Goal: Information Seeking & Learning: Learn about a topic

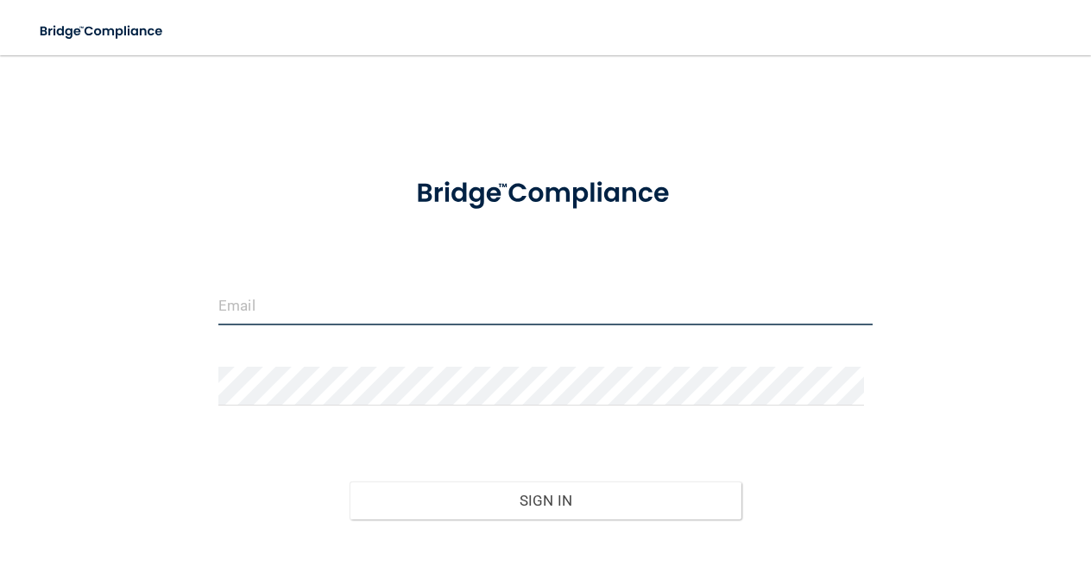
type input "[PERSON_NAME][EMAIL_ADDRESS][DOMAIN_NAME]"
drag, startPoint x: 376, startPoint y: 313, endPoint x: 171, endPoint y: 302, distance: 205.8
click at [171, 302] on div "[PERSON_NAME][EMAIL_ADDRESS][DOMAIN_NAME] Invalid email/password. You don't hav…" at bounding box center [546, 339] width 1022 height 533
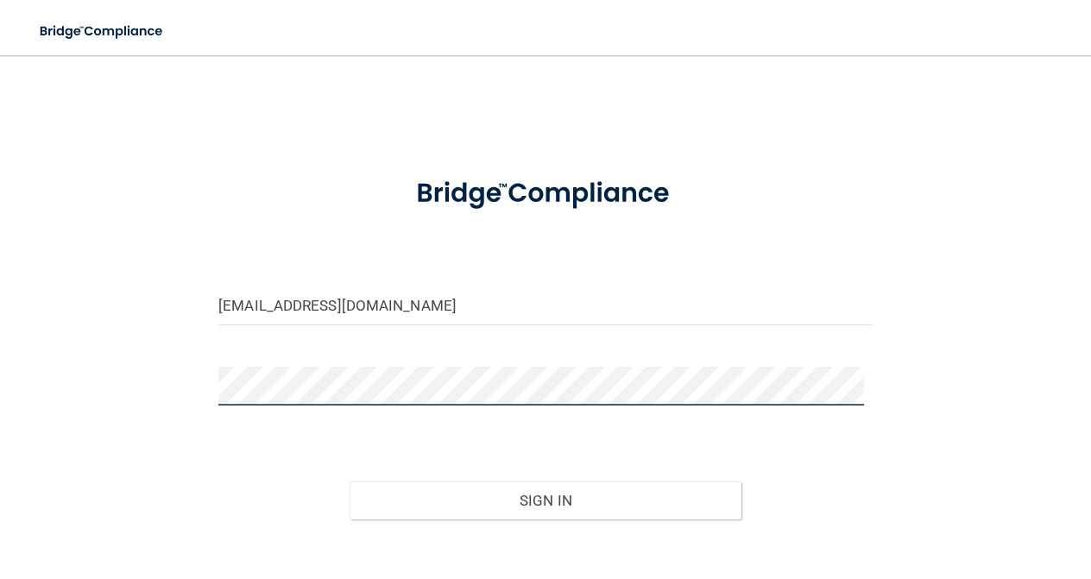
click at [143, 389] on div "[EMAIL_ADDRESS][DOMAIN_NAME] Invalid email/password. You don't have permission …" at bounding box center [546, 339] width 1022 height 533
click at [915, 498] on div "[EMAIL_ADDRESS][DOMAIN_NAME] Invalid email/password. You don't have permission …" at bounding box center [546, 339] width 1022 height 533
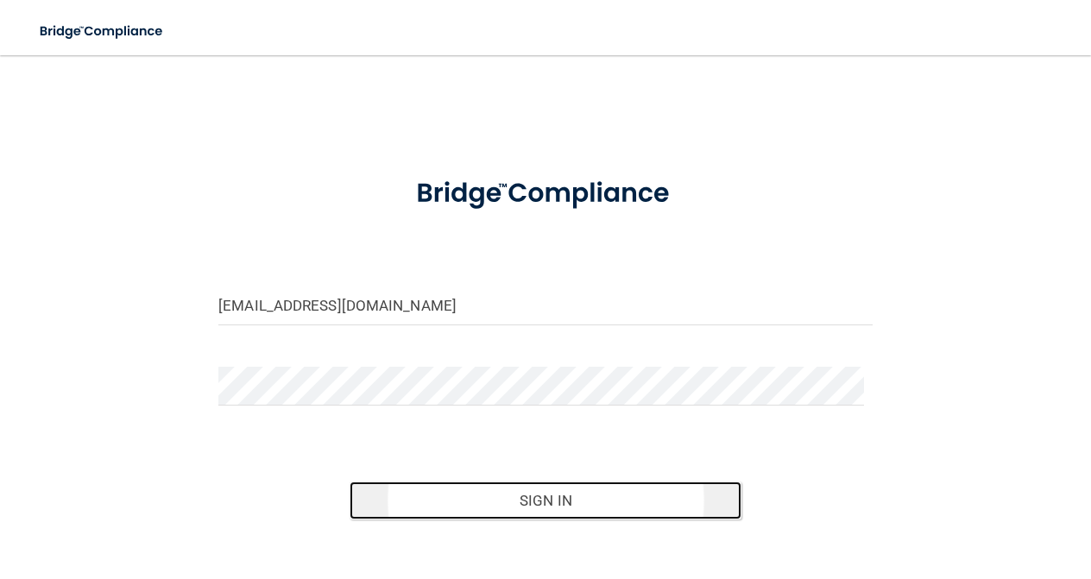
click at [558, 504] on button "Sign In" at bounding box center [546, 501] width 393 height 38
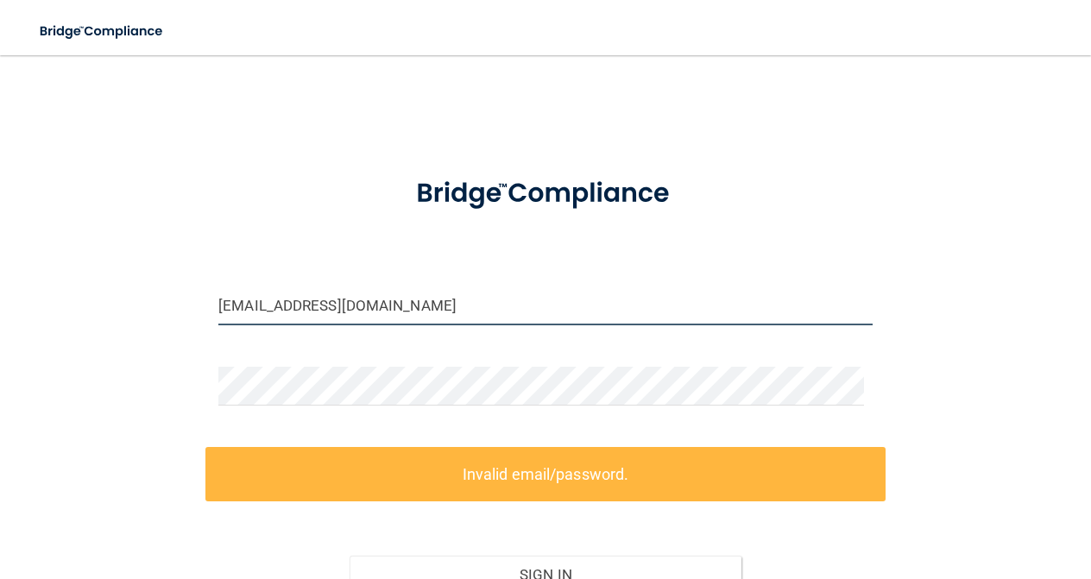
click at [326, 311] on input "[EMAIL_ADDRESS][DOMAIN_NAME]" at bounding box center [545, 306] width 654 height 39
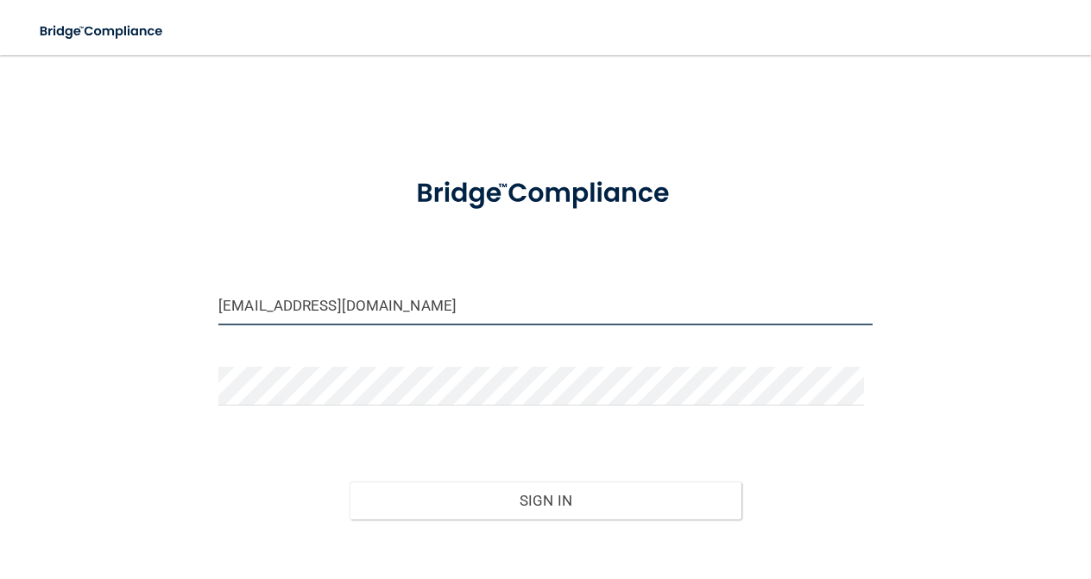
type input "dulcegrande123@gmail.com"
click at [350, 482] on button "Sign In" at bounding box center [546, 501] width 393 height 38
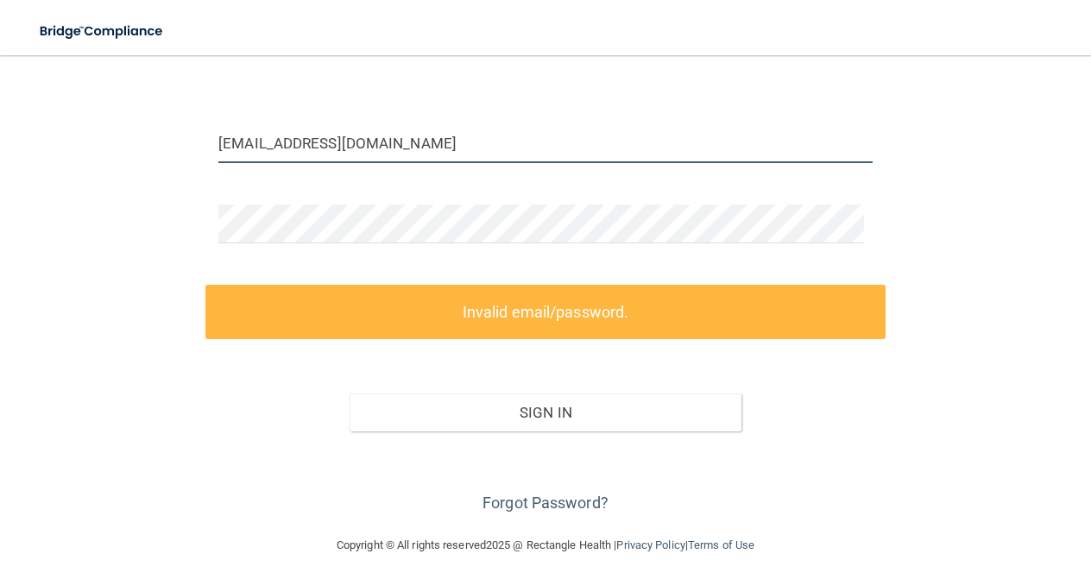
scroll to position [169, 0]
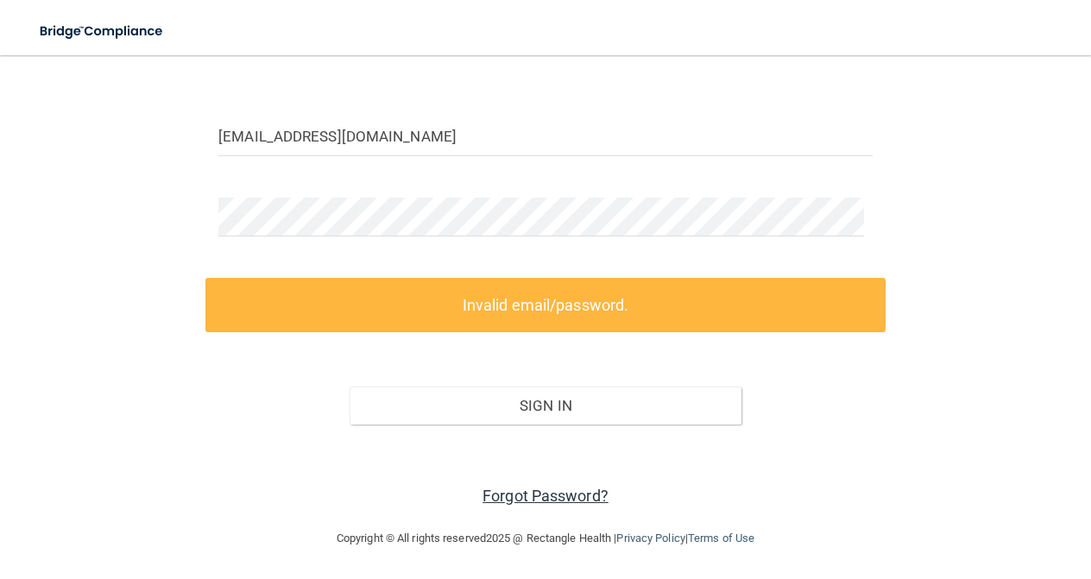
click at [536, 503] on link "Forgot Password?" at bounding box center [546, 496] width 126 height 18
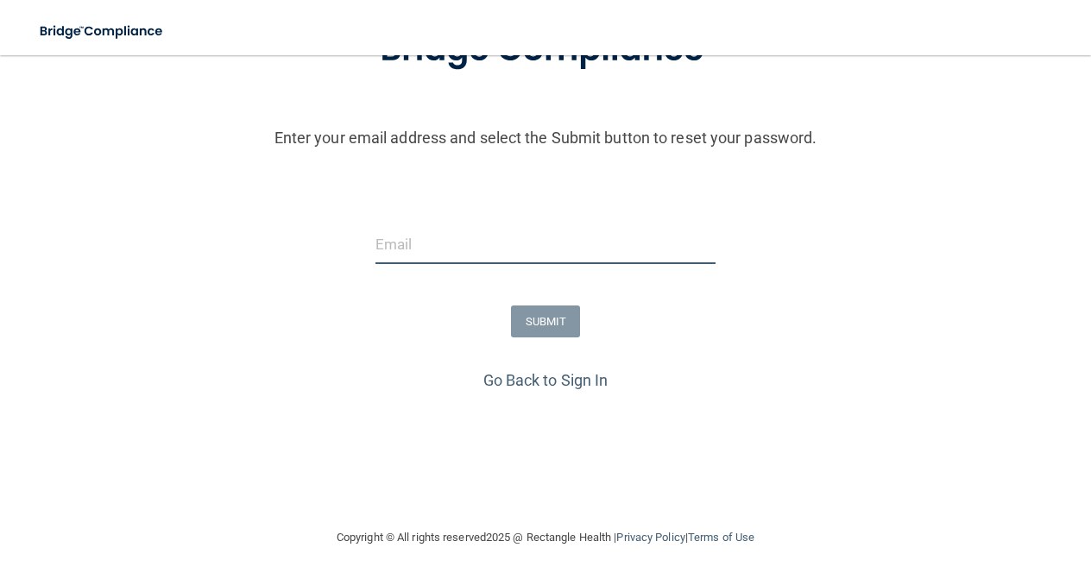
click at [494, 257] on input "email" at bounding box center [546, 244] width 341 height 39
type input "[EMAIL_ADDRESS][DOMAIN_NAME]"
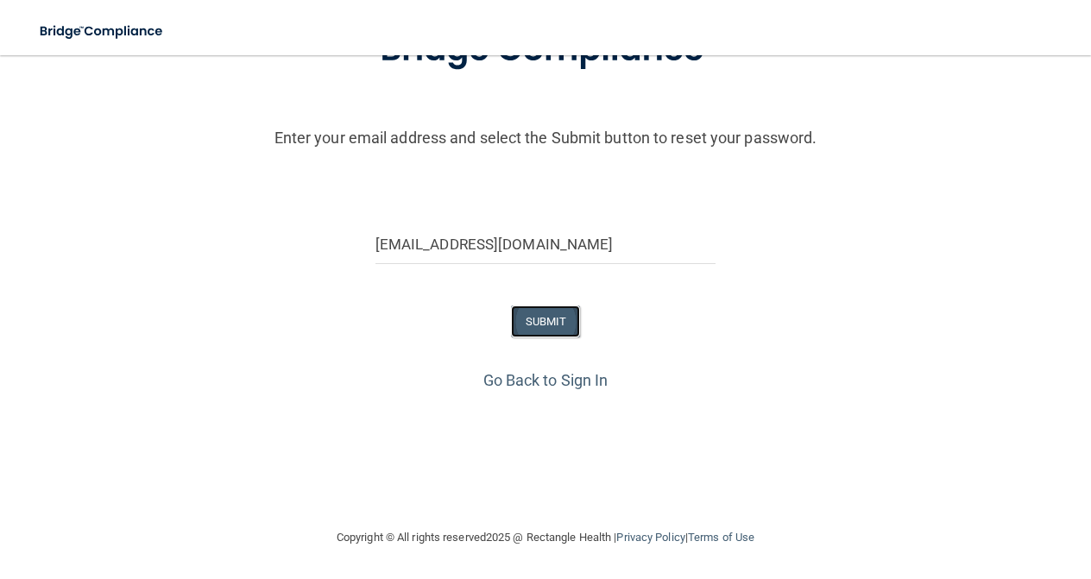
click at [541, 313] on button "SUBMIT" at bounding box center [546, 322] width 70 height 32
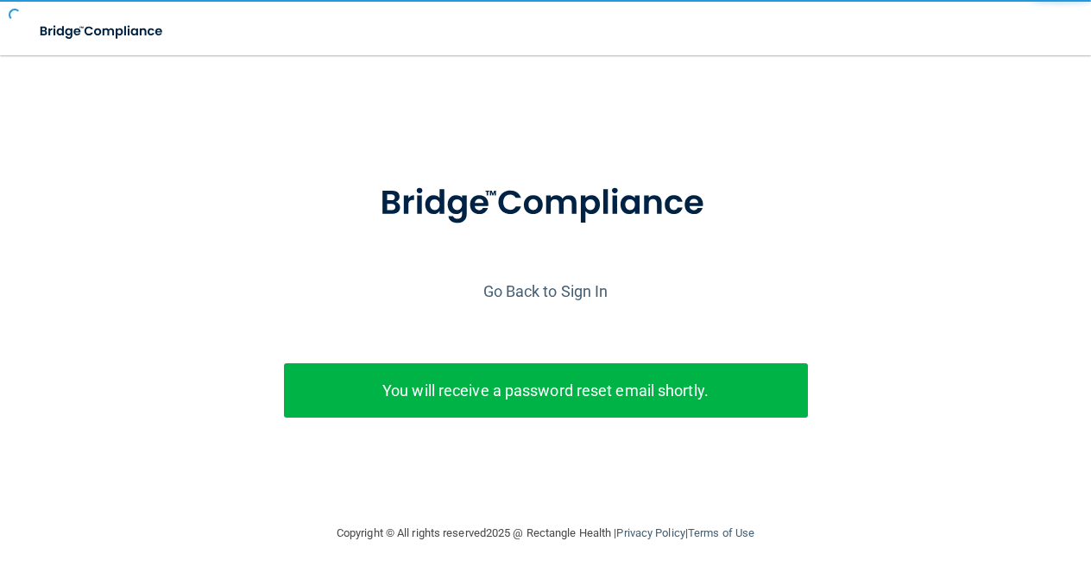
scroll to position [0, 0]
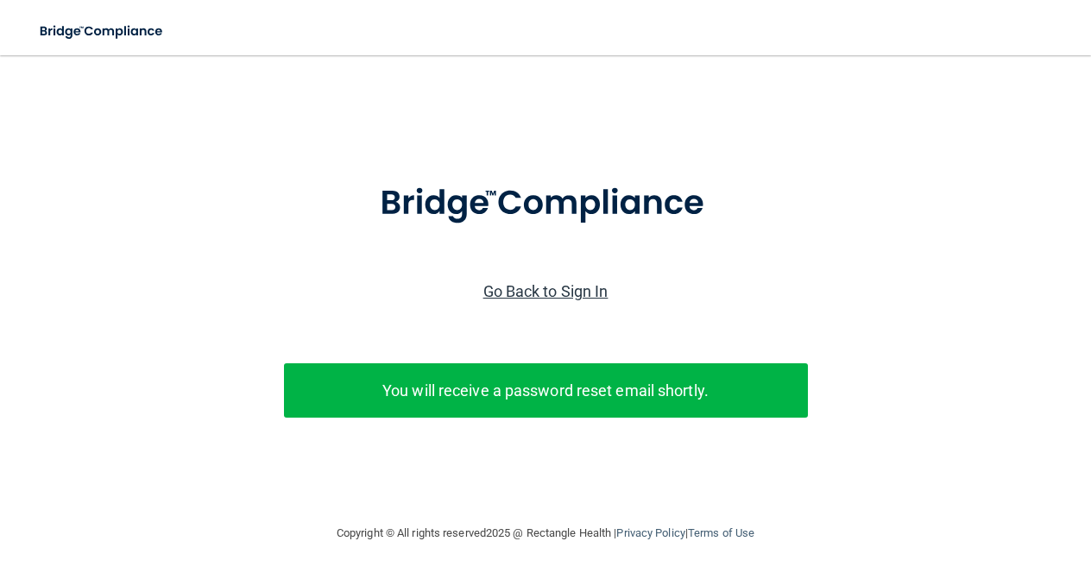
click at [536, 295] on link "Go Back to Sign In" at bounding box center [546, 291] width 125 height 18
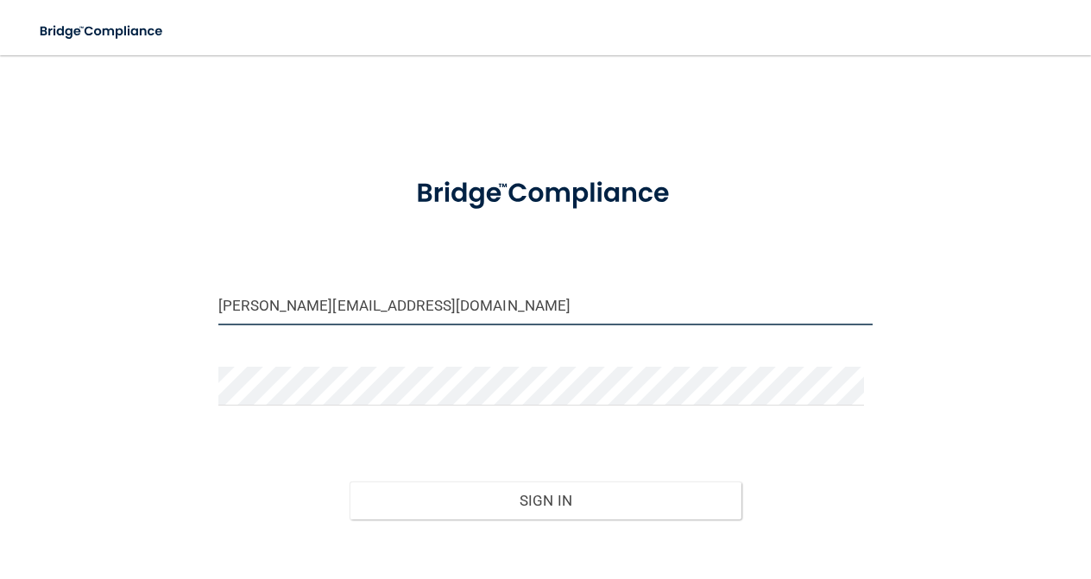
click at [372, 306] on input "[PERSON_NAME][EMAIL_ADDRESS][DOMAIN_NAME]" at bounding box center [545, 306] width 654 height 39
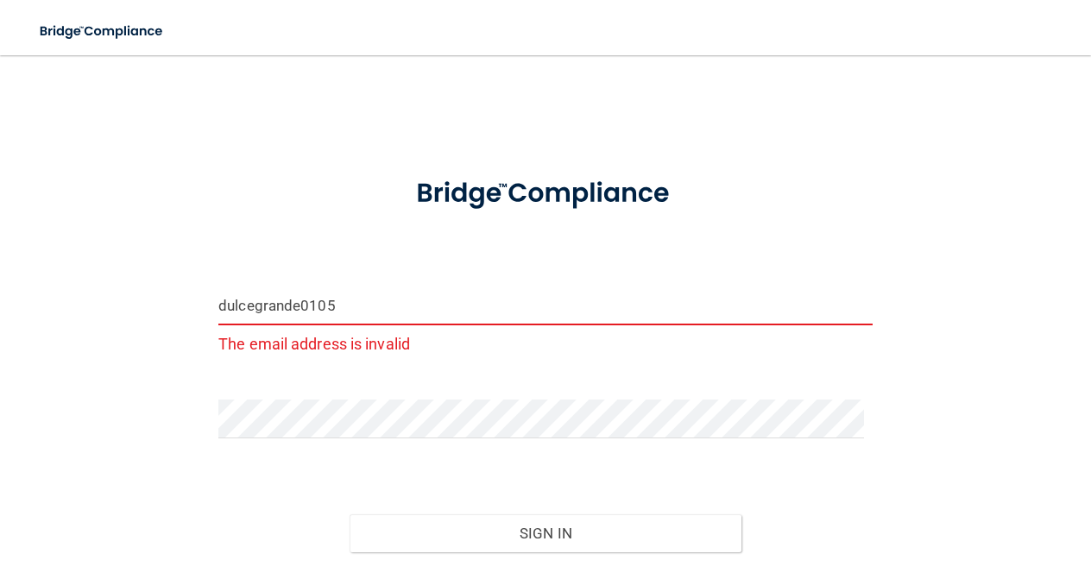
type input "[EMAIL_ADDRESS][DOMAIN_NAME]"
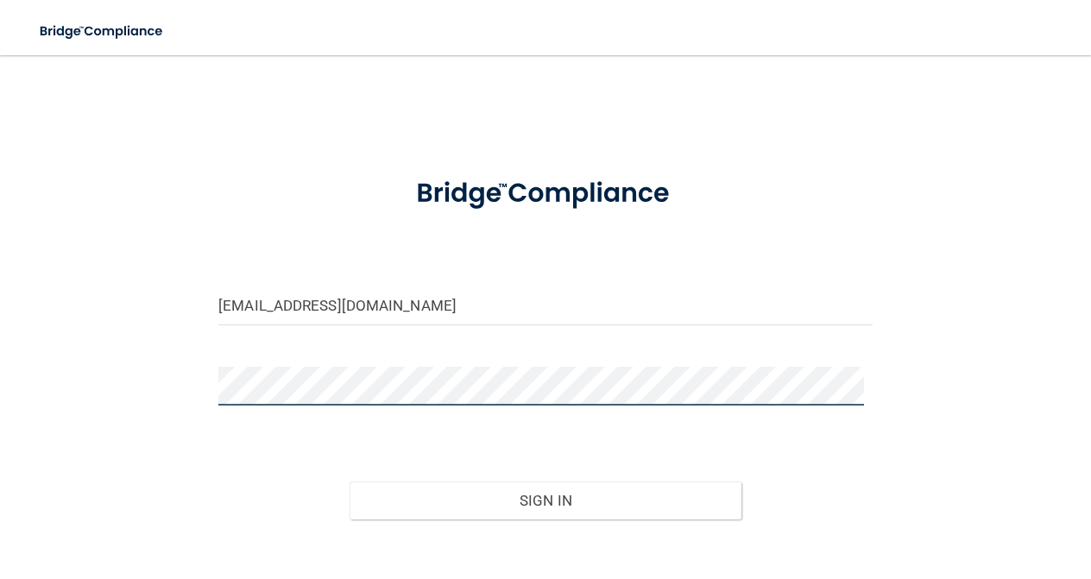
click at [350, 482] on button "Sign In" at bounding box center [546, 501] width 393 height 38
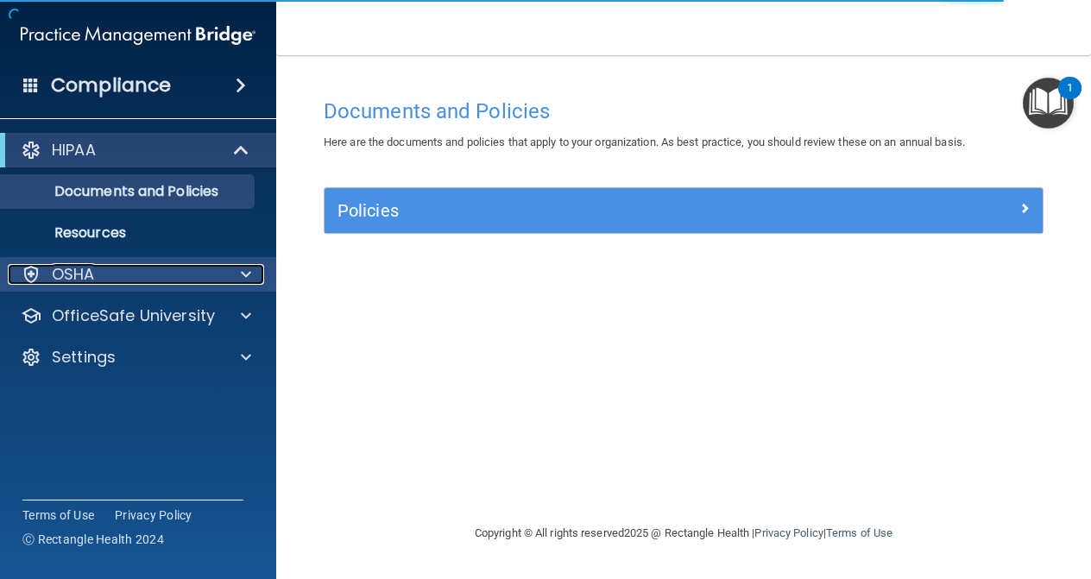
click at [250, 279] on div at bounding box center [243, 274] width 43 height 21
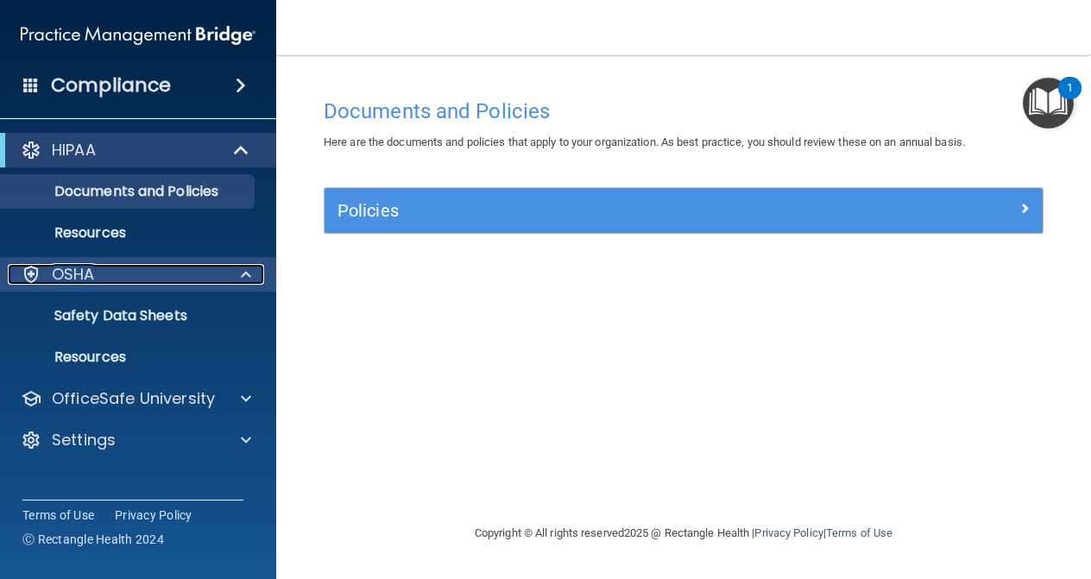
click at [71, 278] on p "OSHA" at bounding box center [73, 274] width 43 height 21
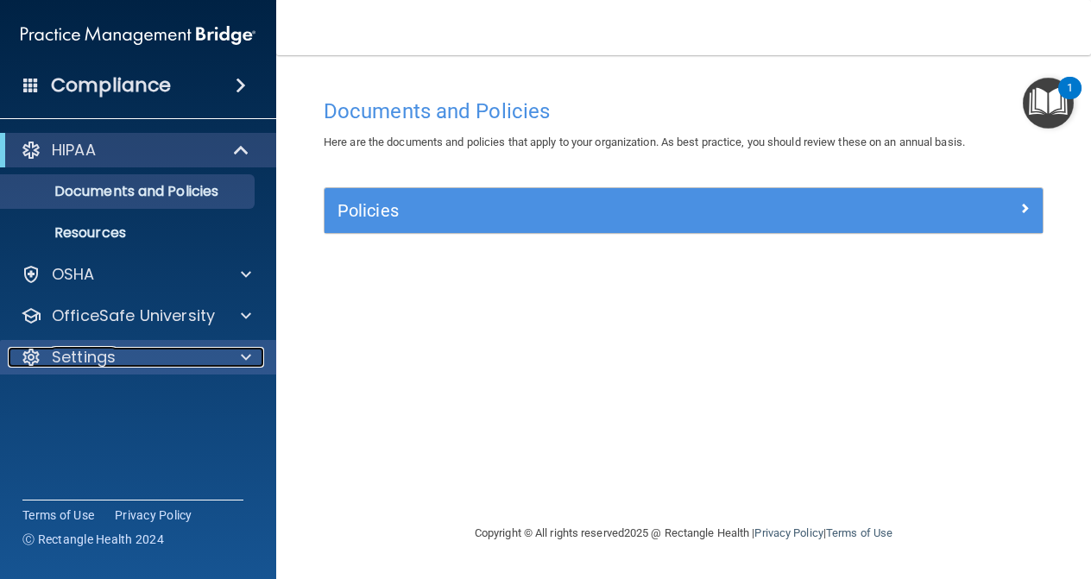
click at [242, 358] on span at bounding box center [246, 357] width 10 height 21
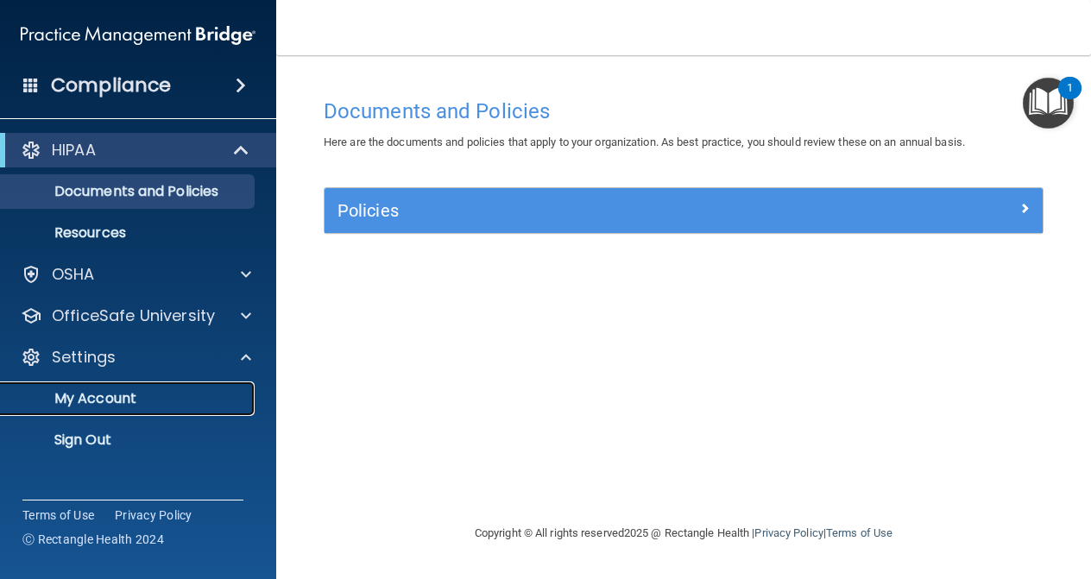
click at [119, 397] on p "My Account" at bounding box center [129, 398] width 236 height 17
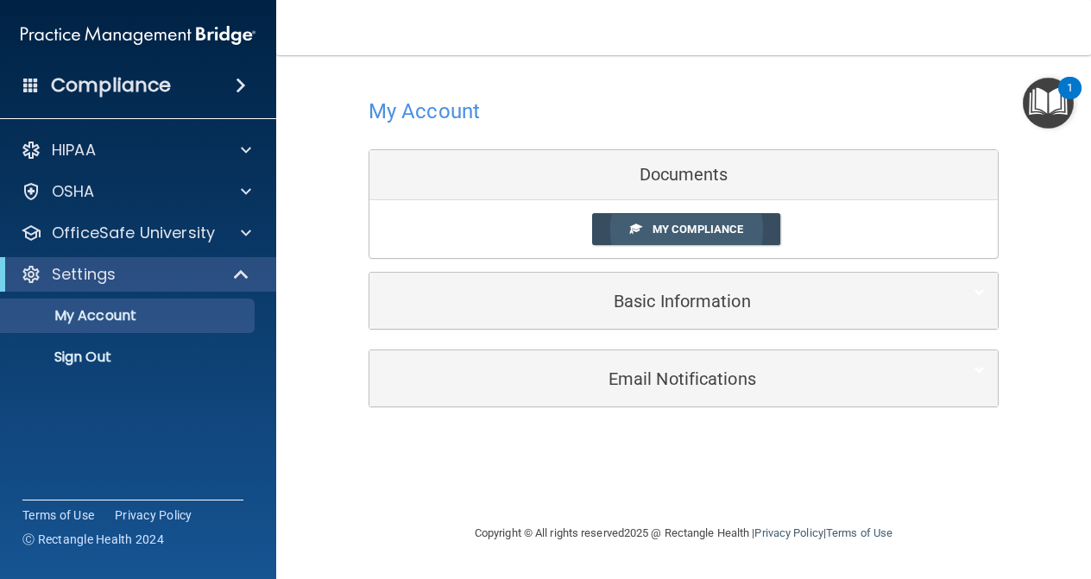
click at [691, 231] on span "My Compliance" at bounding box center [698, 229] width 91 height 13
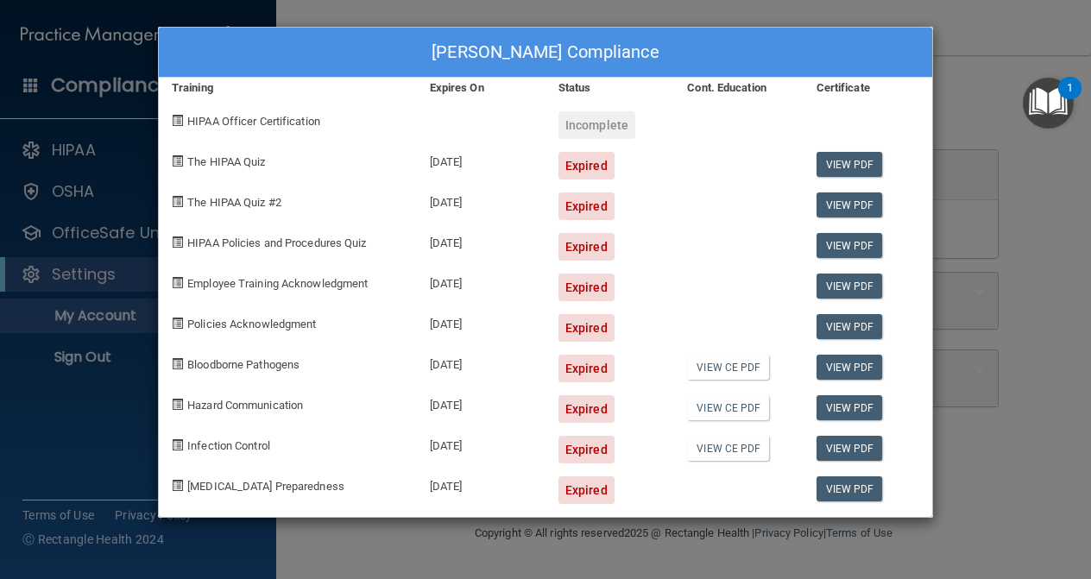
click at [579, 168] on div "Expired" at bounding box center [587, 166] width 56 height 28
click at [584, 126] on div "Incomplete" at bounding box center [597, 125] width 77 height 28
click at [601, 492] on div "Expired" at bounding box center [587, 491] width 56 height 28
click at [853, 490] on link "View PDF" at bounding box center [850, 489] width 66 height 25
click at [297, 486] on span "COVID-19 Preparedness" at bounding box center [265, 486] width 157 height 13
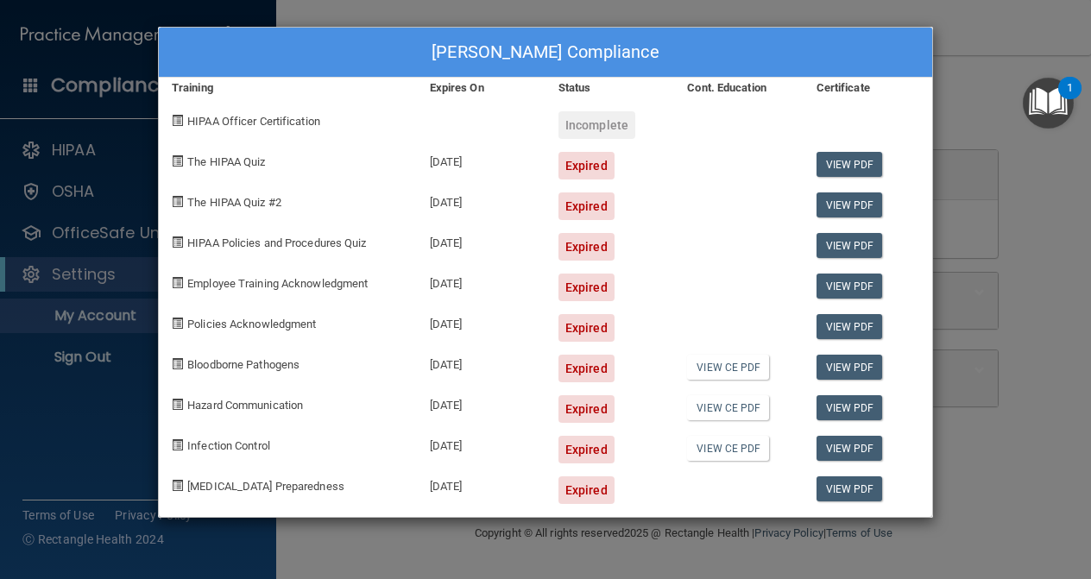
click at [968, 330] on div "Dulce Grande's Compliance Training Expires On Status Cont. Education Certificat…" at bounding box center [545, 289] width 1091 height 579
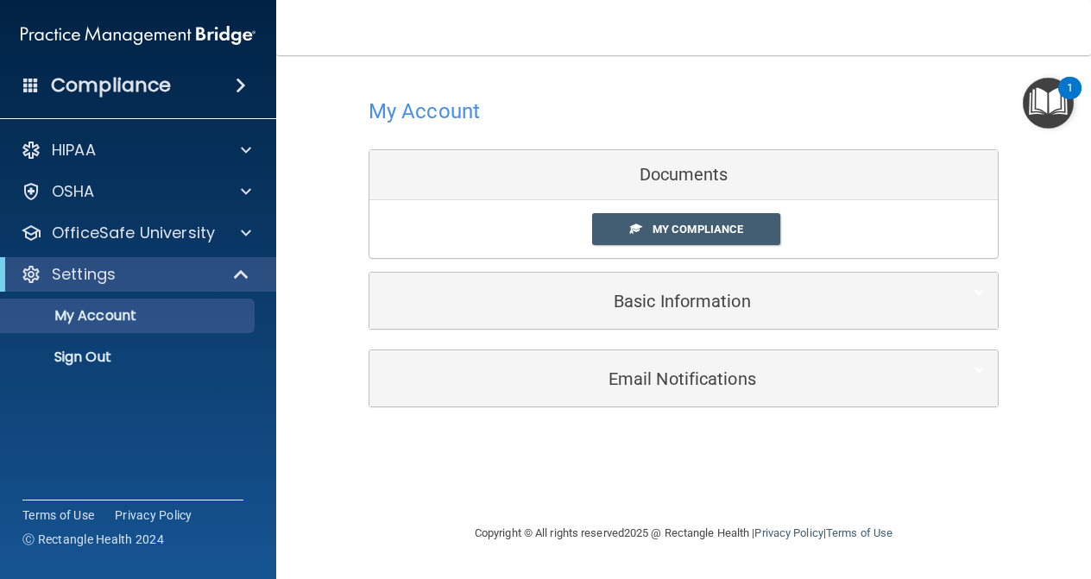
click at [686, 174] on div "Documents" at bounding box center [684, 175] width 629 height 50
click at [663, 236] on span "My Compliance" at bounding box center [698, 229] width 91 height 13
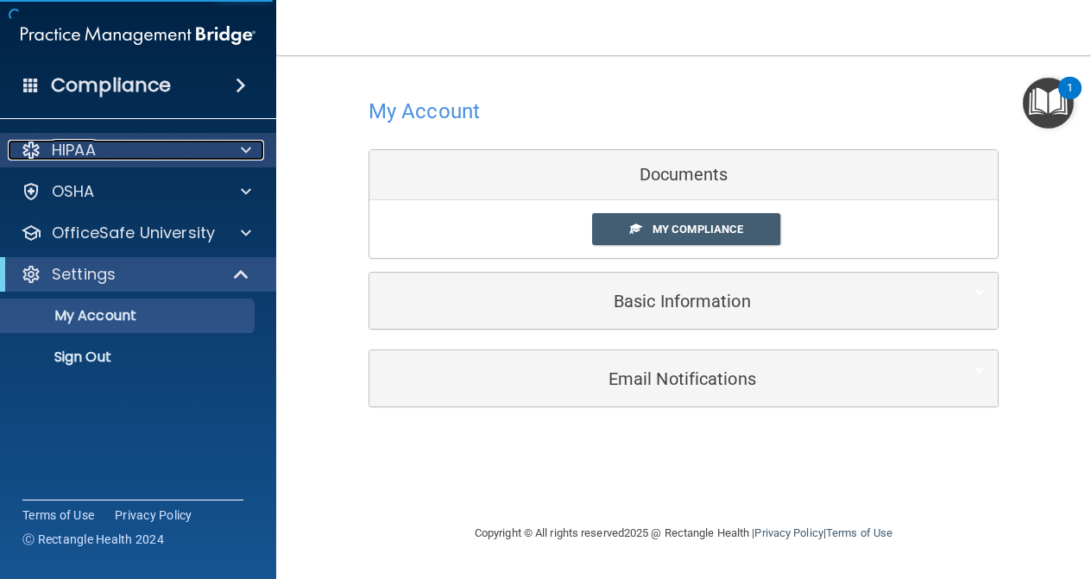
click at [80, 149] on p "HIPAA" at bounding box center [74, 150] width 44 height 21
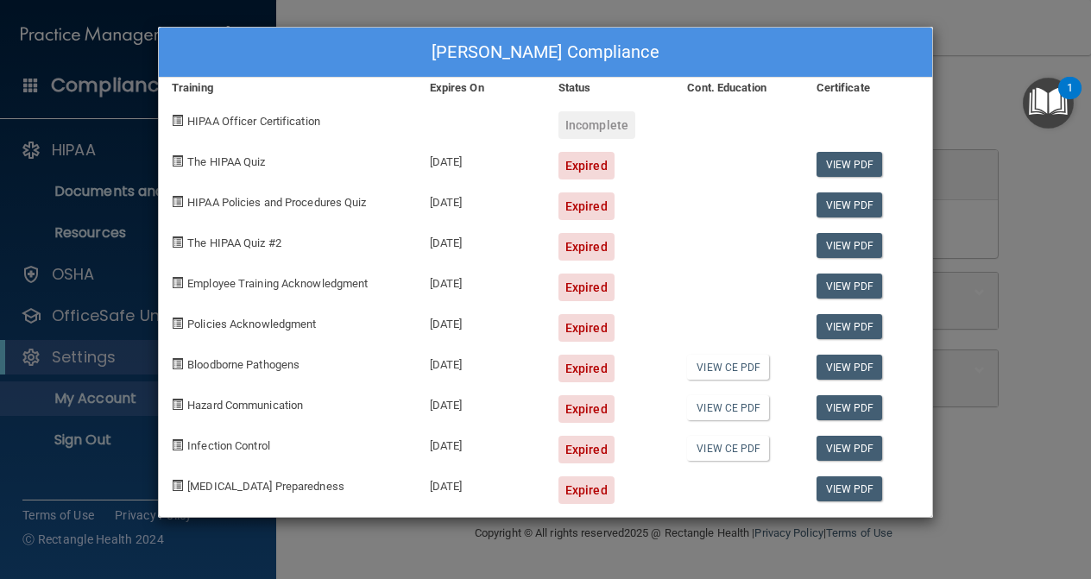
click at [581, 165] on div "Expired" at bounding box center [587, 166] width 56 height 28
click at [216, 168] on div "The HIPAA Quiz" at bounding box center [288, 159] width 258 height 41
click at [209, 162] on span "The HIPAA Quiz" at bounding box center [226, 161] width 78 height 13
click at [751, 7] on div "Dulce Grande's Compliance Training Expires On Status Cont. Education Certificat…" at bounding box center [545, 289] width 1091 height 579
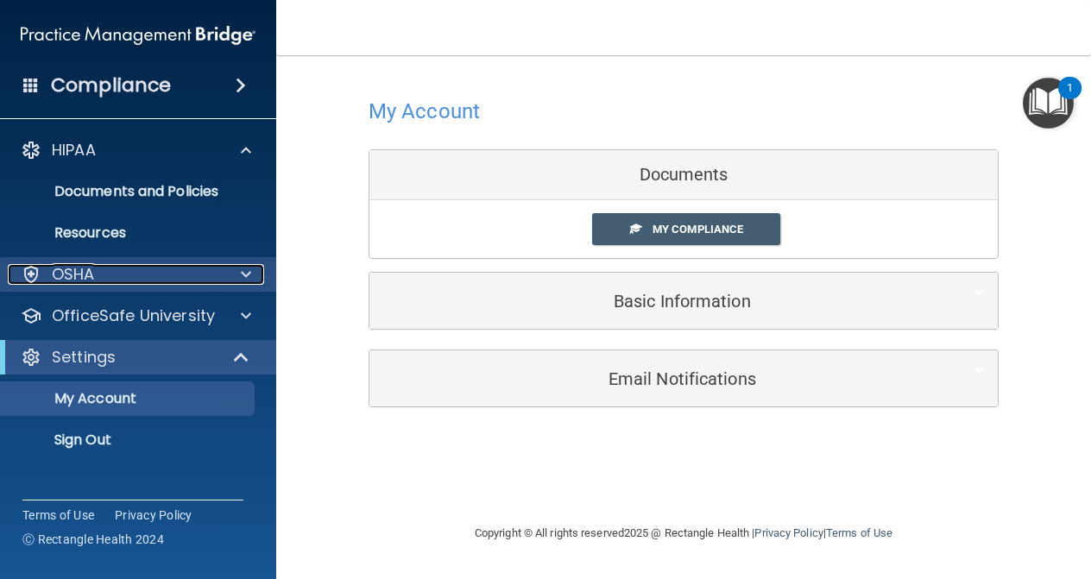
click at [246, 274] on span at bounding box center [246, 274] width 10 height 21
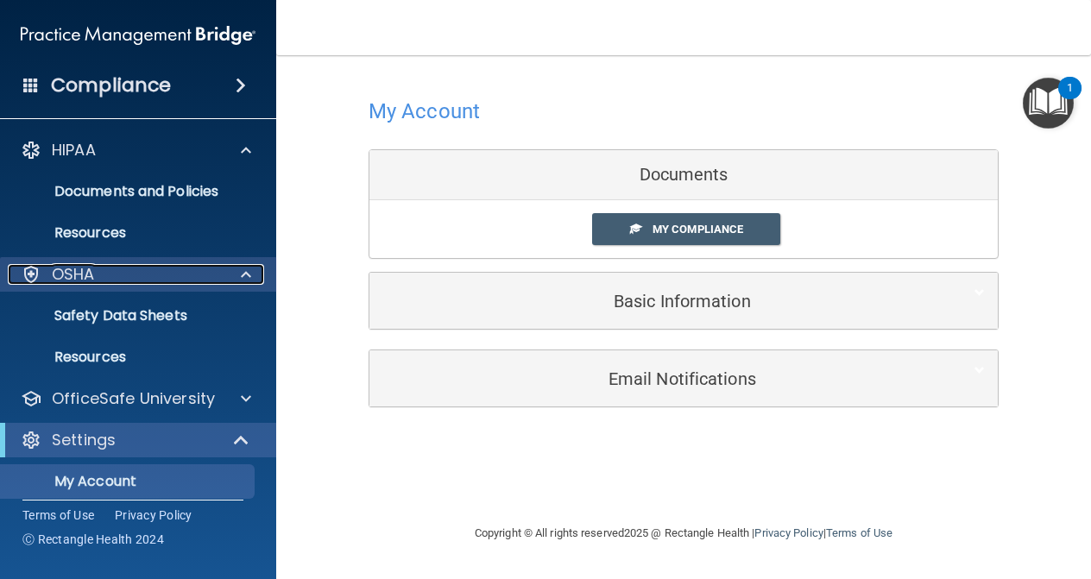
click at [71, 276] on p "OSHA" at bounding box center [73, 274] width 43 height 21
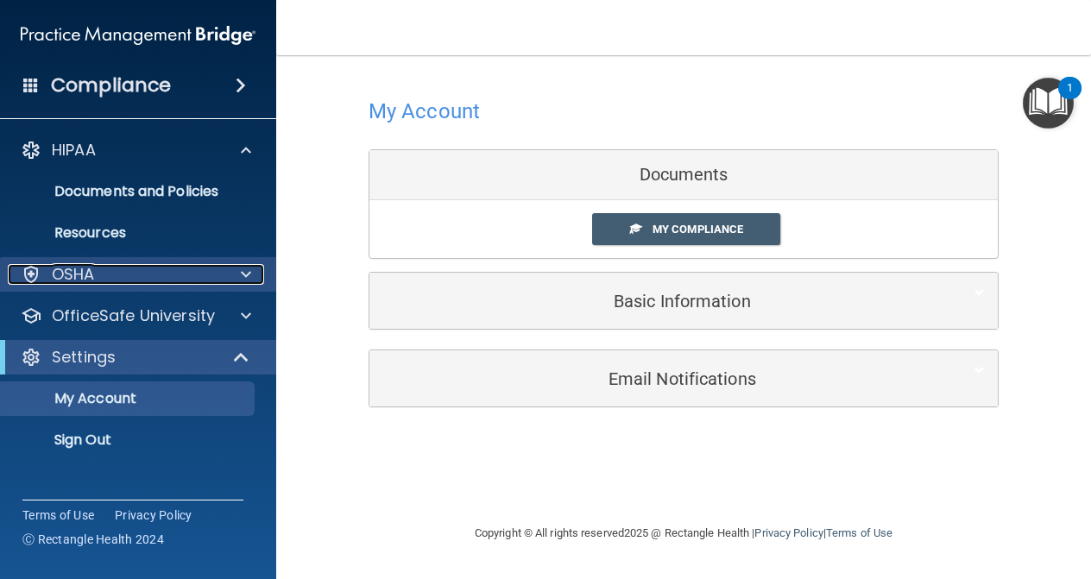
click at [241, 275] on span at bounding box center [246, 274] width 10 height 21
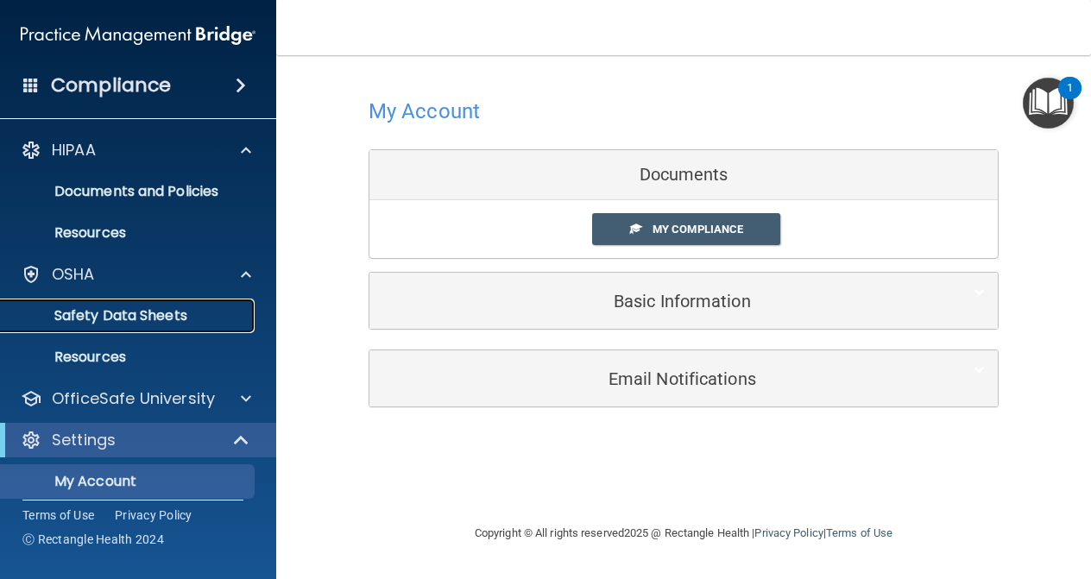
click at [133, 319] on p "Safety Data Sheets" at bounding box center [129, 315] width 236 height 17
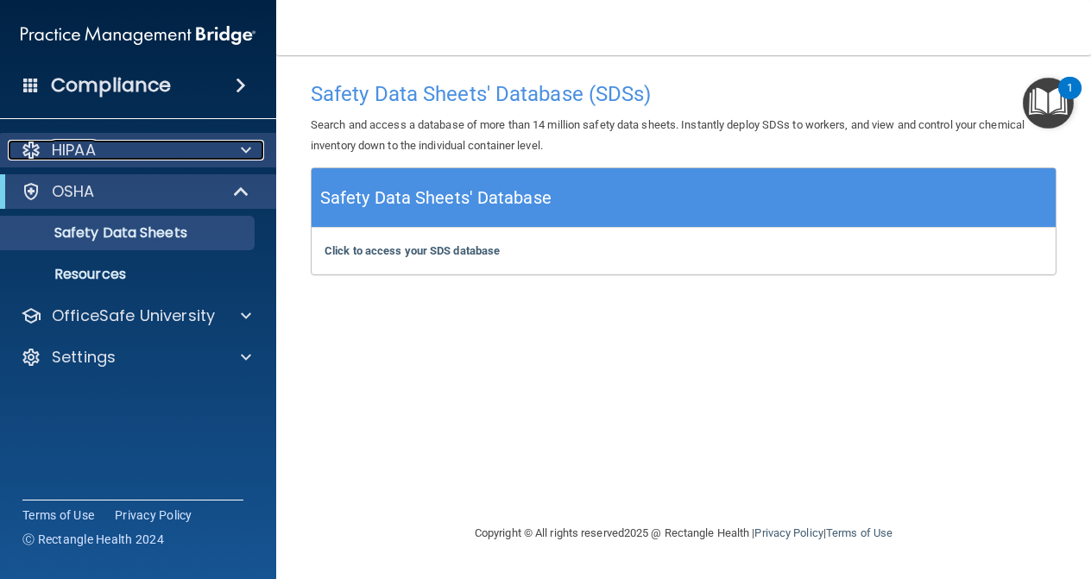
click at [252, 149] on div at bounding box center [243, 150] width 43 height 21
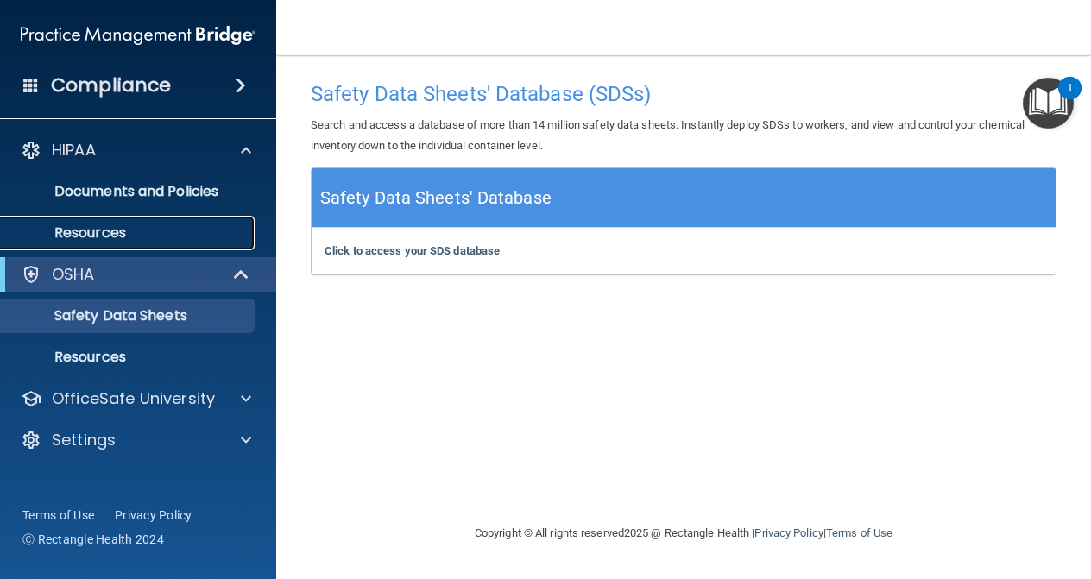
click at [100, 234] on p "Resources" at bounding box center [129, 232] width 236 height 17
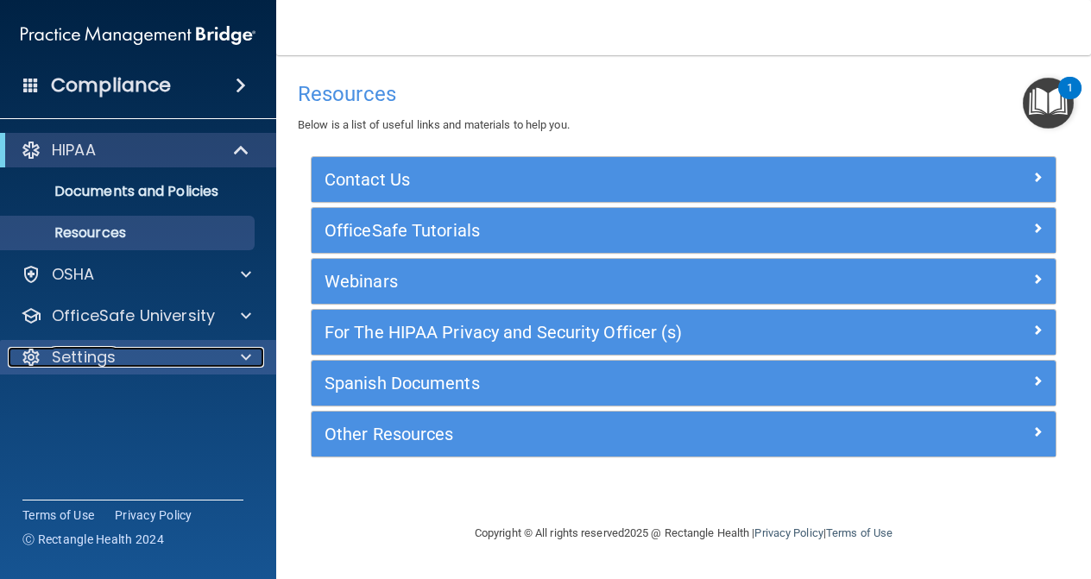
click at [238, 356] on div at bounding box center [243, 357] width 43 height 21
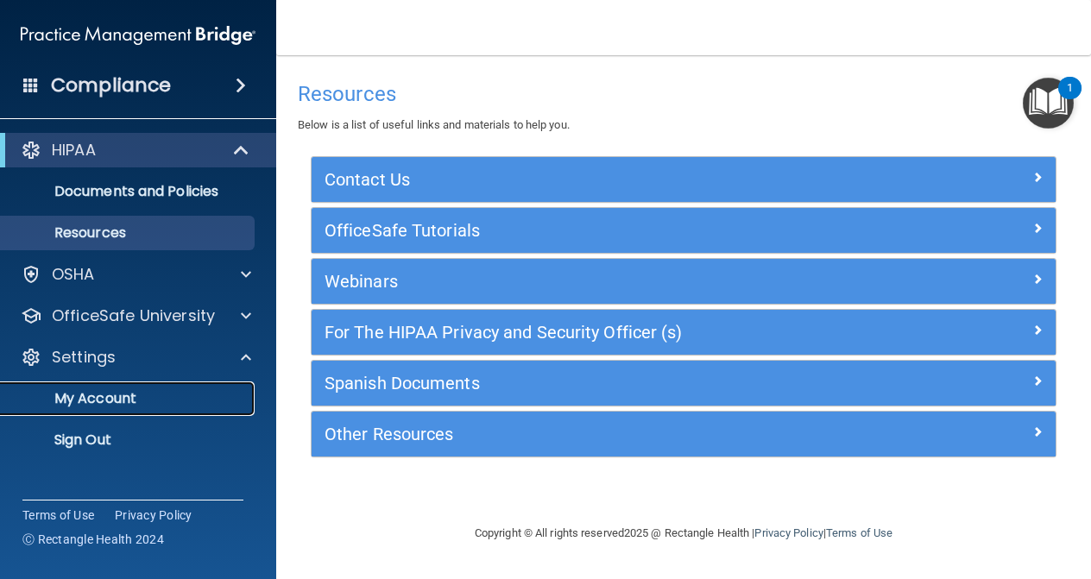
click at [123, 402] on p "My Account" at bounding box center [129, 398] width 236 height 17
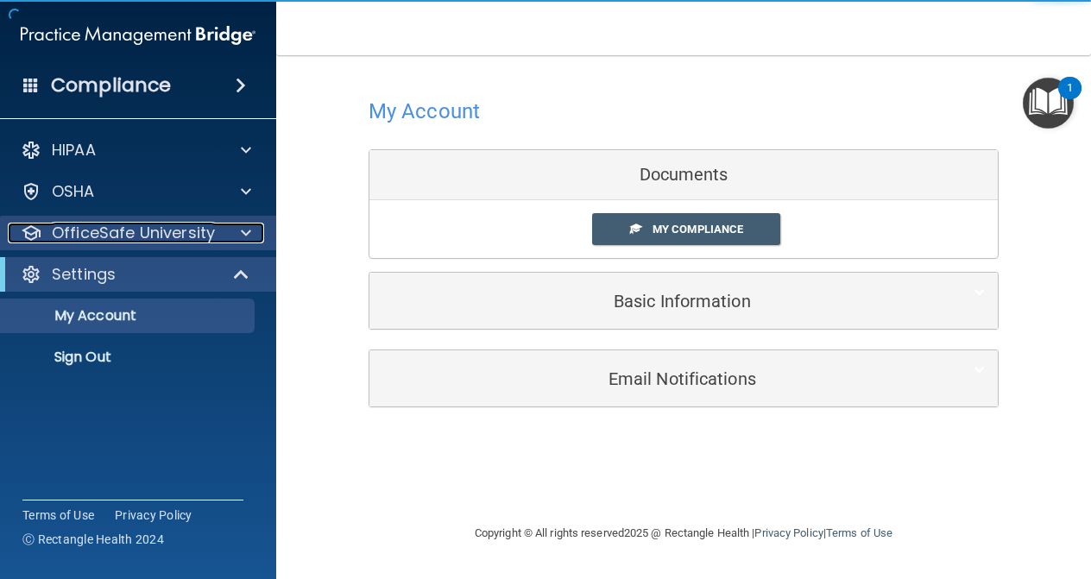
click at [246, 230] on span at bounding box center [246, 233] width 10 height 21
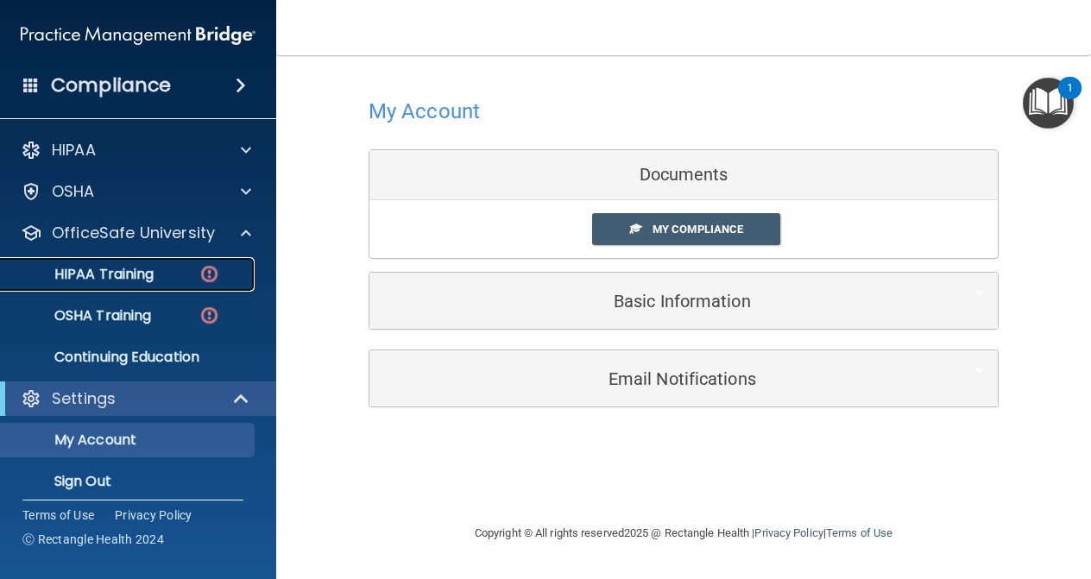
click at [119, 272] on p "HIPAA Training" at bounding box center [82, 274] width 142 height 17
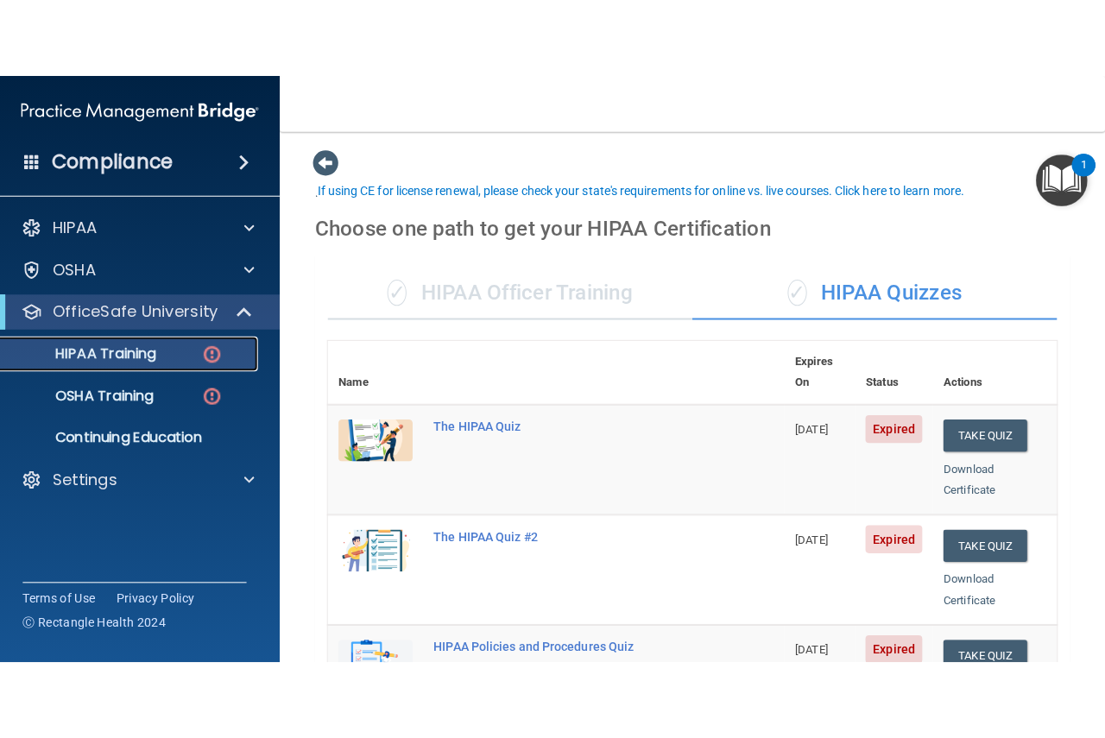
scroll to position [173, 0]
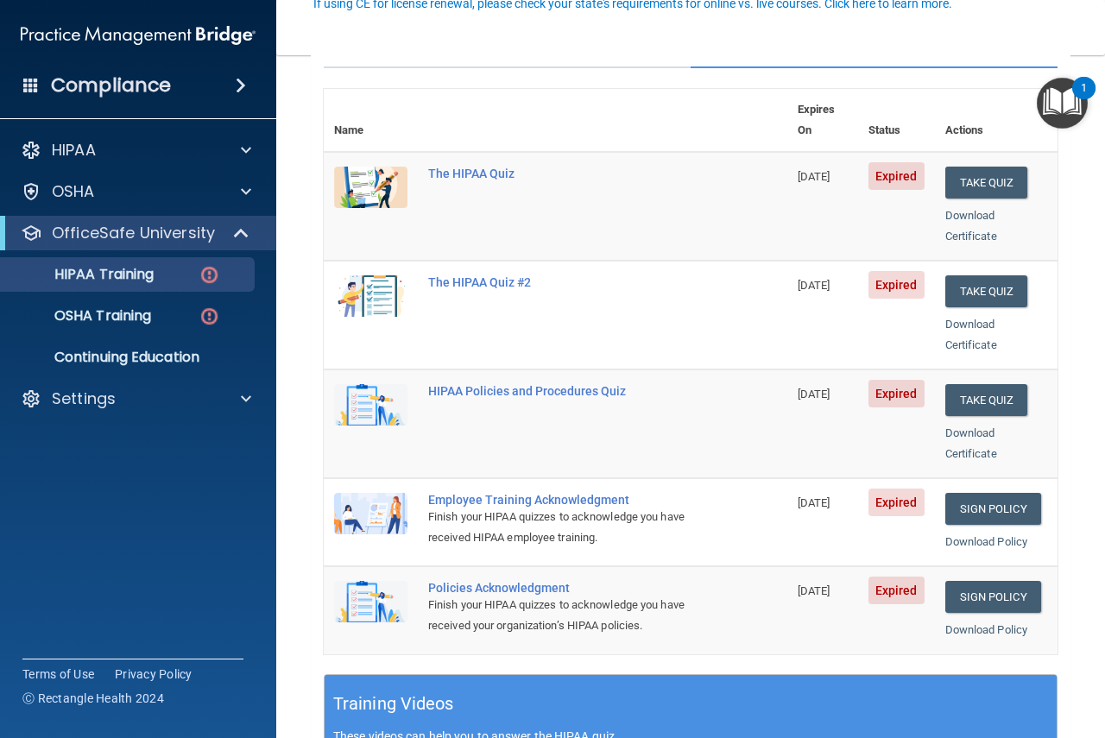
click at [303, 128] on main "Back Choose one path to get your HIPAA Certification ✓ HIPAA Officer Training ✓…" at bounding box center [690, 396] width 829 height 683
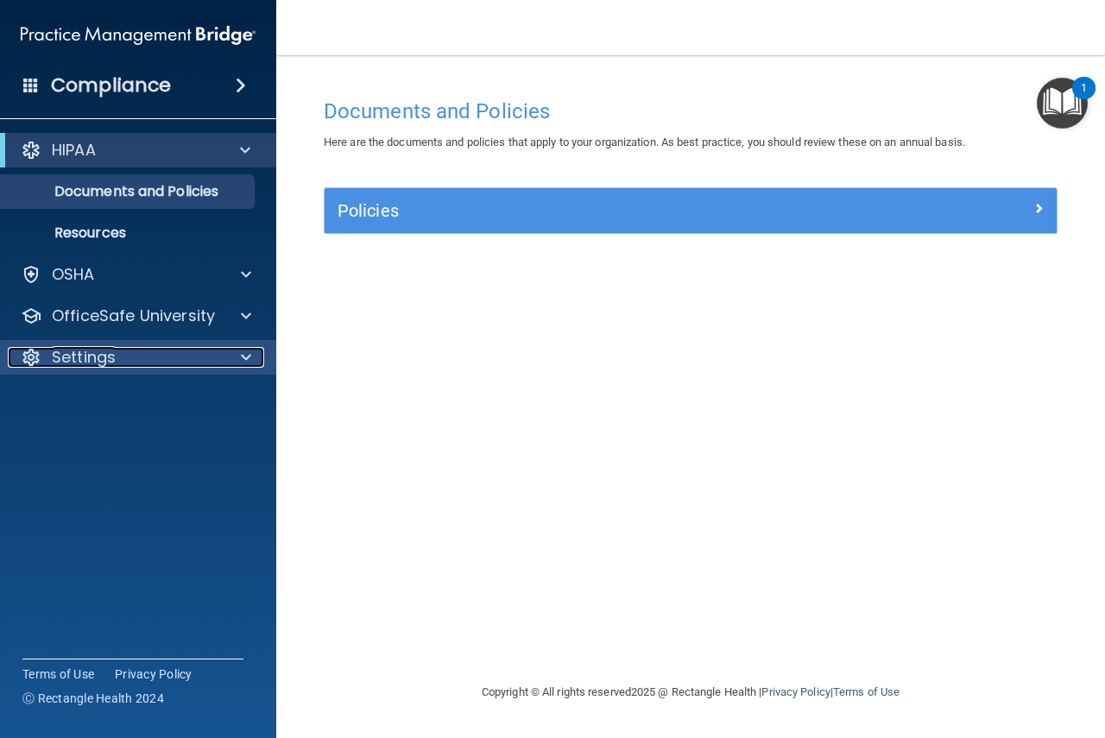
click at [179, 364] on div "Settings" at bounding box center [115, 357] width 214 height 21
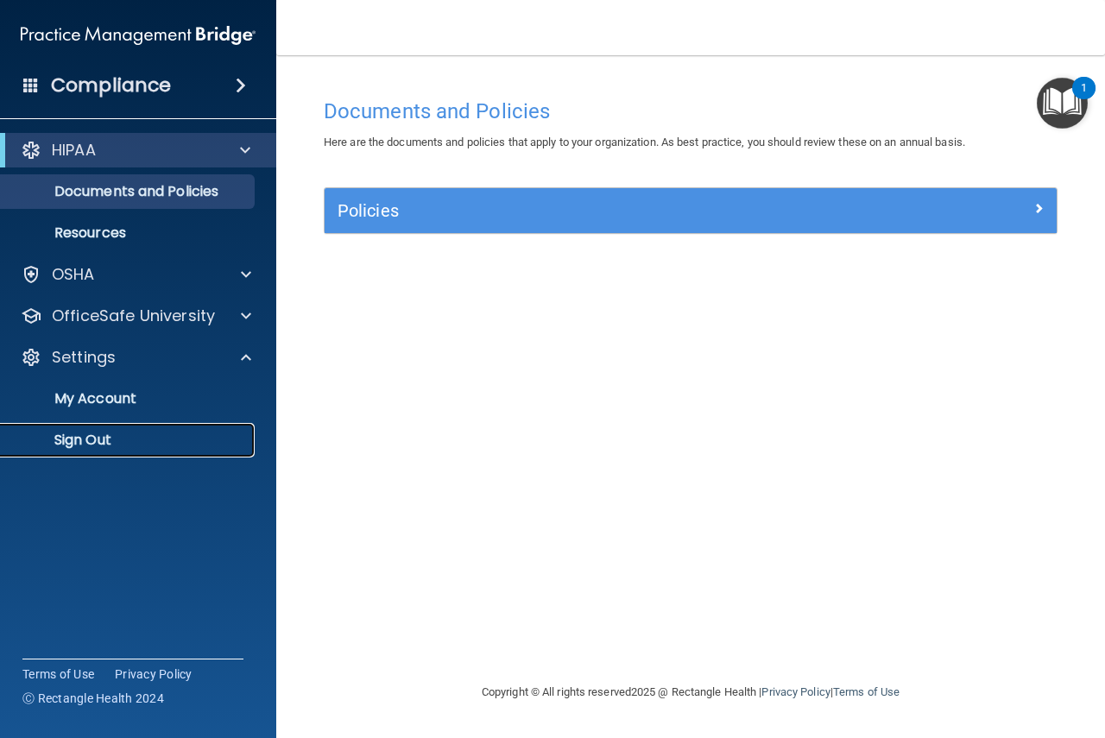
click at [112, 433] on p "Sign Out" at bounding box center [129, 440] width 236 height 17
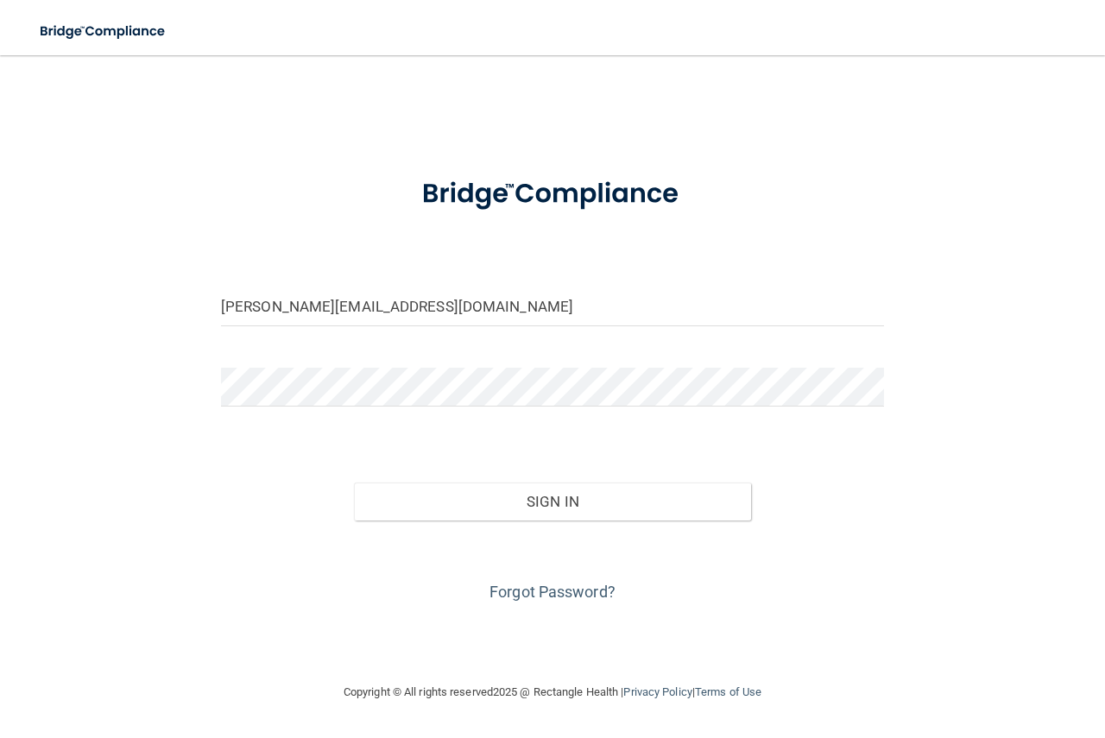
click at [815, 218] on div at bounding box center [552, 194] width 689 height 71
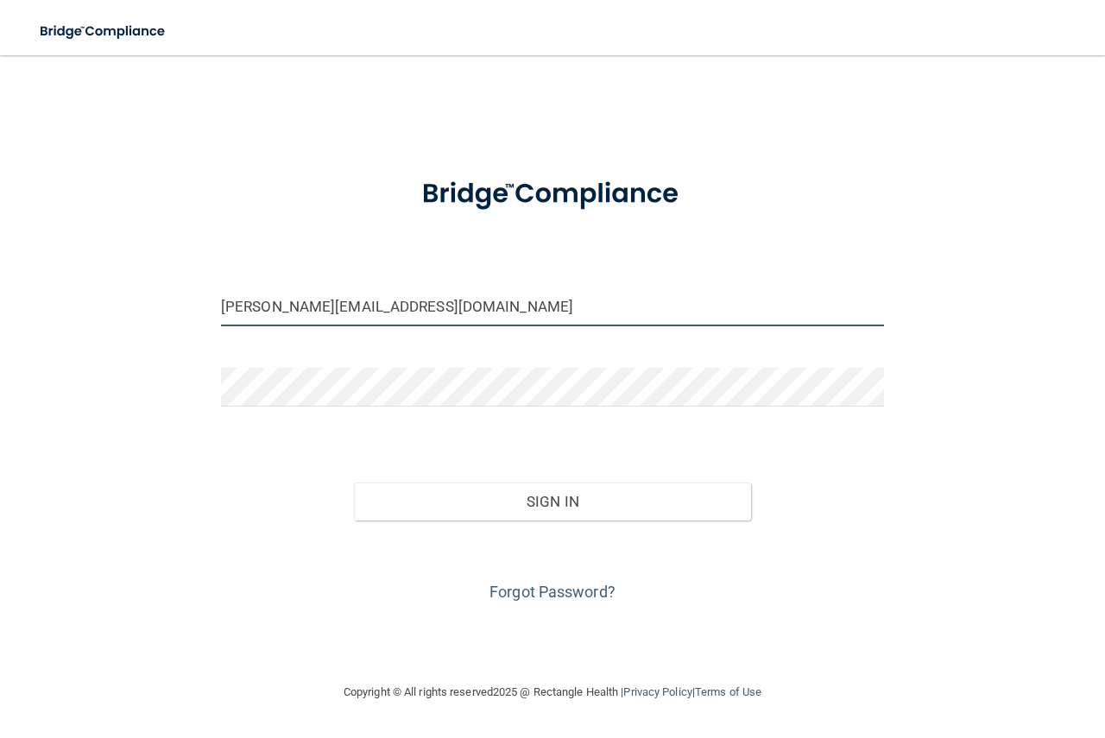
drag, startPoint x: 605, startPoint y: 318, endPoint x: 180, endPoint y: 321, distance: 425.7
click at [180, 321] on div "imelda@smileswest.com Invalid email/password. You don't have permission to acce…" at bounding box center [553, 369] width 1036 height 592
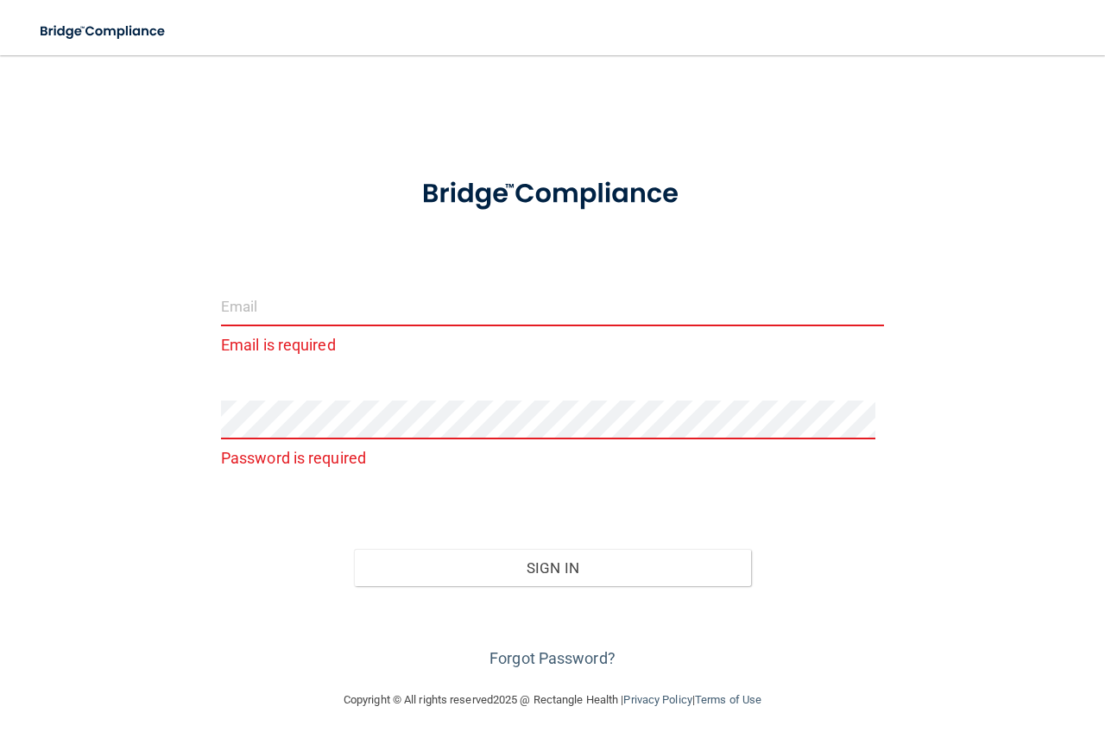
click at [745, 224] on div at bounding box center [552, 194] width 689 height 71
drag, startPoint x: 997, startPoint y: 0, endPoint x: 675, endPoint y: 117, distance: 342.8
click at [675, 117] on div "Email is required Password is required Invalid email/password. You don't have p…" at bounding box center [553, 373] width 1036 height 600
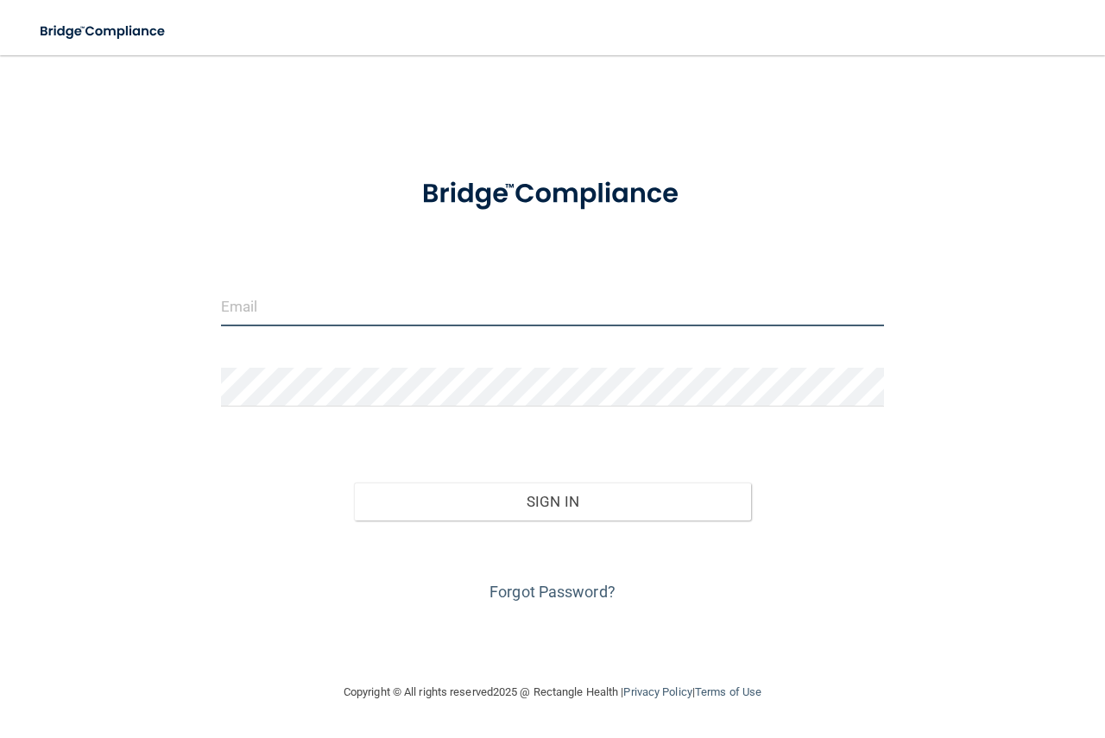
type input "[PERSON_NAME][EMAIL_ADDRESS][DOMAIN_NAME]"
click at [425, 307] on input "[PERSON_NAME][EMAIL_ADDRESS][DOMAIN_NAME]" at bounding box center [552, 307] width 663 height 39
type input "[EMAIL_ADDRESS][DOMAIN_NAME]"
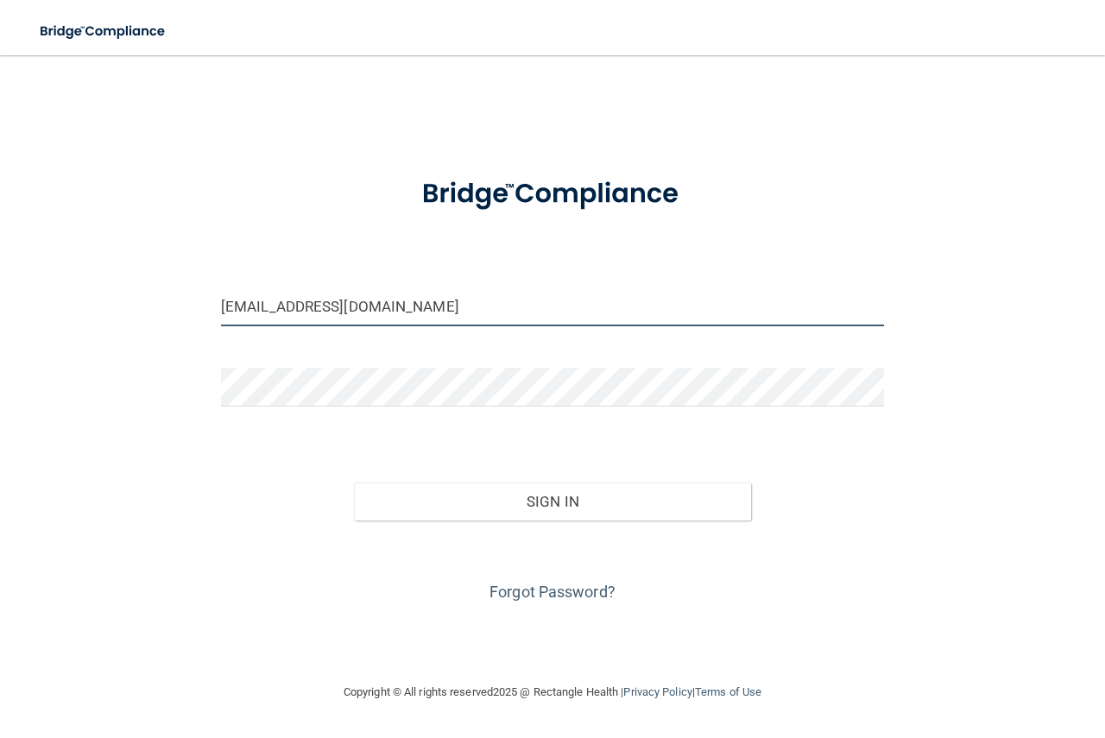
click at [354, 483] on button "Sign In" at bounding box center [553, 502] width 398 height 38
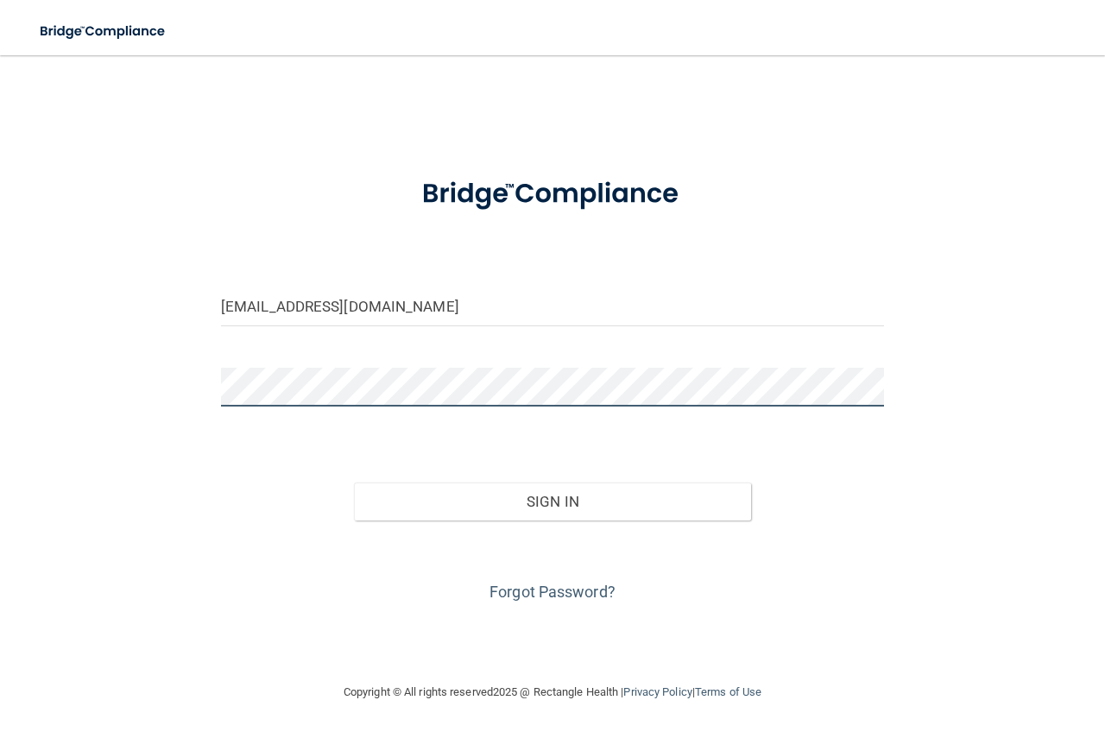
click at [354, 483] on button "Sign In" at bounding box center [553, 502] width 398 height 38
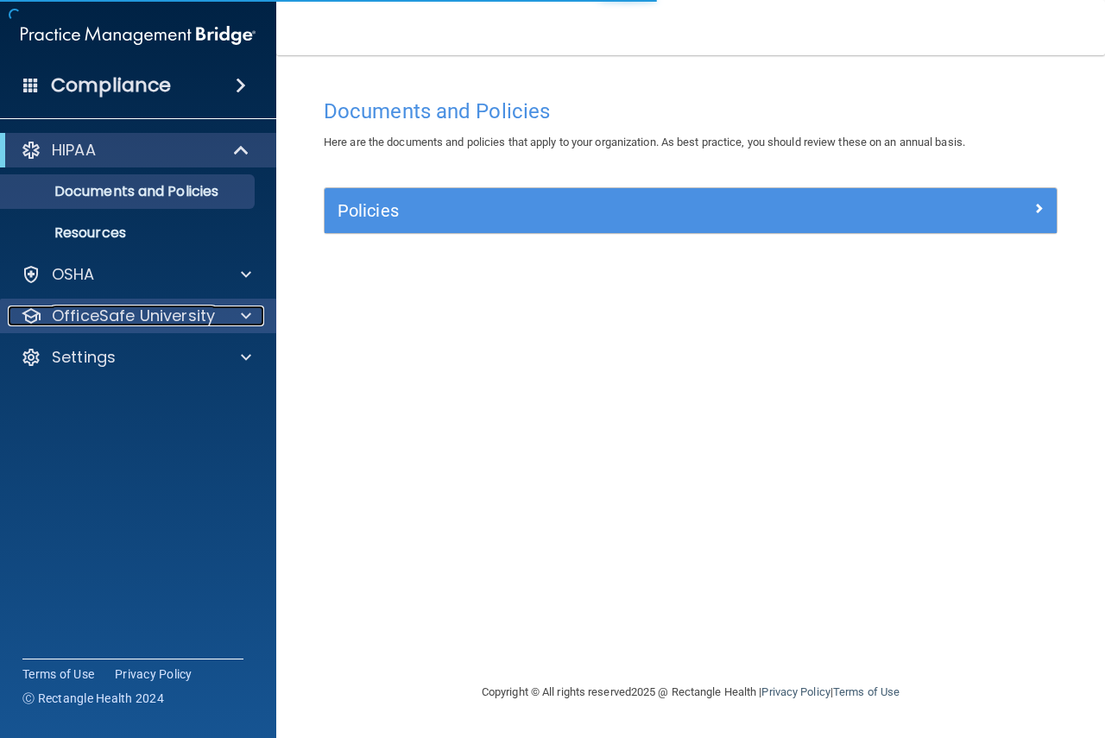
click at [162, 312] on p "OfficeSafe University" at bounding box center [133, 316] width 163 height 21
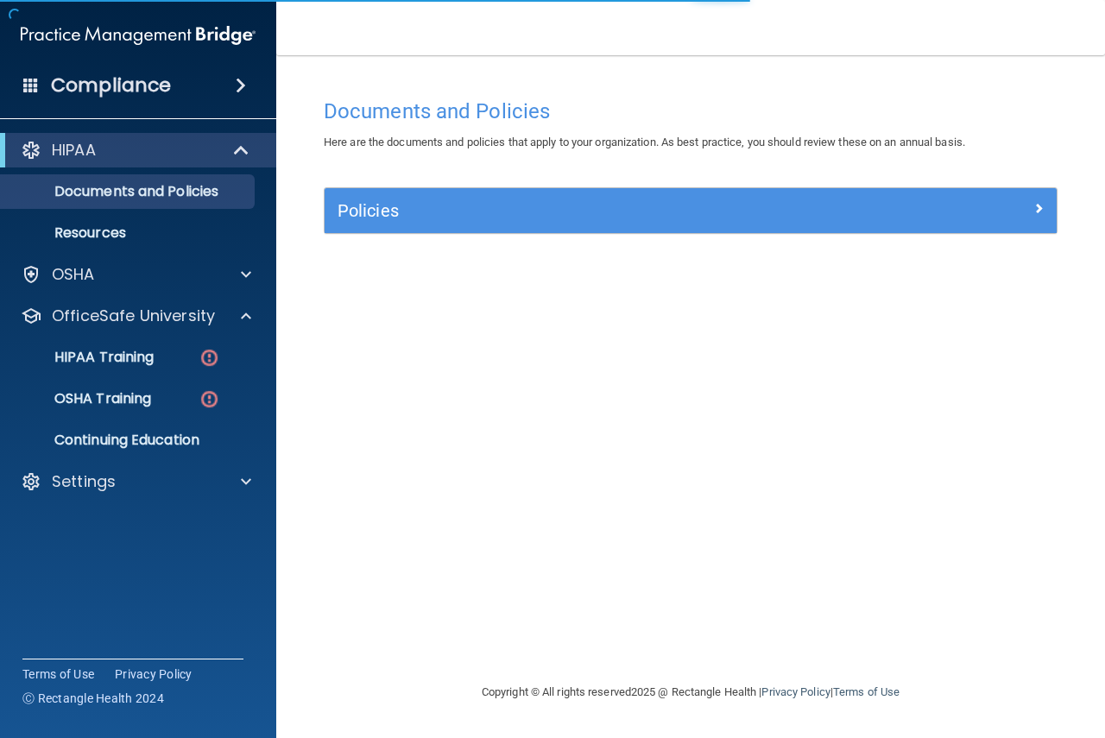
click at [188, 339] on ul "HIPAA Training OSHA Training Continuing Education" at bounding box center [139, 395] width 313 height 124
click at [189, 364] on div "HIPAA Training" at bounding box center [129, 357] width 236 height 17
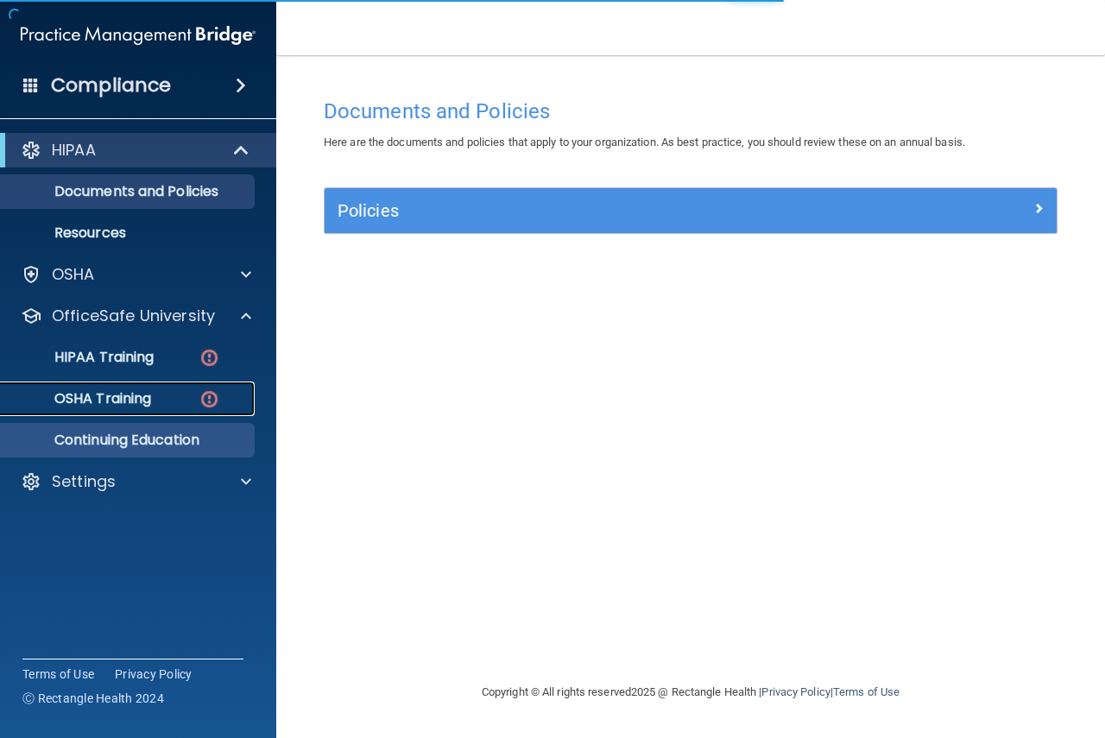
click at [189, 364] on ul "HIPAA Training OSHA Training Continuing Education" at bounding box center [139, 395] width 313 height 124
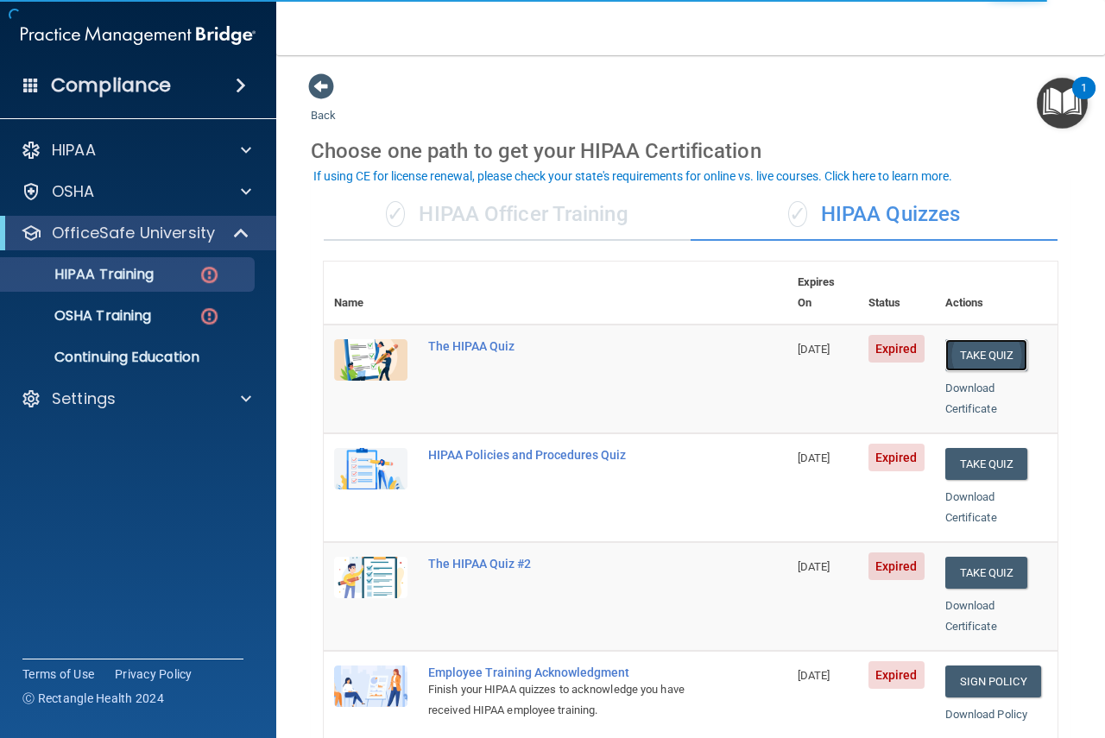
click at [975, 339] on button "Take Quiz" at bounding box center [986, 355] width 83 height 32
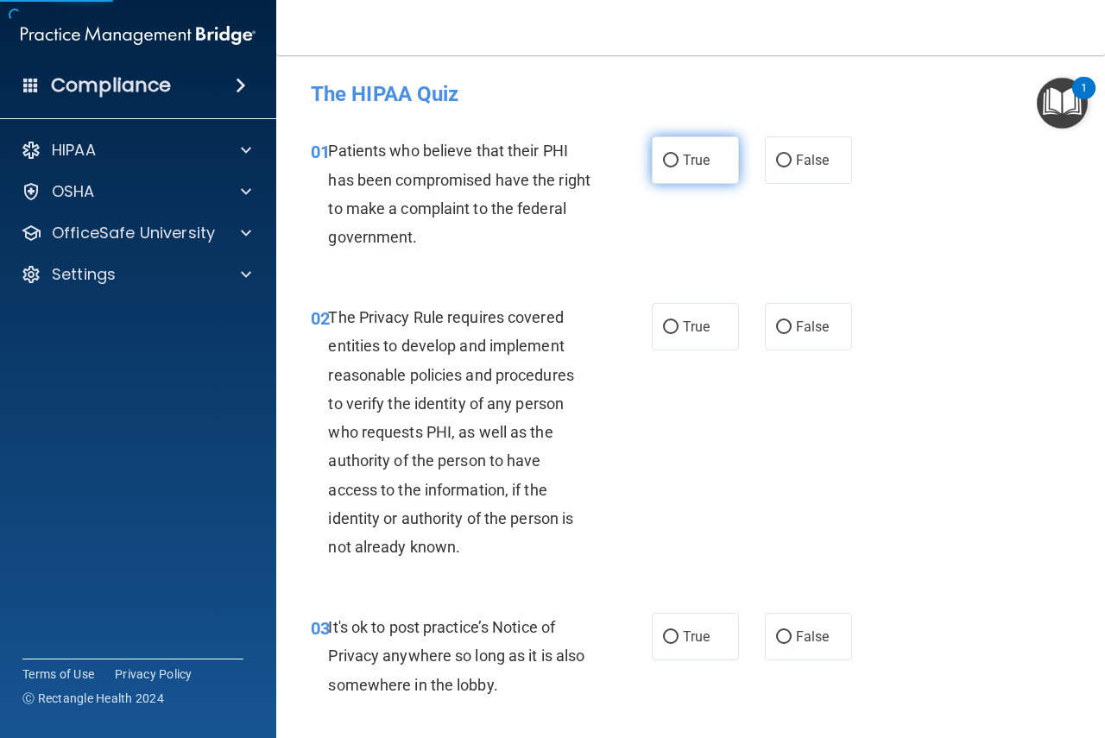
click at [688, 157] on span "True" at bounding box center [696, 160] width 27 height 16
click at [679, 157] on input "True" at bounding box center [671, 161] width 16 height 13
radio input "true"
click at [364, 440] on span "The Privacy Rule requires covered entities to develop and implement reasonable …" at bounding box center [450, 432] width 245 height 248
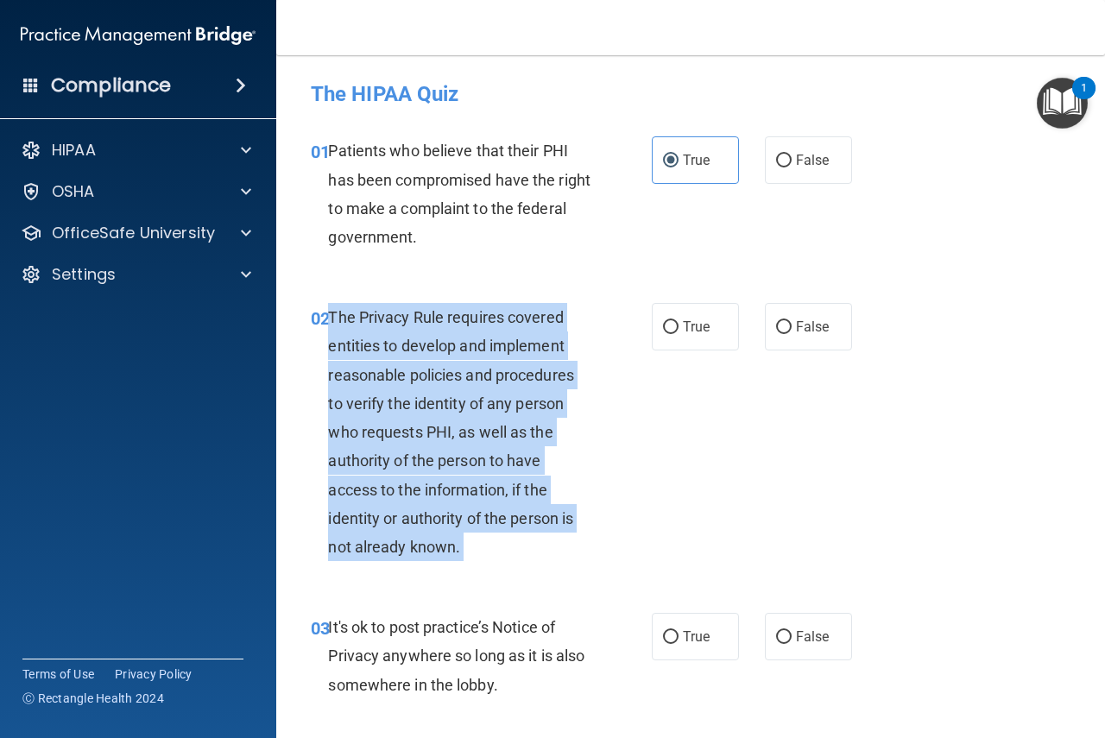
click at [364, 440] on span "The Privacy Rule requires covered entities to develop and implement reasonable …" at bounding box center [450, 432] width 245 height 248
copy ng-form "The Privacy Rule requires covered entities to develop and implement reasonable …"
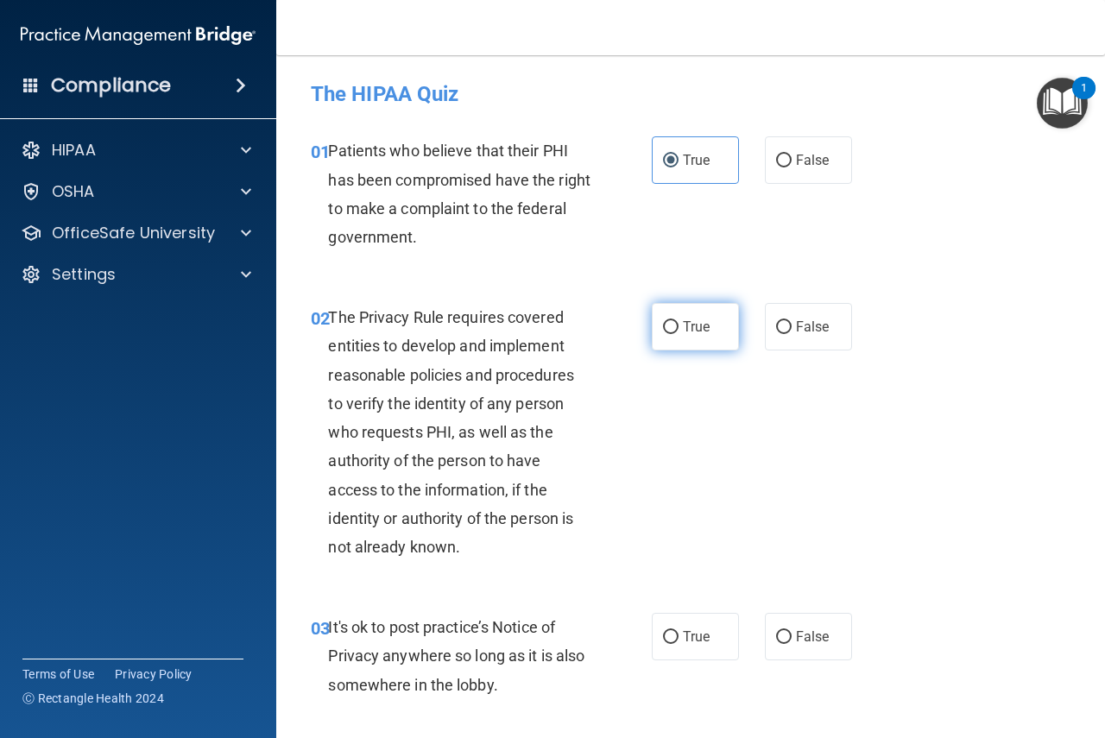
click at [674, 330] on label "True" at bounding box center [695, 326] width 87 height 47
click at [674, 330] on input "True" at bounding box center [671, 327] width 16 height 13
radio input "true"
click at [506, 632] on span "It's ok to post practice’s Notice of Privacy anywhere so long as it is also som…" at bounding box center [456, 655] width 256 height 75
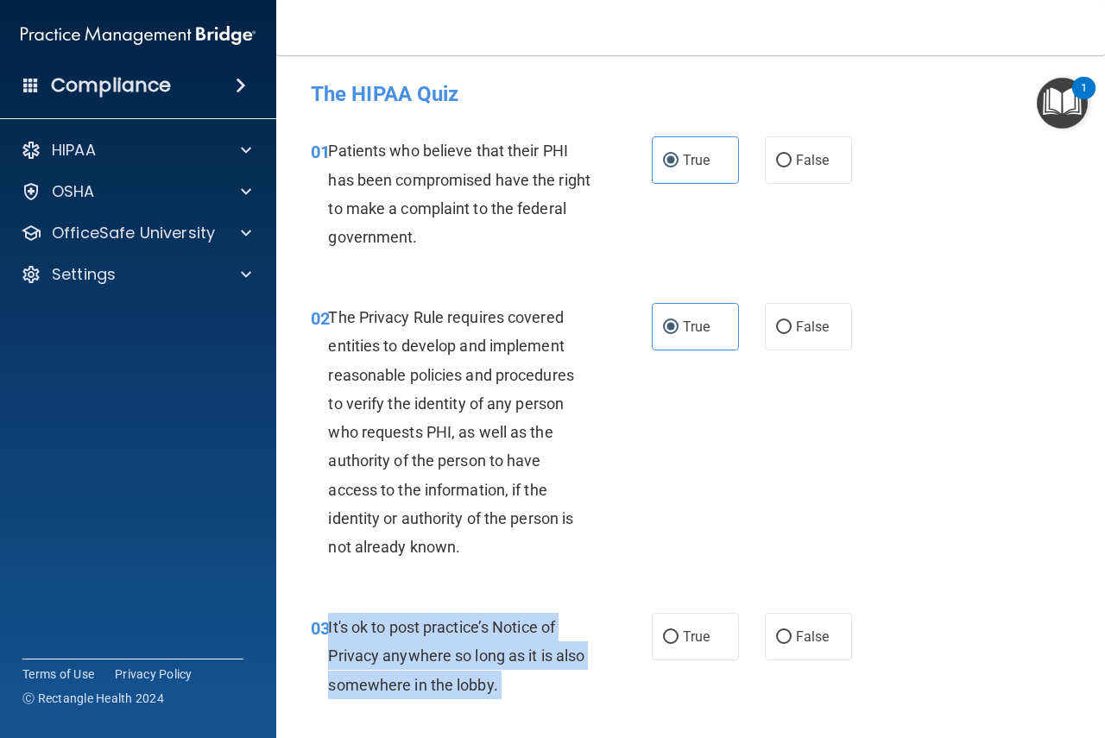
click at [506, 632] on span "It's ok to post practice’s Notice of Privacy anywhere so long as it is also som…" at bounding box center [456, 655] width 256 height 75
copy ng-form "It's ok to post practice’s Notice of Privacy anywhere so long as it is also som…"
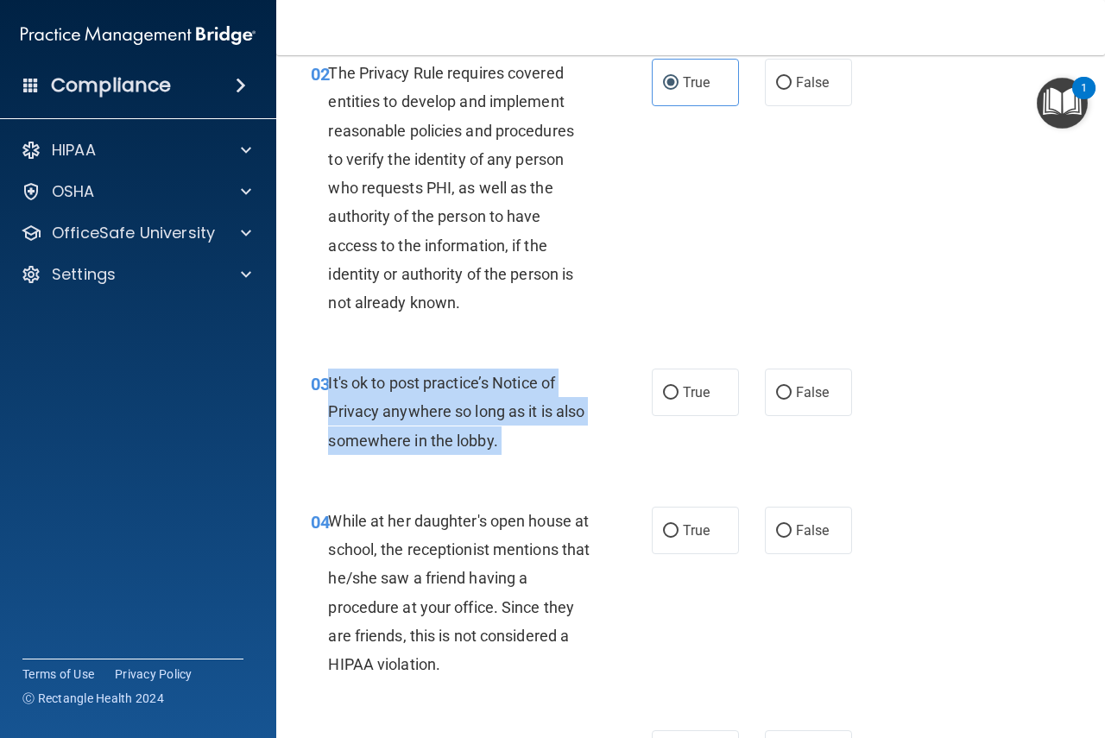
scroll to position [259, 0]
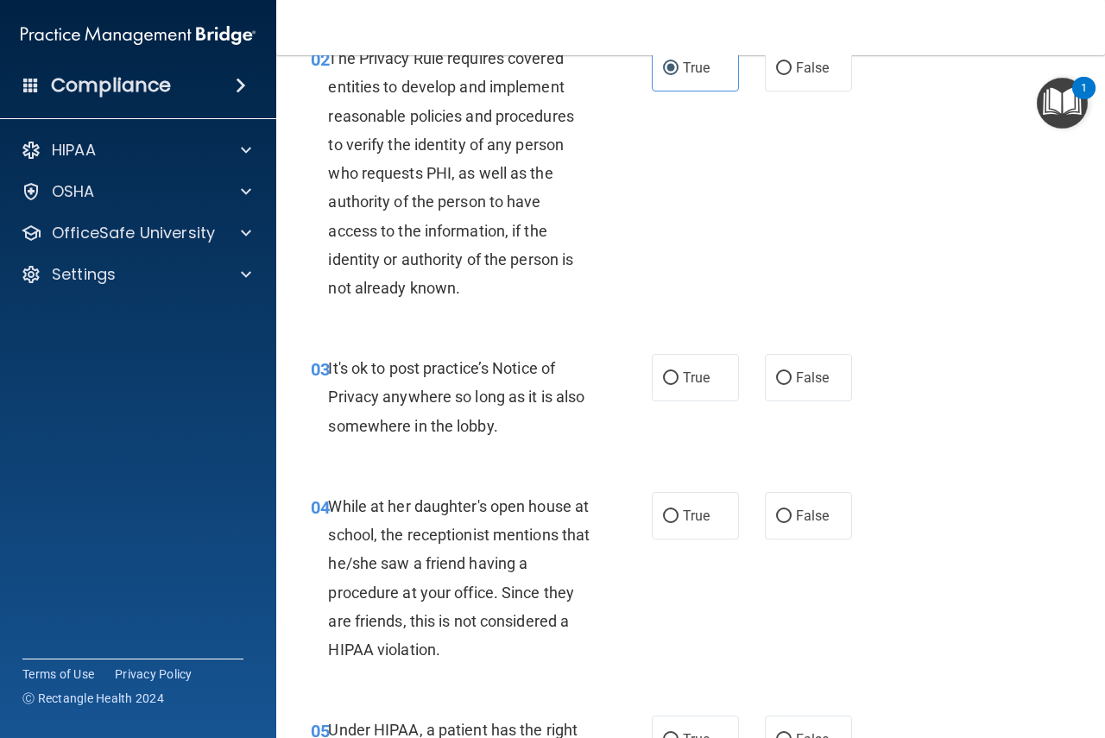
click at [754, 375] on div "True False" at bounding box center [757, 377] width 210 height 47
click at [582, 528] on div "While at her daughter's open house at school, the receptionist mentions that he…" at bounding box center [465, 578] width 275 height 172
click at [781, 366] on label "False" at bounding box center [808, 377] width 87 height 47
click at [781, 372] on input "False" at bounding box center [784, 378] width 16 height 13
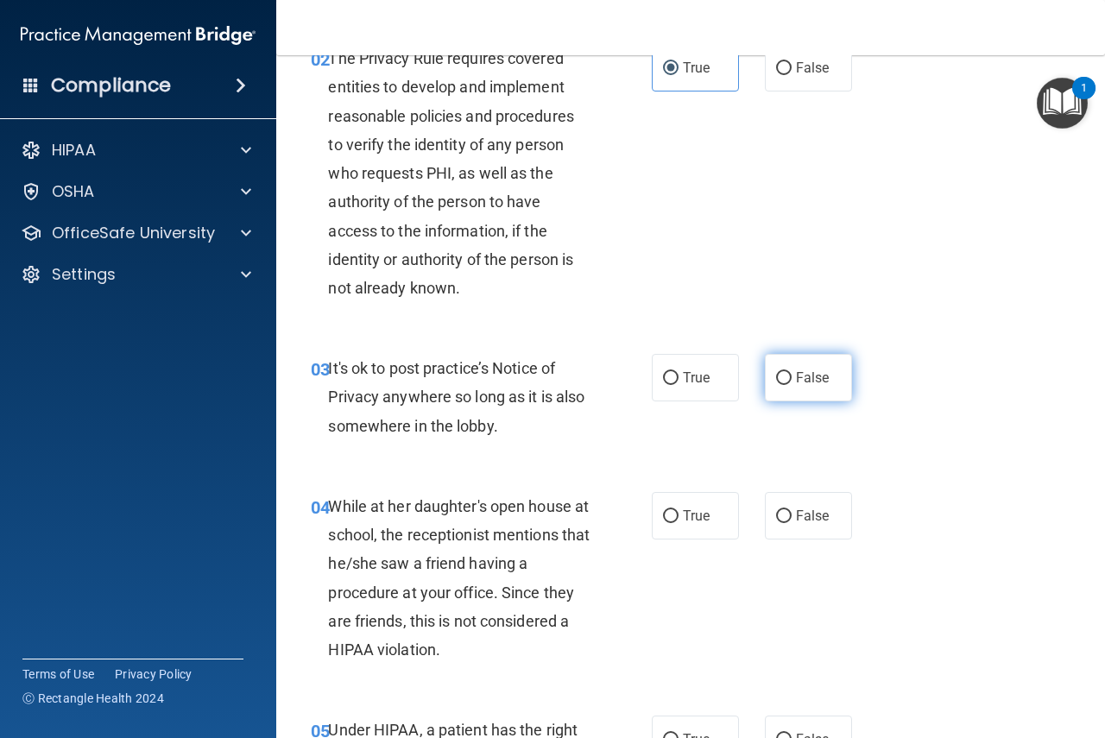
radio input "true"
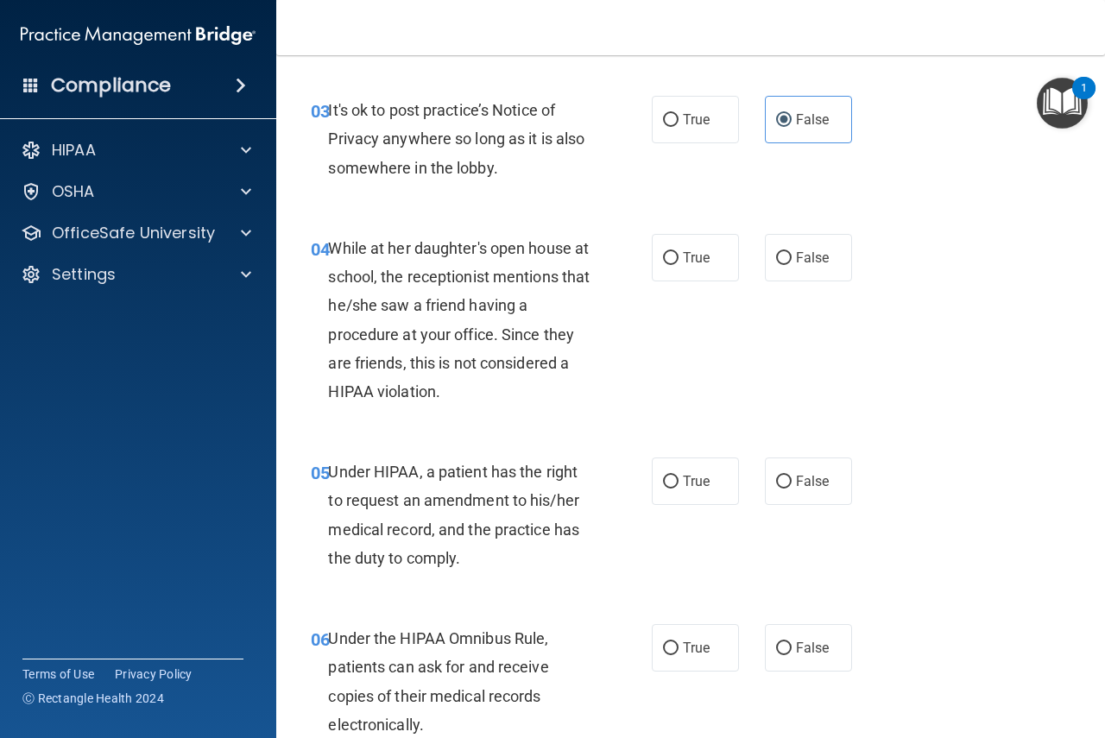
scroll to position [518, 0]
click at [433, 357] on span "While at her daughter's open house at school, the receptionist mentions that he…" at bounding box center [459, 318] width 262 height 161
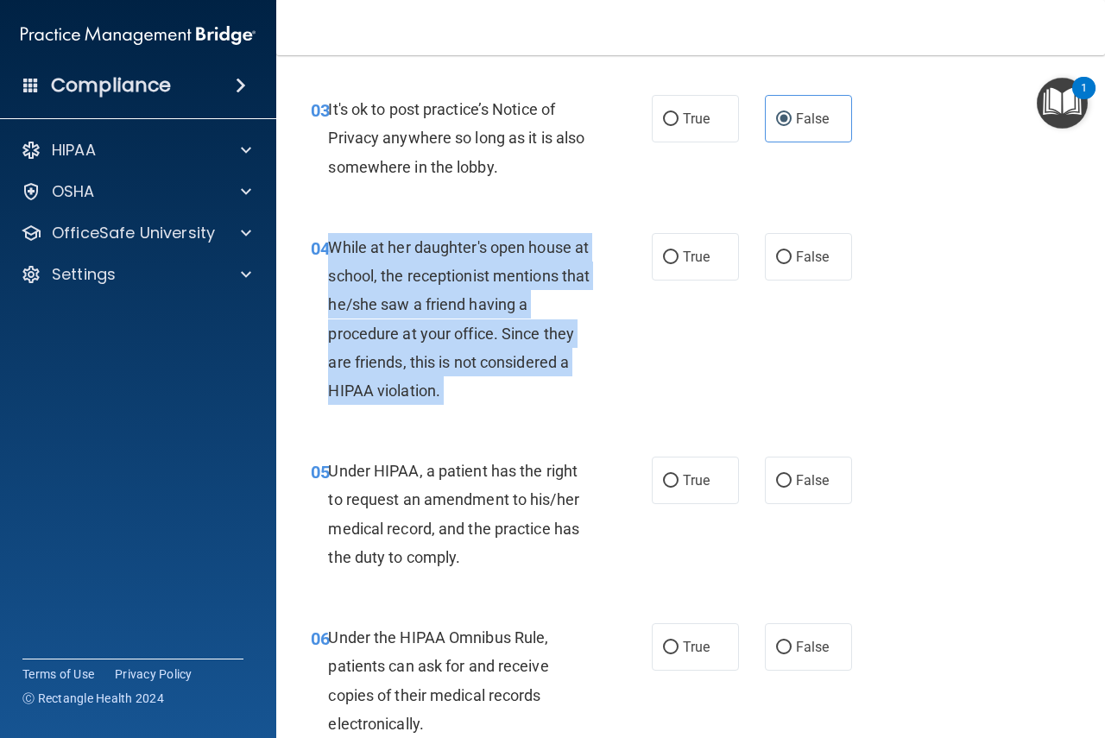
click at [433, 357] on span "While at her daughter's open house at school, the receptionist mentions that he…" at bounding box center [459, 318] width 262 height 161
copy ng-form "While at her daughter's open house at school, the receptionist mentions that he…"
click at [780, 481] on input "False" at bounding box center [784, 481] width 16 height 13
radio input "true"
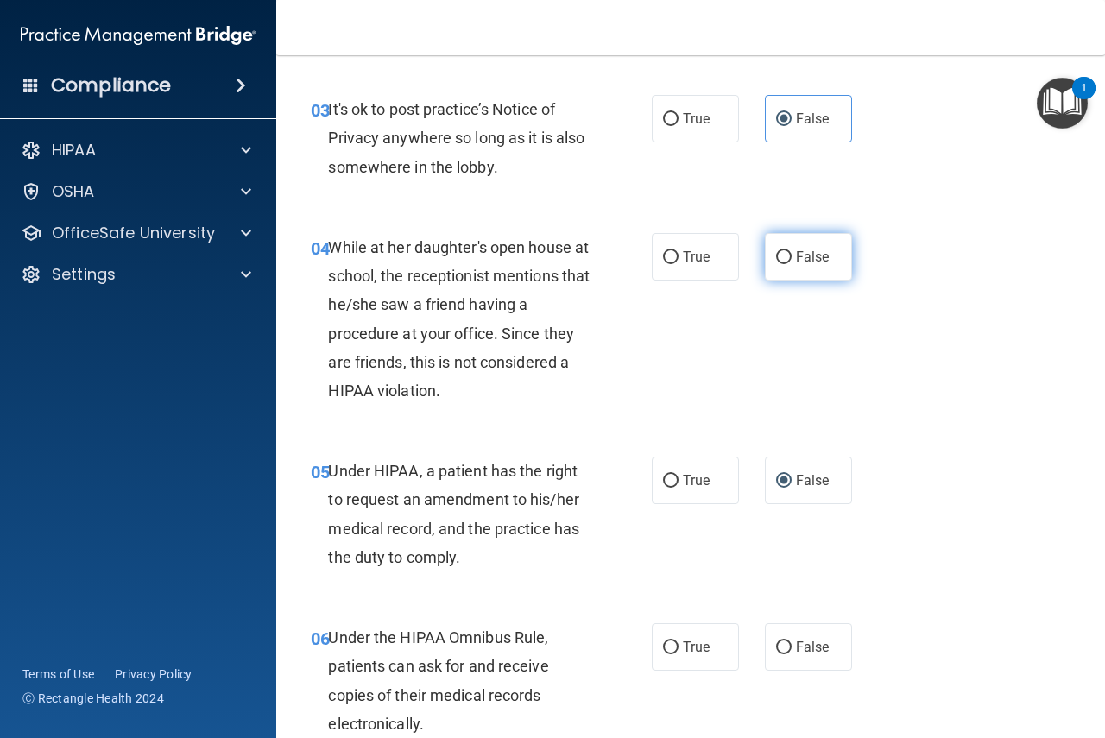
click at [797, 273] on label "False" at bounding box center [808, 256] width 87 height 47
click at [792, 264] on input "False" at bounding box center [784, 257] width 16 height 13
radio input "true"
click at [407, 541] on div "Under HIPAA, a patient has the right to request an amendment to his/her medical…" at bounding box center [465, 514] width 275 height 115
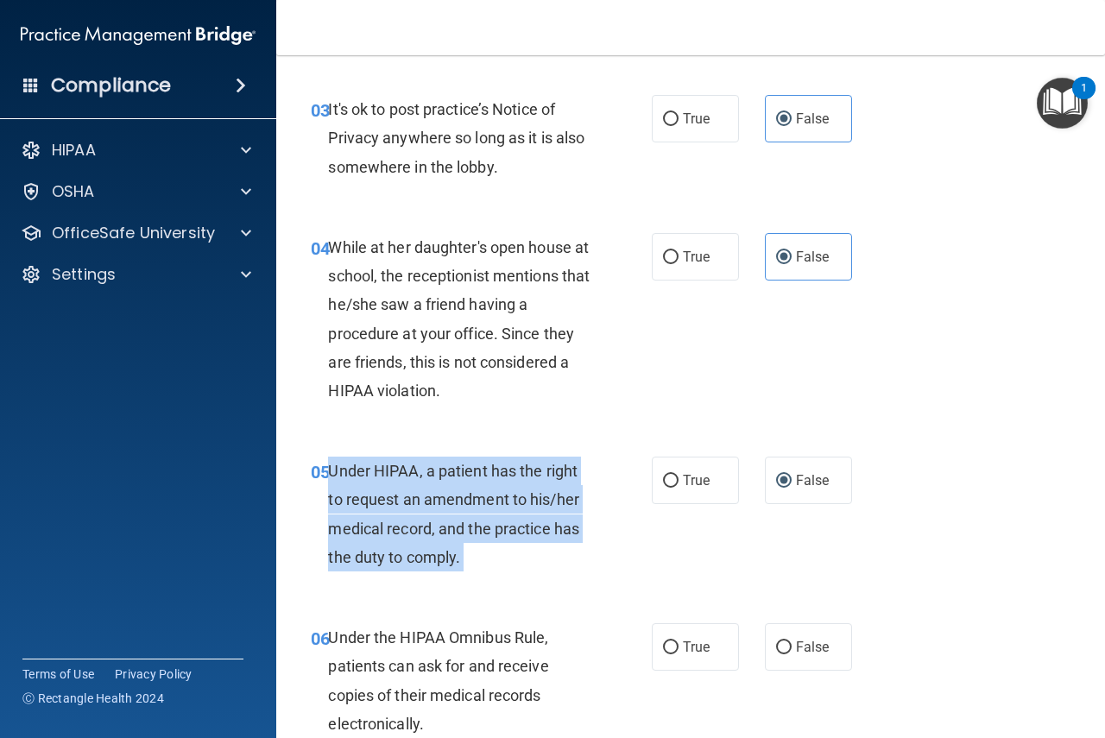
click at [407, 541] on div "Under HIPAA, a patient has the right to request an amendment to his/her medical…" at bounding box center [465, 514] width 275 height 115
copy ng-form "Under HIPAA, a patient has the right to request an amendment to his/her medical…"
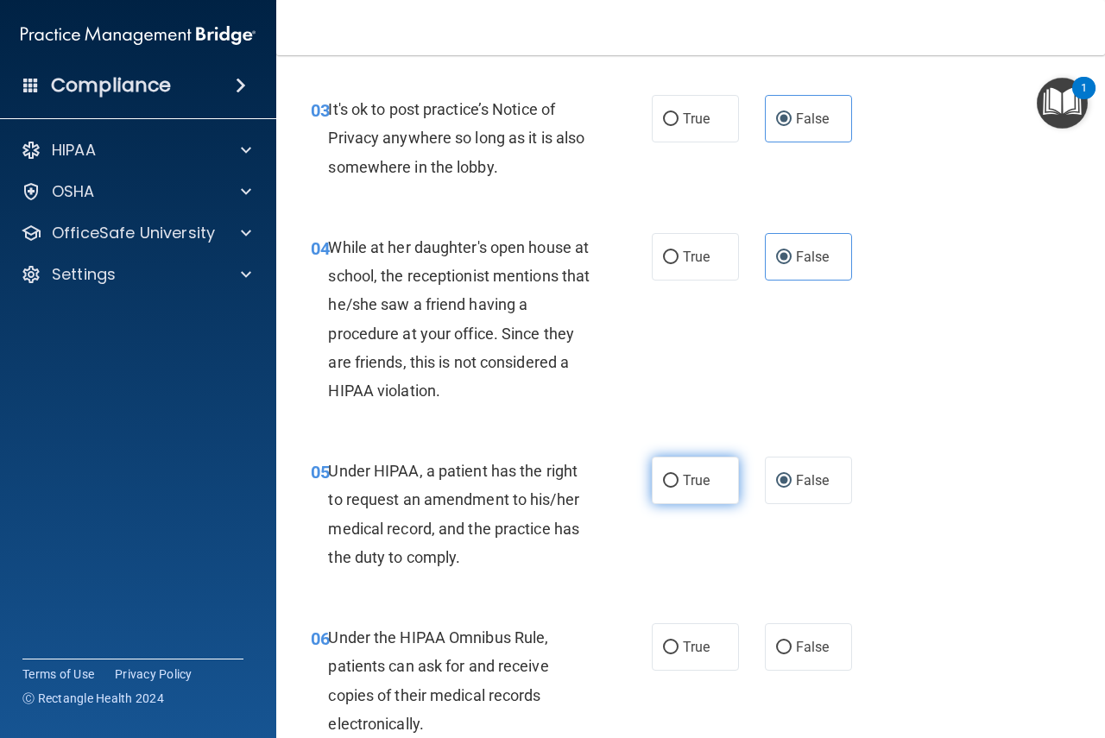
click at [671, 466] on label "True" at bounding box center [695, 480] width 87 height 47
click at [671, 475] on input "True" at bounding box center [671, 481] width 16 height 13
radio input "true"
radio input "false"
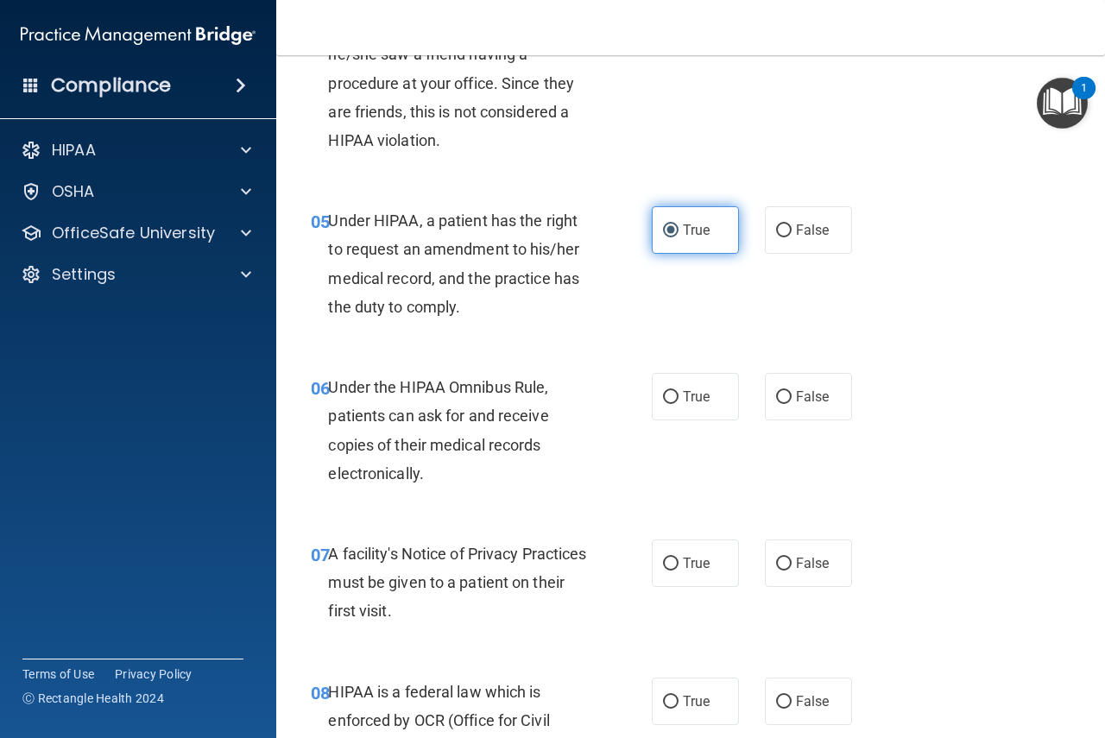
scroll to position [777, 0]
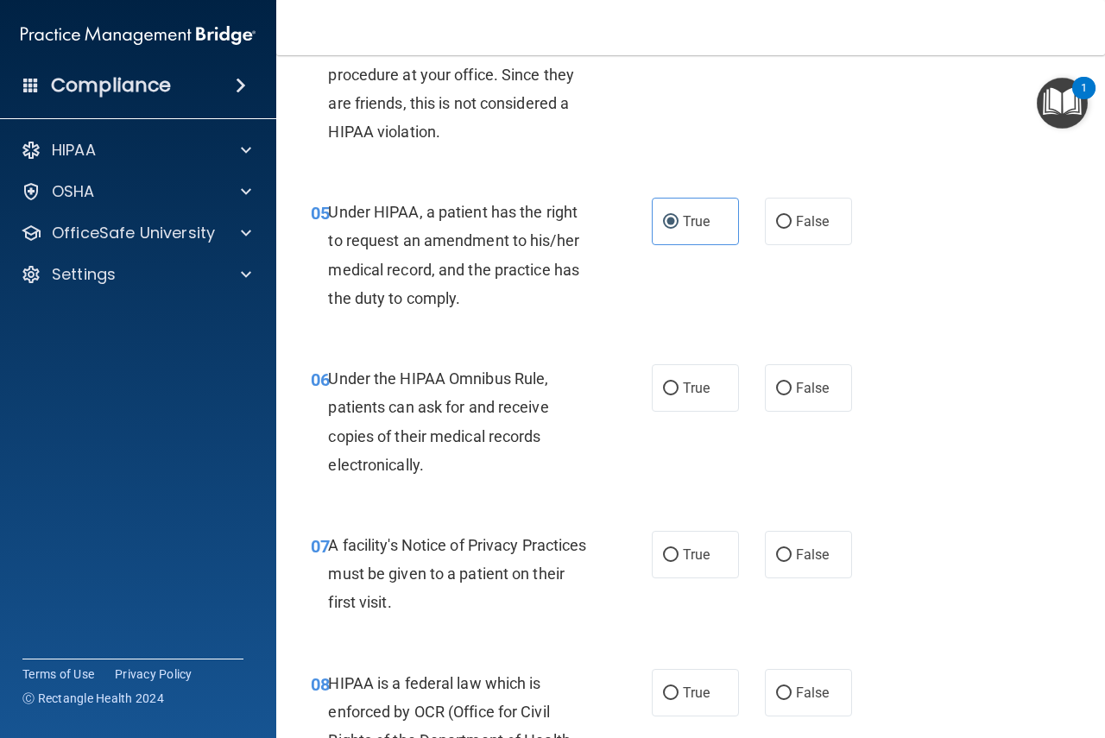
click at [370, 367] on div "Under the HIPAA Omnibus Rule, patients can ask for and receive copies of their …" at bounding box center [465, 421] width 275 height 115
click at [376, 370] on span "Under the HIPAA Omnibus Rule, patients can ask for and receive copies of their …" at bounding box center [438, 422] width 220 height 104
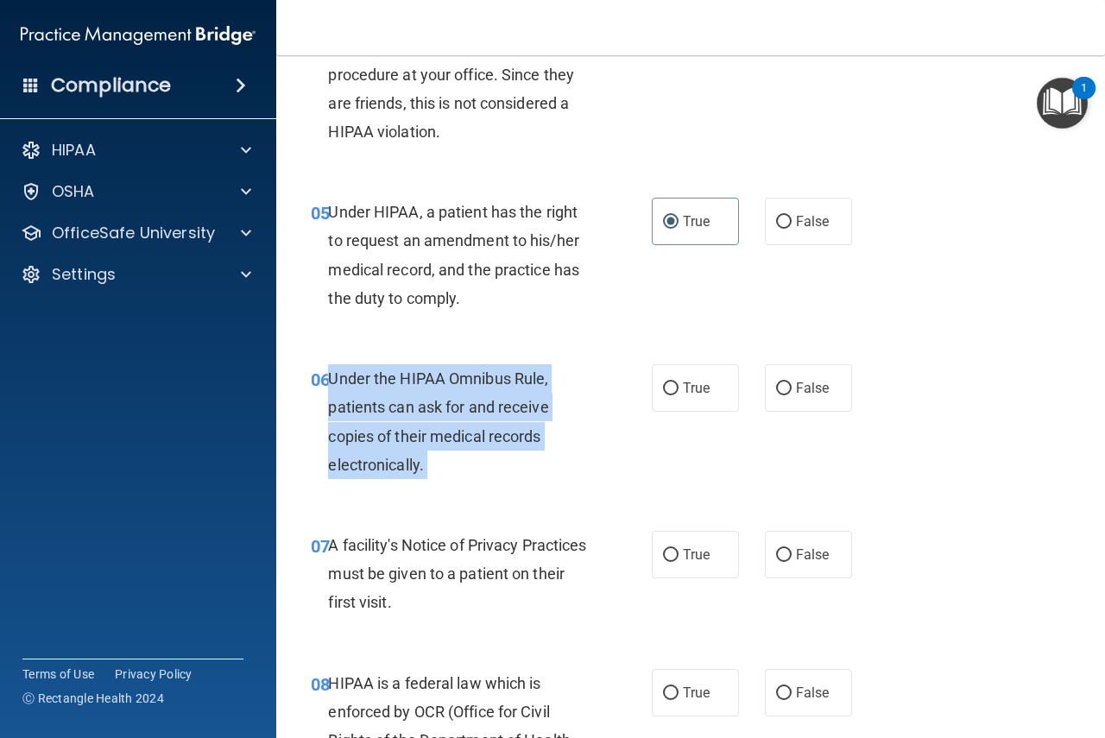
click at [376, 370] on span "Under the HIPAA Omnibus Rule, patients can ask for and receive copies of their …" at bounding box center [438, 422] width 220 height 104
copy ng-form "Under the HIPAA Omnibus Rule, patients can ask for and receive copies of their …"
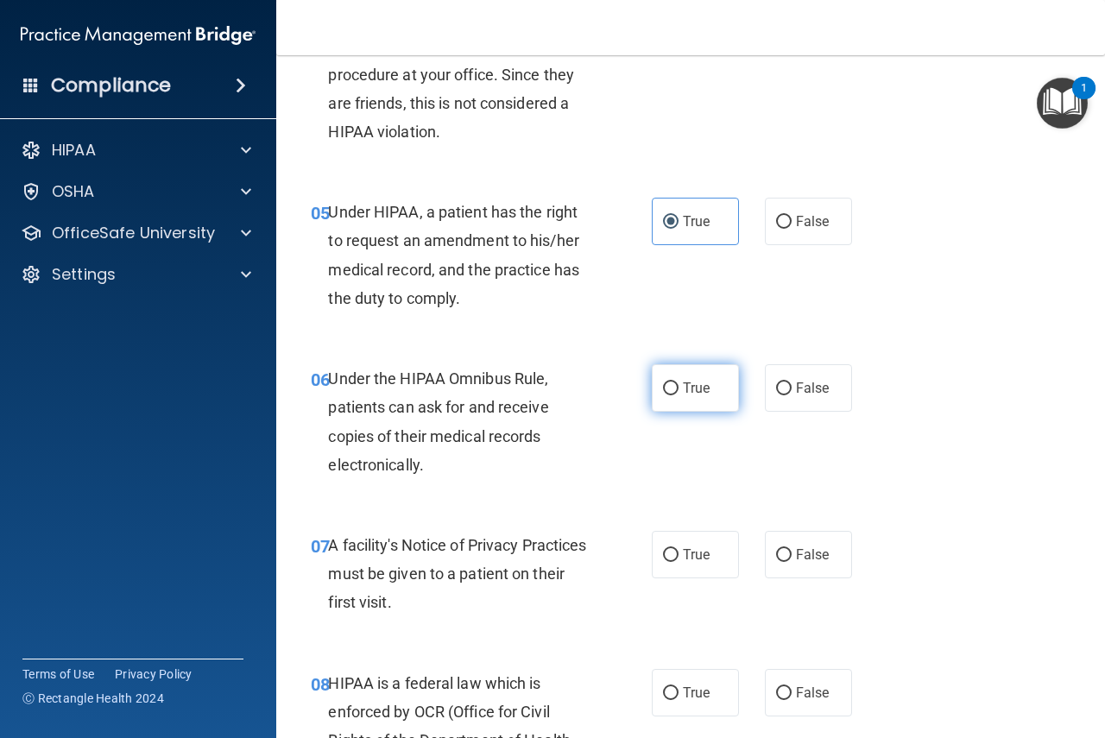
click at [683, 389] on span "True" at bounding box center [696, 388] width 27 height 16
click at [679, 389] on input "True" at bounding box center [671, 389] width 16 height 13
radio input "true"
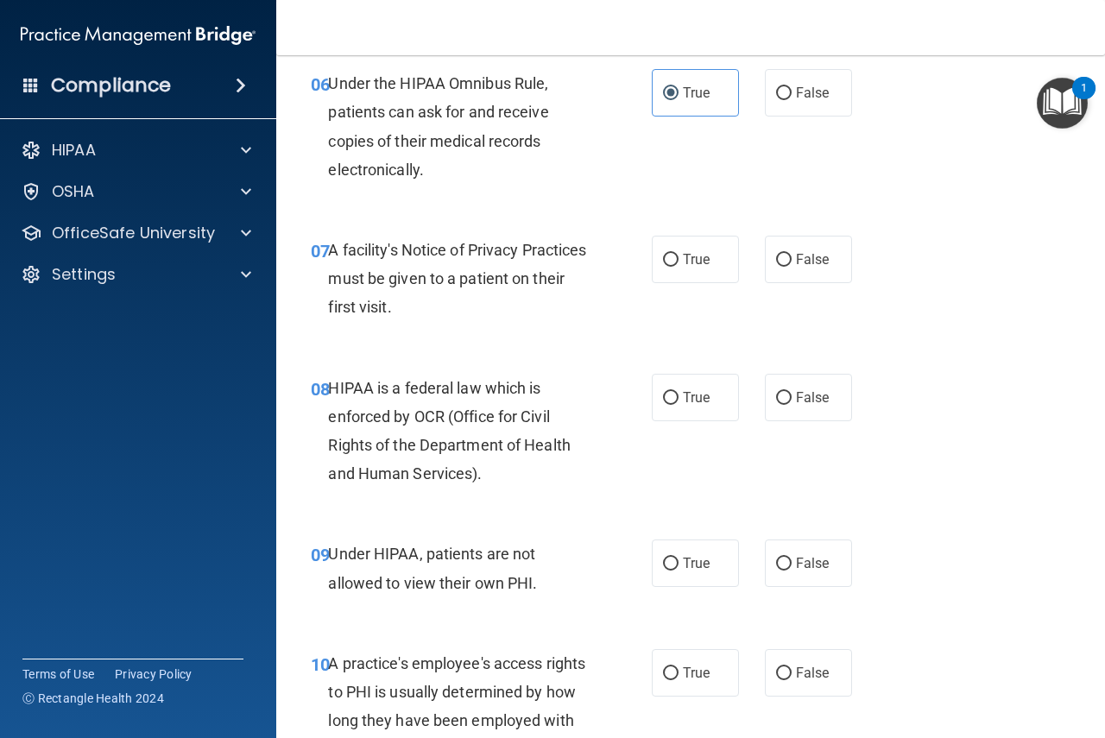
scroll to position [1122, 0]
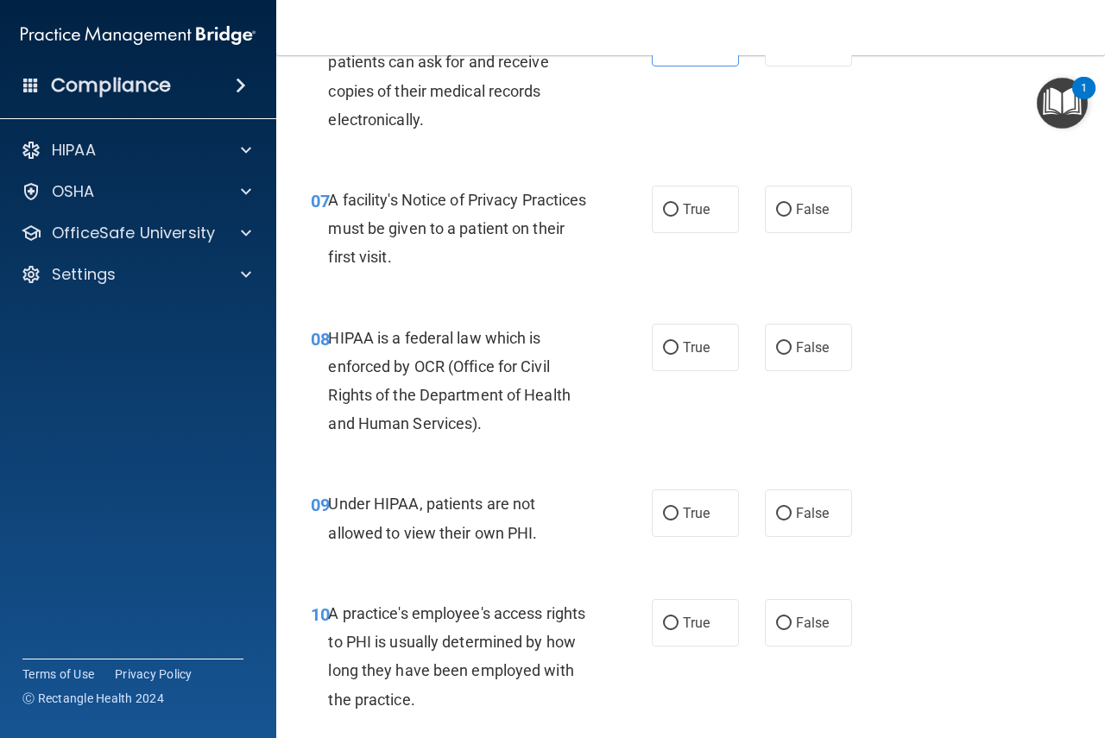
click at [366, 202] on span "A facility's Notice of Privacy Practices must be given to a patient on their fi…" at bounding box center [457, 228] width 258 height 75
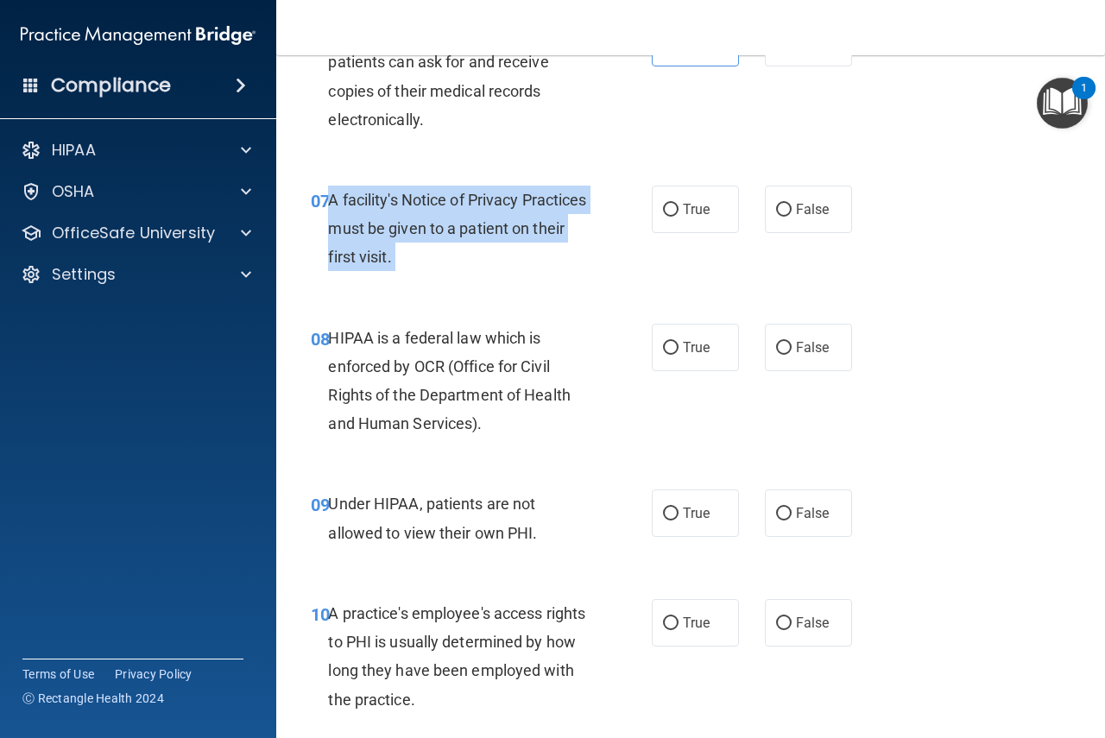
click at [366, 202] on span "A facility's Notice of Privacy Practices must be given to a patient on their fi…" at bounding box center [457, 228] width 258 height 75
copy ng-form "A facility's Notice of Privacy Practices must be given to a patient on their fi…"
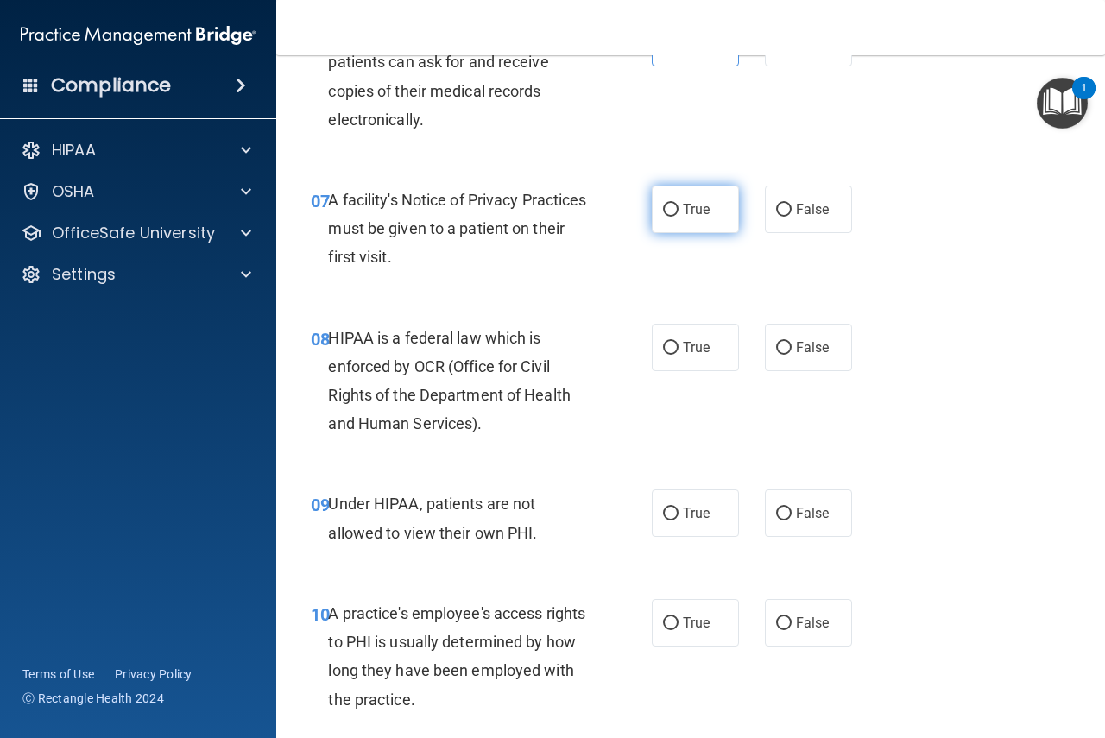
click at [672, 230] on label "True" at bounding box center [695, 209] width 87 height 47
click at [672, 217] on input "True" at bounding box center [671, 210] width 16 height 13
radio input "true"
click at [494, 384] on div "HIPAA is a federal law which is enforced by OCR (Office for Civil Rights of the…" at bounding box center [465, 381] width 275 height 115
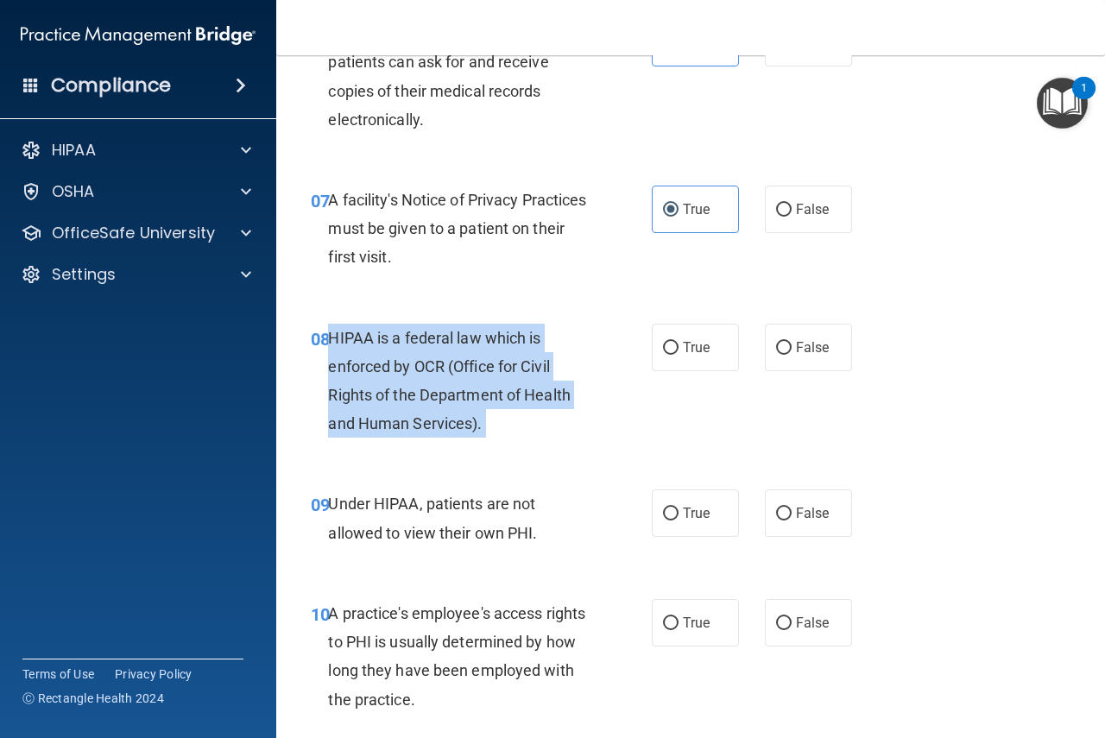
click at [494, 384] on div "HIPAA is a federal law which is enforced by OCR (Office for Civil Rights of the…" at bounding box center [465, 381] width 275 height 115
copy ng-form "HIPAA is a federal law which is enforced by OCR (Office for Civil Rights of the…"
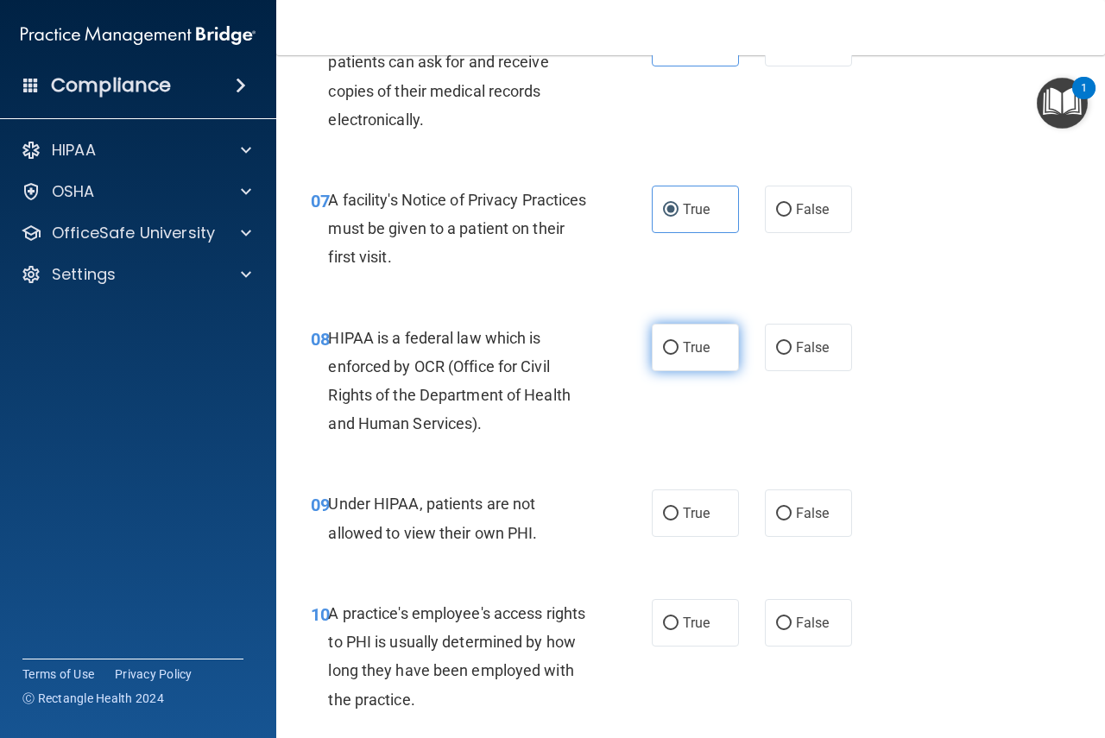
click at [714, 355] on label "True" at bounding box center [695, 347] width 87 height 47
click at [679, 355] on input "True" at bounding box center [671, 348] width 16 height 13
radio input "true"
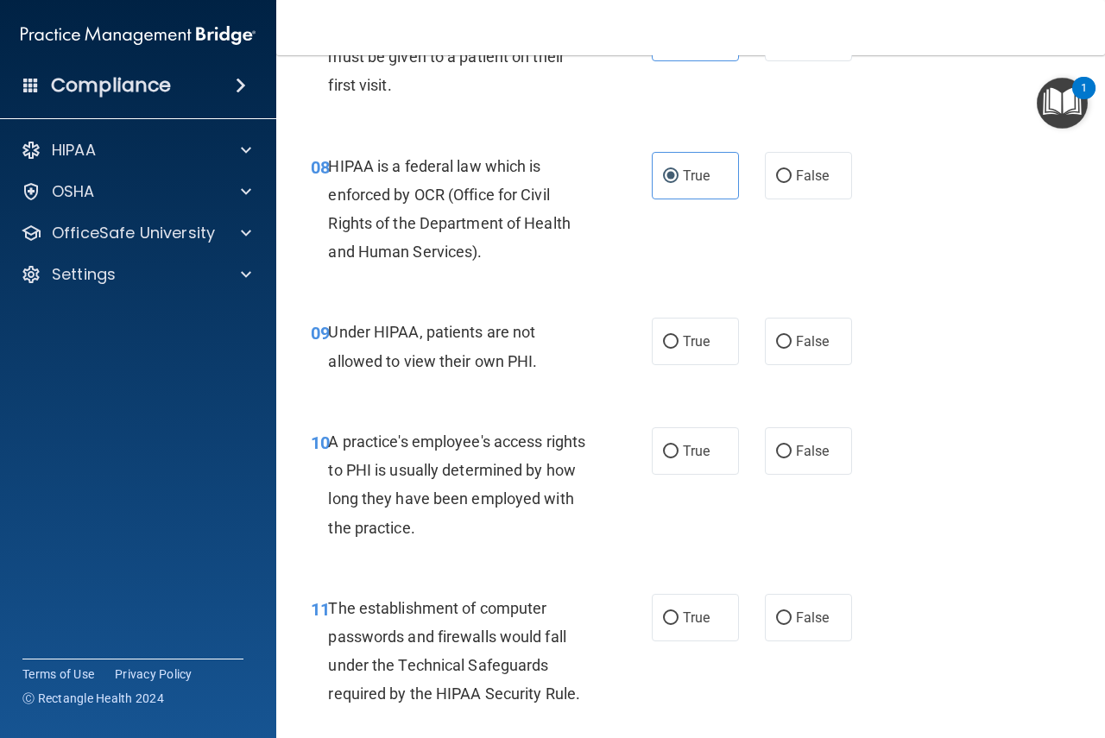
scroll to position [1295, 0]
click at [481, 337] on span "Under HIPAA, patients are not allowed to view their own PHI." at bounding box center [432, 345] width 209 height 47
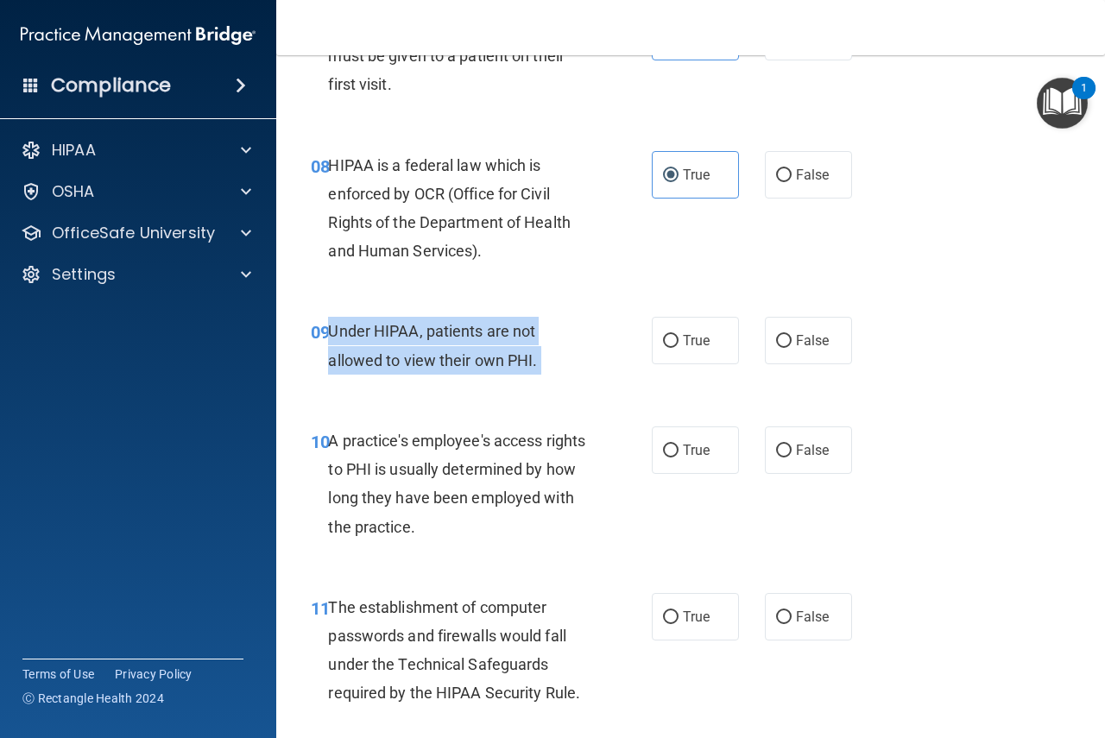
click at [481, 337] on span "Under HIPAA, patients are not allowed to view their own PHI." at bounding box center [432, 345] width 209 height 47
copy ng-form "Under HIPAA, patients are not allowed to view their own PHI."
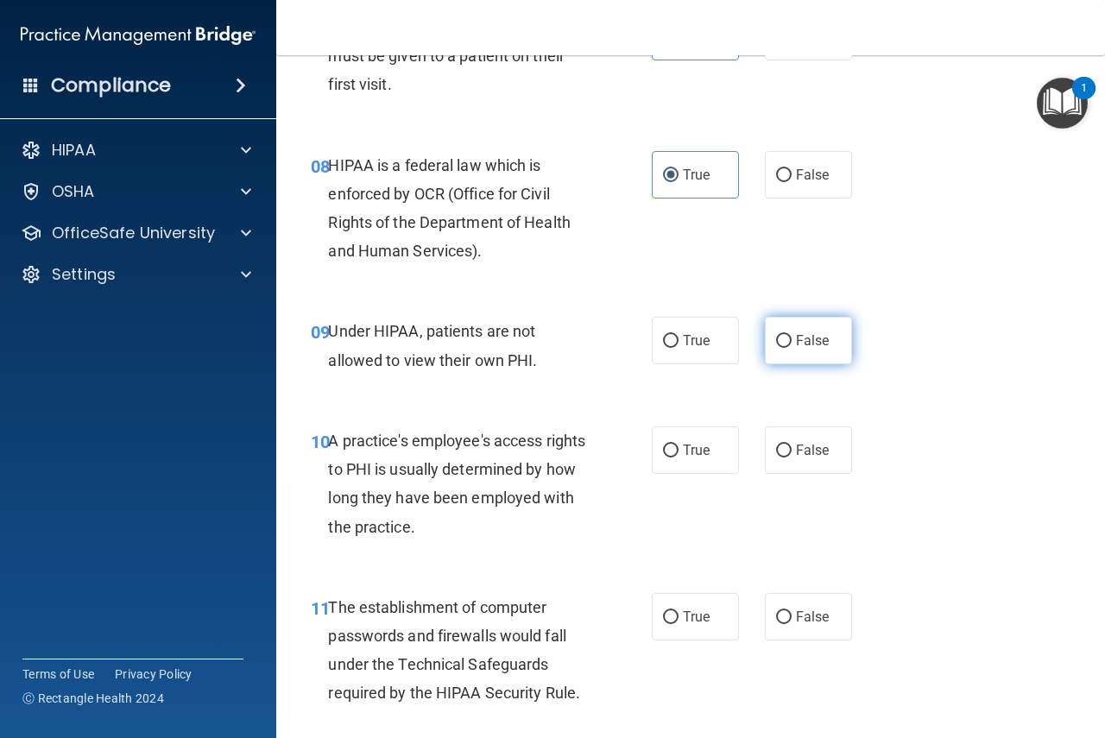
click at [803, 349] on label "False" at bounding box center [808, 340] width 87 height 47
click at [792, 348] on input "False" at bounding box center [784, 341] width 16 height 13
radio input "true"
click at [471, 495] on span "A practice's employee's access rights to PHI is usually determined by how long …" at bounding box center [456, 484] width 257 height 104
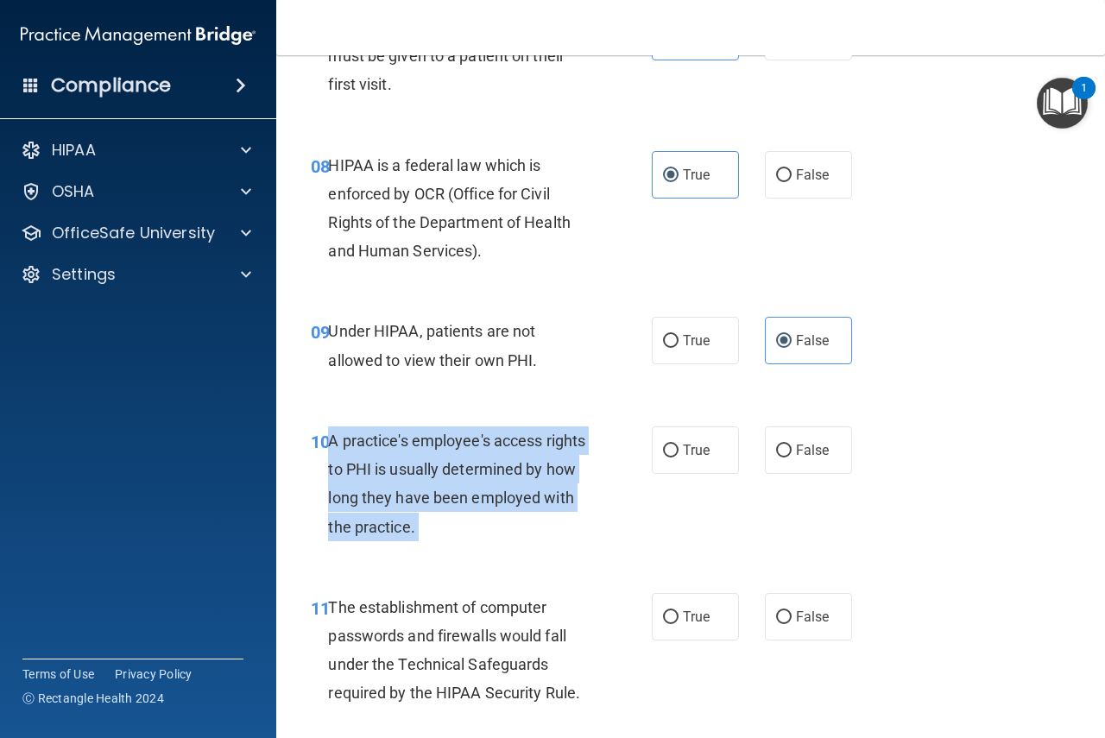
click at [471, 495] on span "A practice's employee's access rights to PHI is usually determined by how long …" at bounding box center [456, 484] width 257 height 104
copy ng-form "A practice's employee's access rights to PHI is usually determined by how long …"
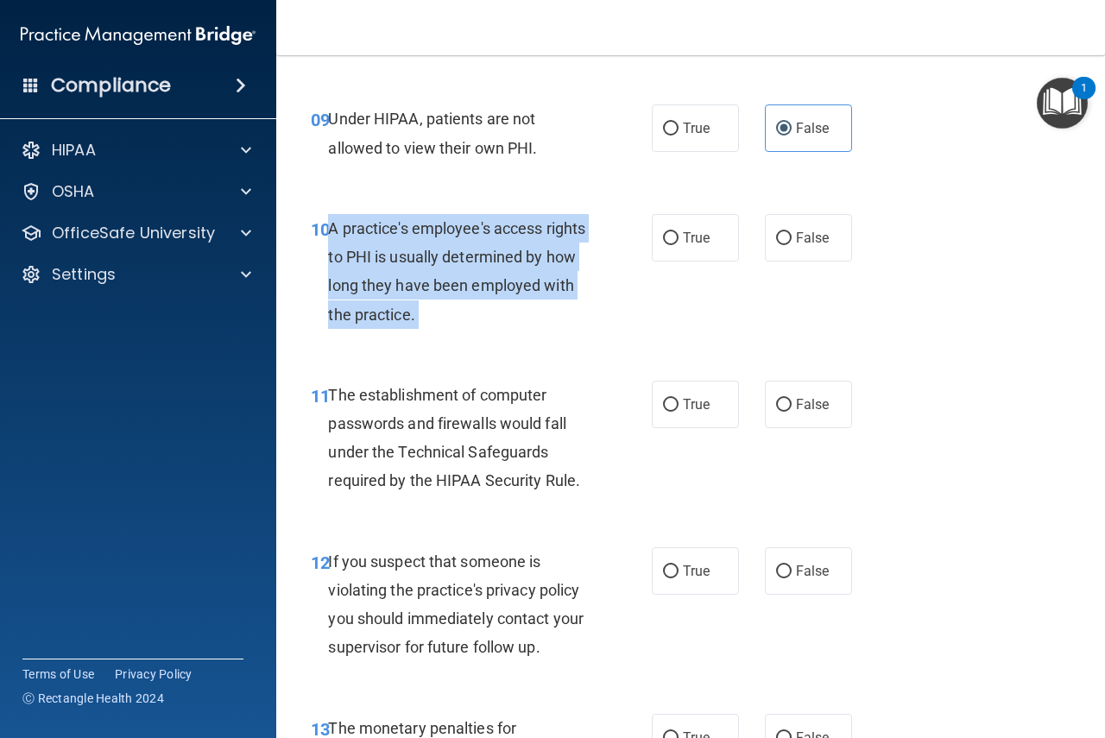
scroll to position [1554, 0]
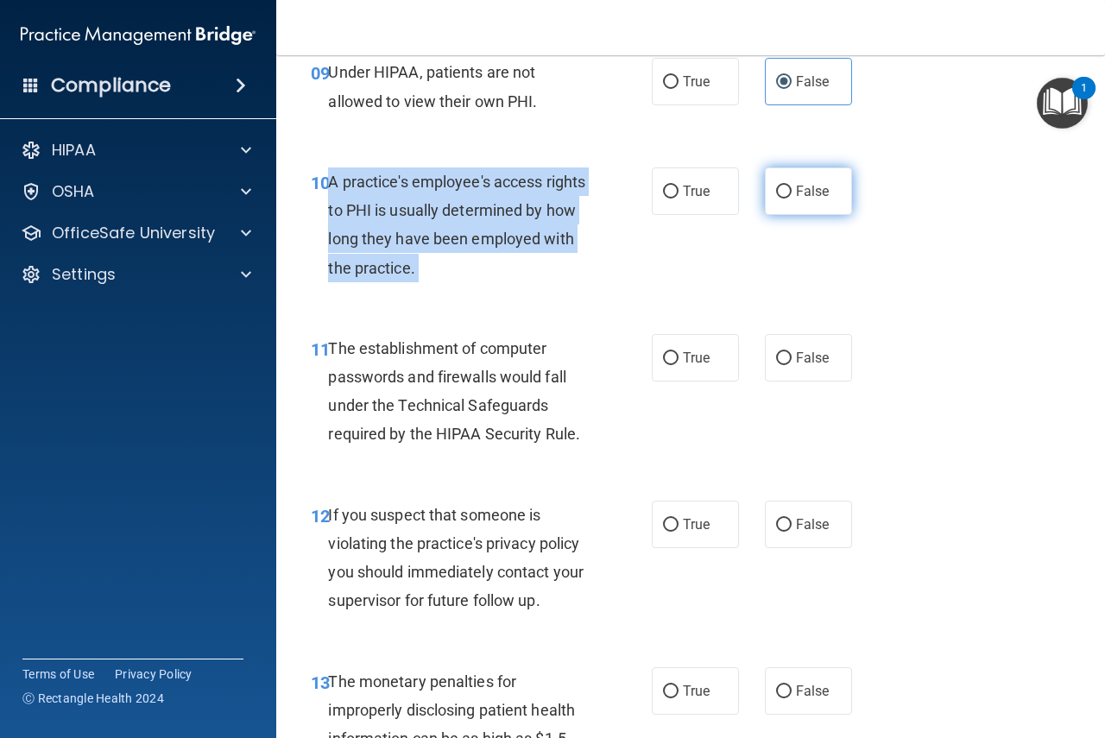
click at [776, 197] on input "False" at bounding box center [784, 192] width 16 height 13
radio input "true"
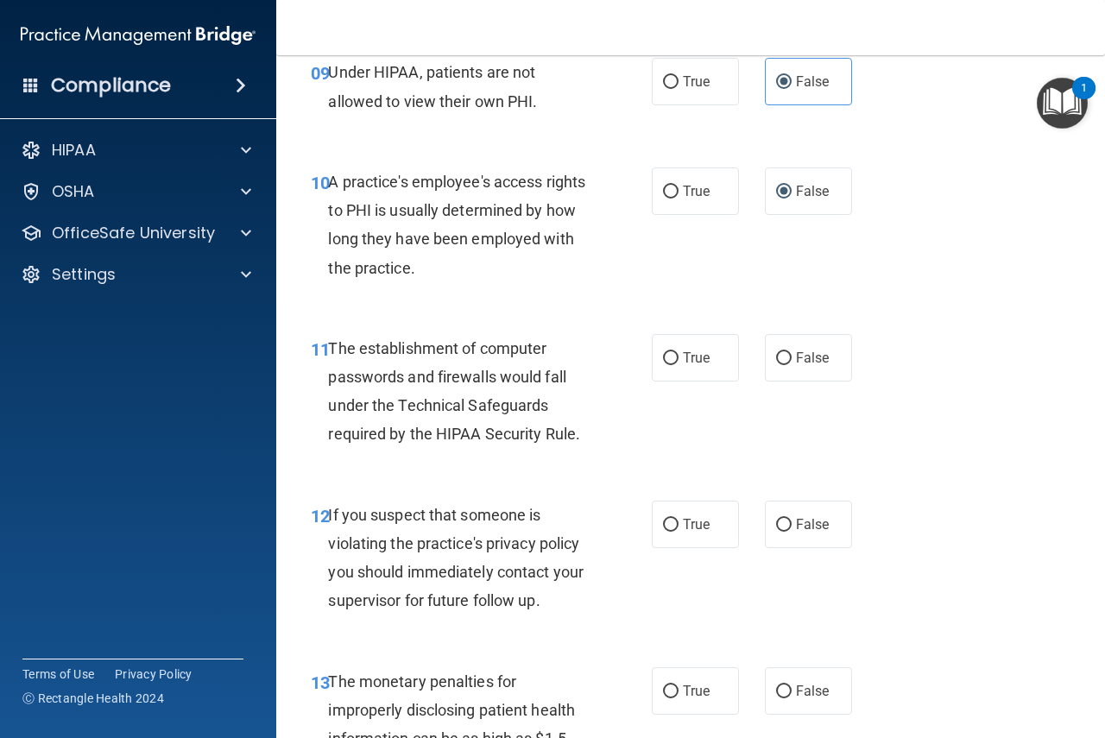
click at [524, 385] on span "The establishment of computer passwords and firewalls would fall under the Tech…" at bounding box center [454, 391] width 252 height 104
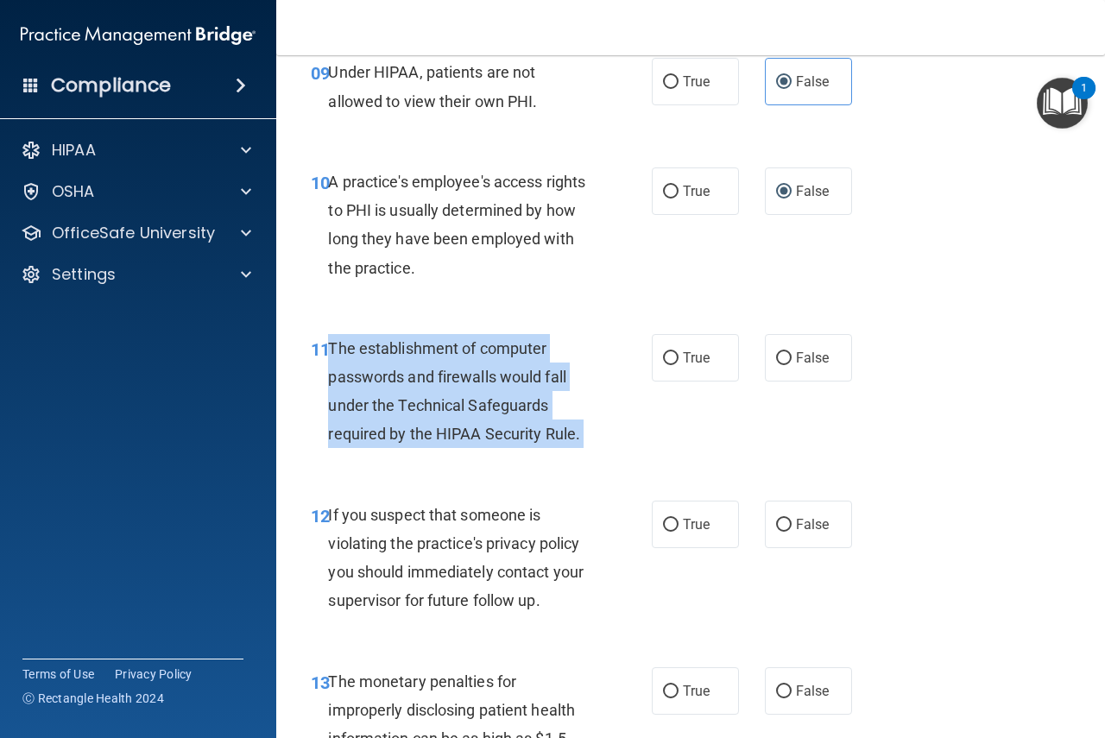
click at [524, 385] on span "The establishment of computer passwords and firewalls would fall under the Tech…" at bounding box center [454, 391] width 252 height 104
copy ng-form "The establishment of computer passwords and firewalls would fall under the Tech…"
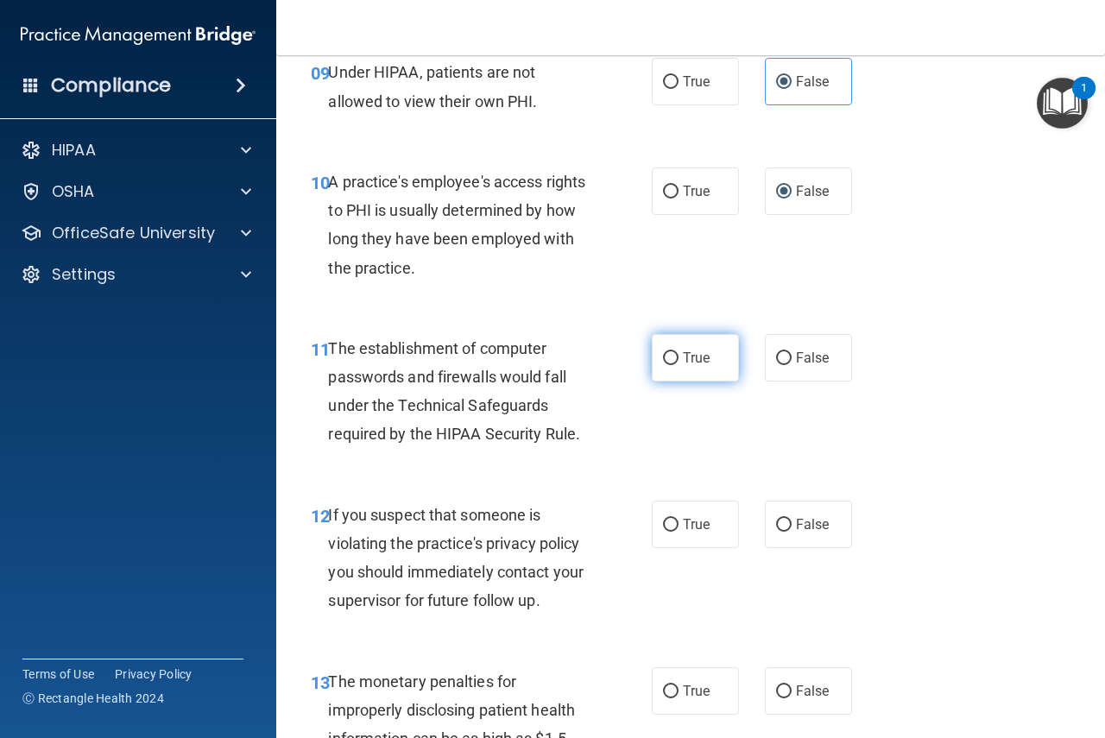
click at [703, 360] on span "True" at bounding box center [696, 358] width 27 height 16
click at [679, 360] on input "True" at bounding box center [671, 358] width 16 height 13
radio input "true"
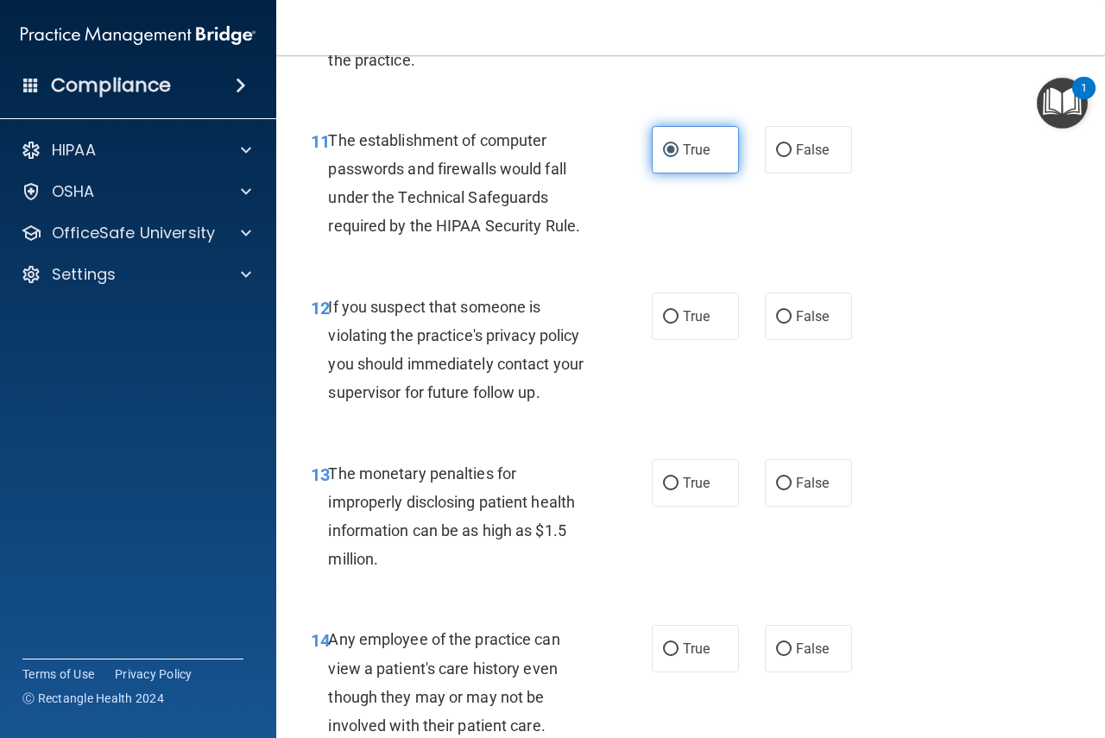
scroll to position [1813, 0]
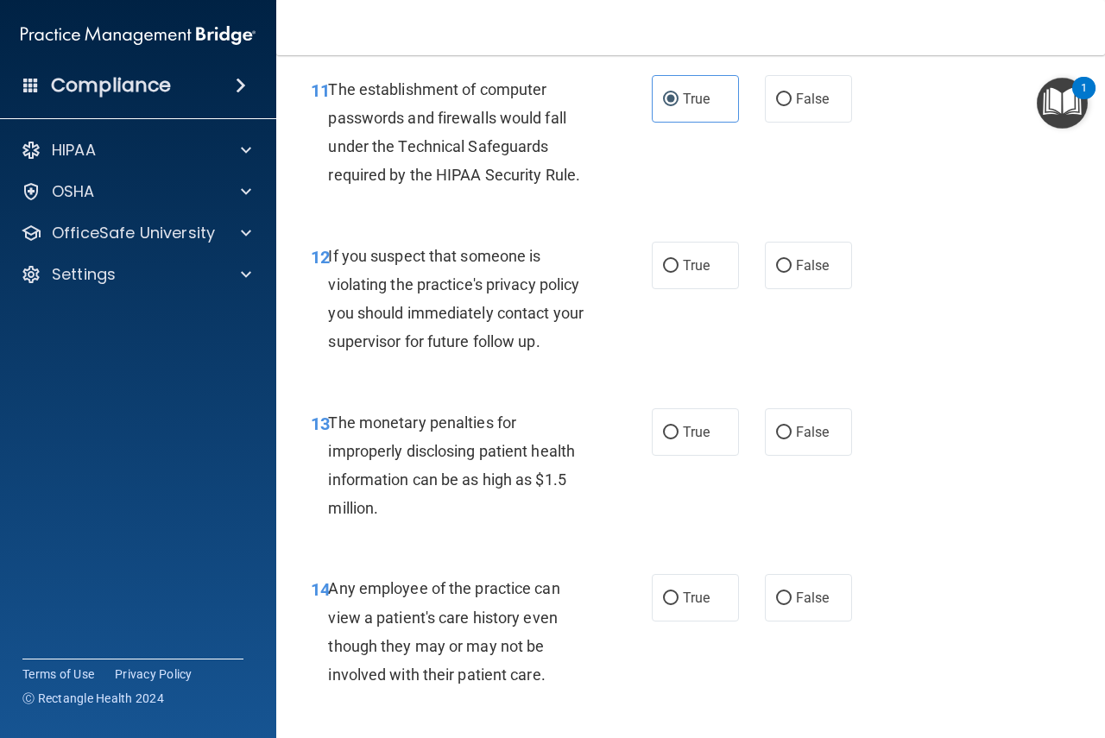
click at [511, 300] on div "If you suspect that someone is violating the practice's privacy policy you shou…" at bounding box center [465, 299] width 275 height 115
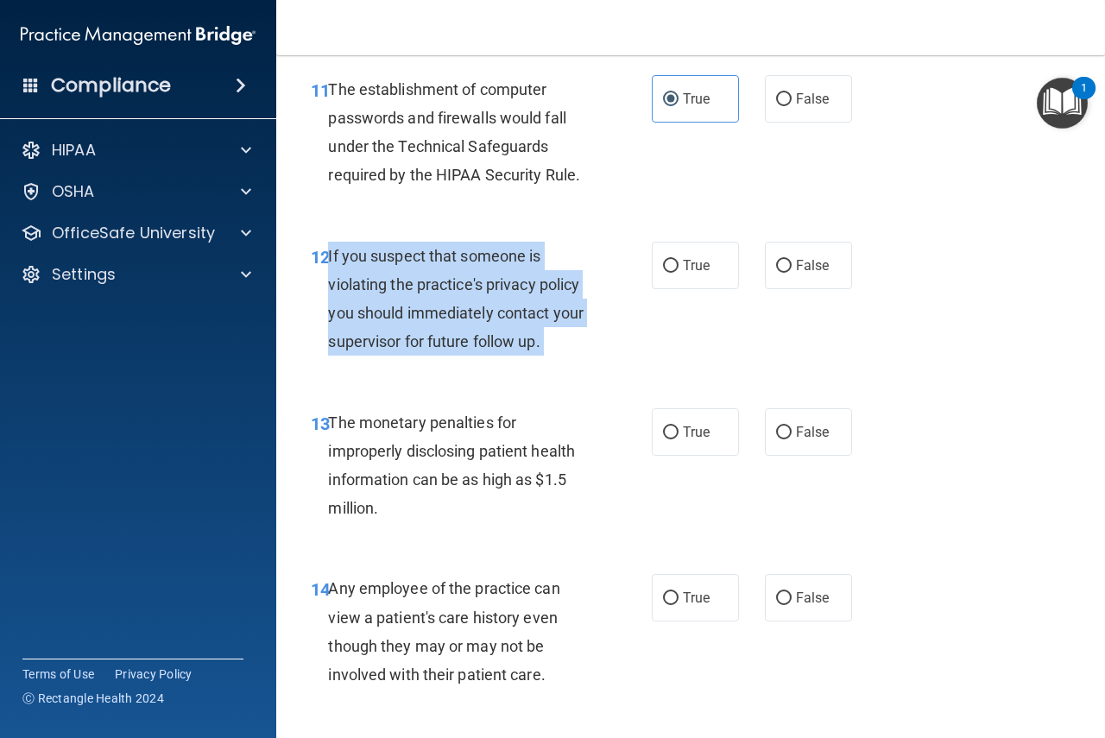
click at [511, 300] on div "If you suspect that someone is violating the practice's privacy policy you shou…" at bounding box center [465, 299] width 275 height 115
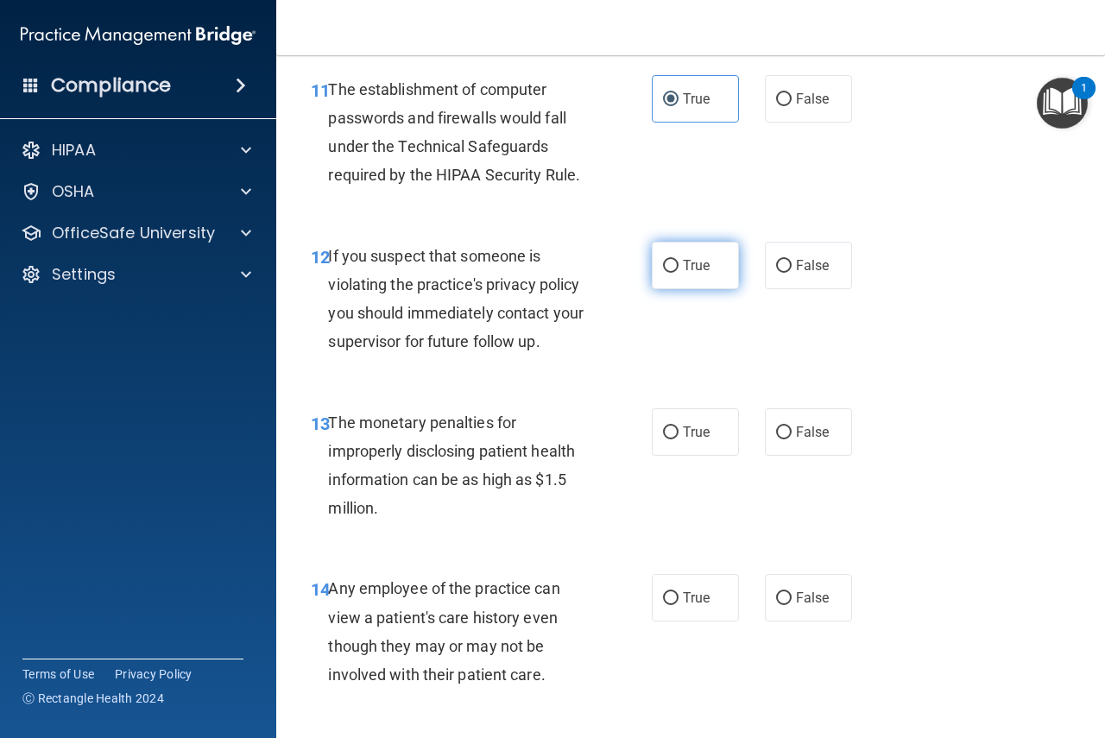
click at [718, 262] on label "True" at bounding box center [695, 265] width 87 height 47
click at [679, 262] on input "True" at bounding box center [671, 266] width 16 height 13
radio input "true"
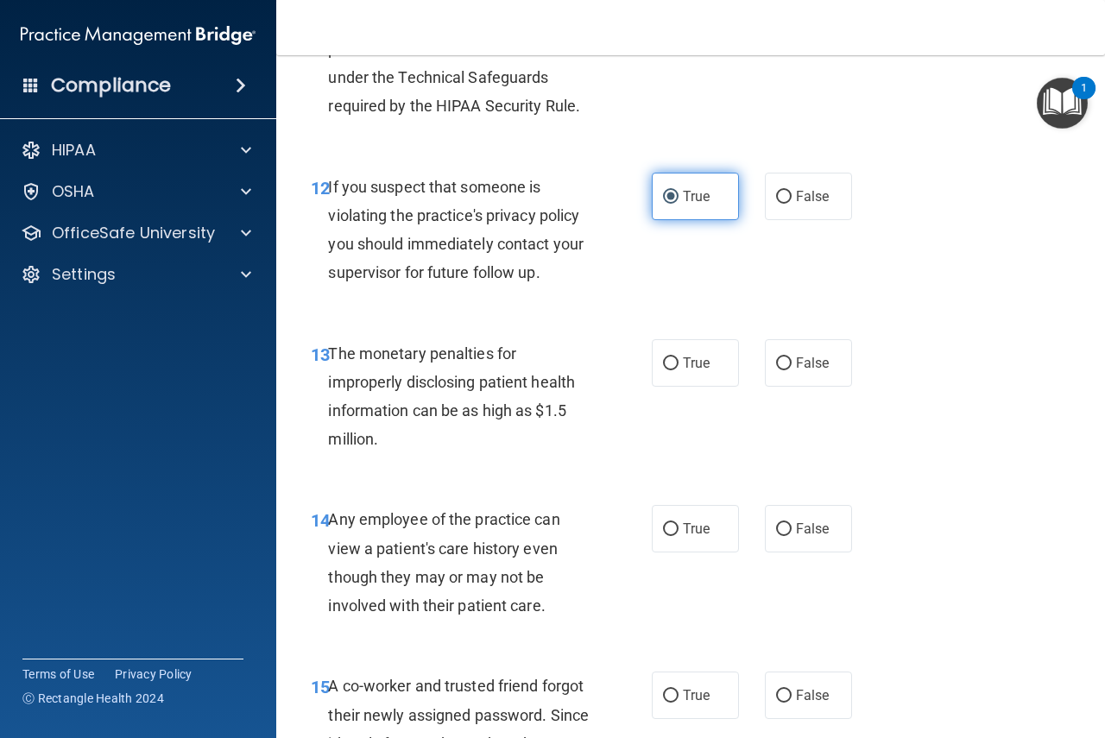
scroll to position [1986, 0]
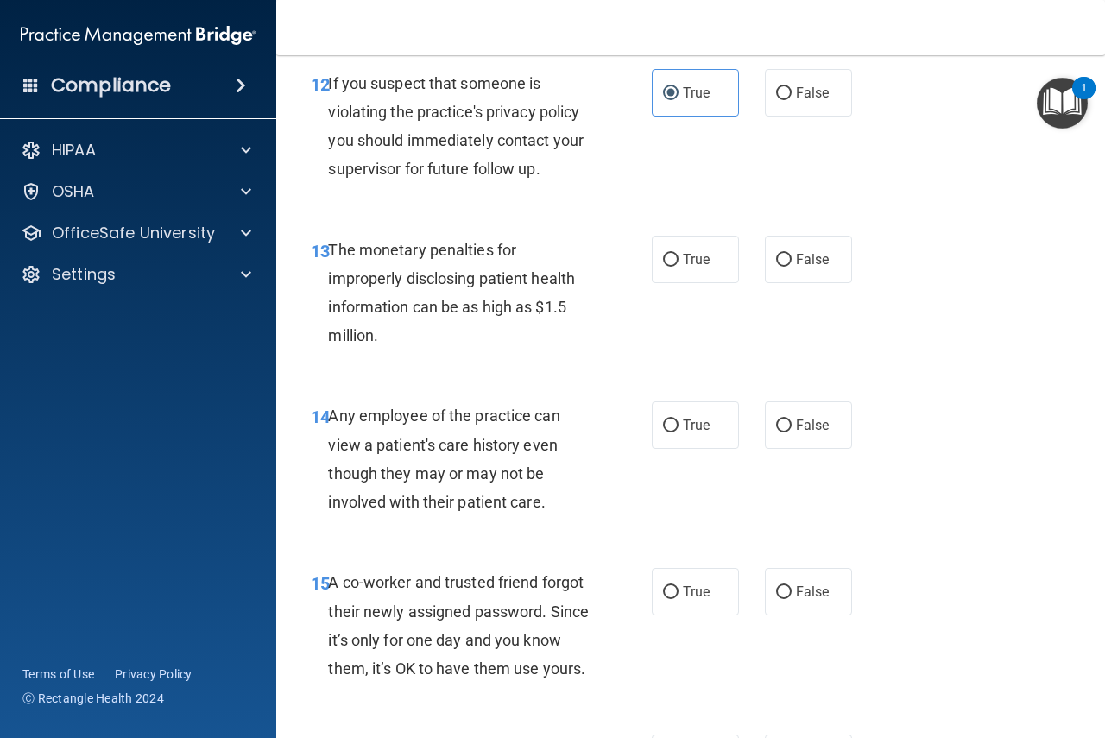
click at [588, 304] on div "The monetary penalties for improperly disclosing patient health information can…" at bounding box center [465, 293] width 275 height 115
click at [519, 296] on span "The monetary penalties for improperly disclosing patient health information can…" at bounding box center [451, 293] width 247 height 104
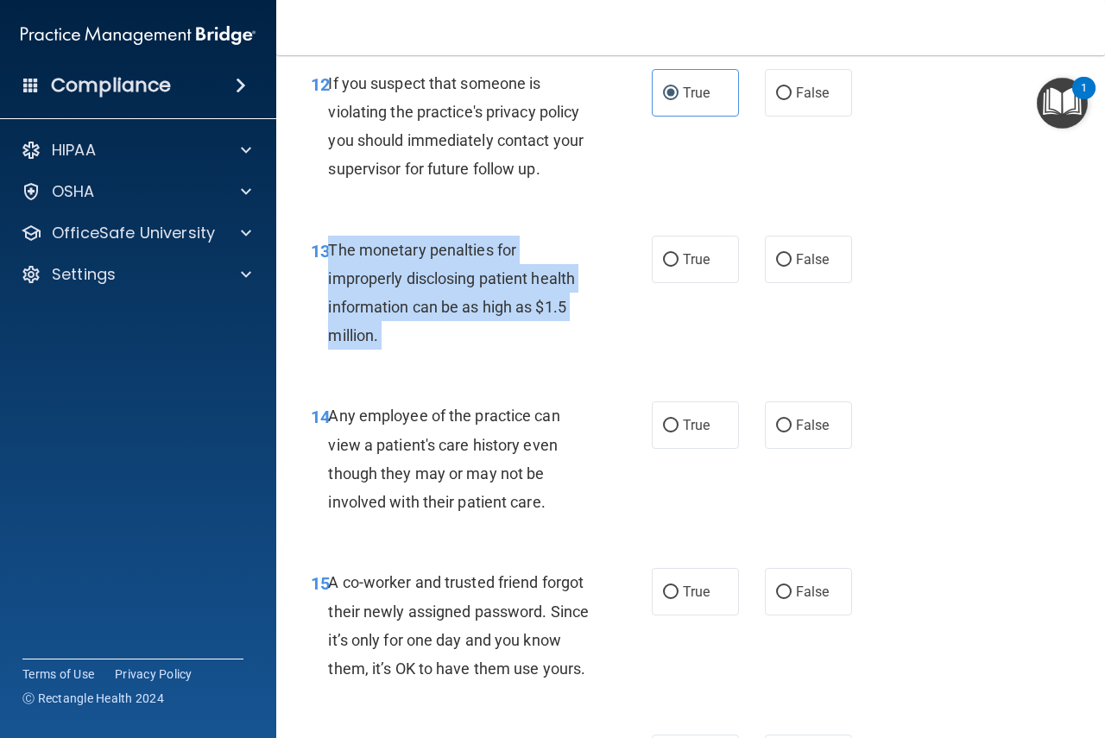
click at [519, 296] on span "The monetary penalties for improperly disclosing patient health information can…" at bounding box center [451, 293] width 247 height 104
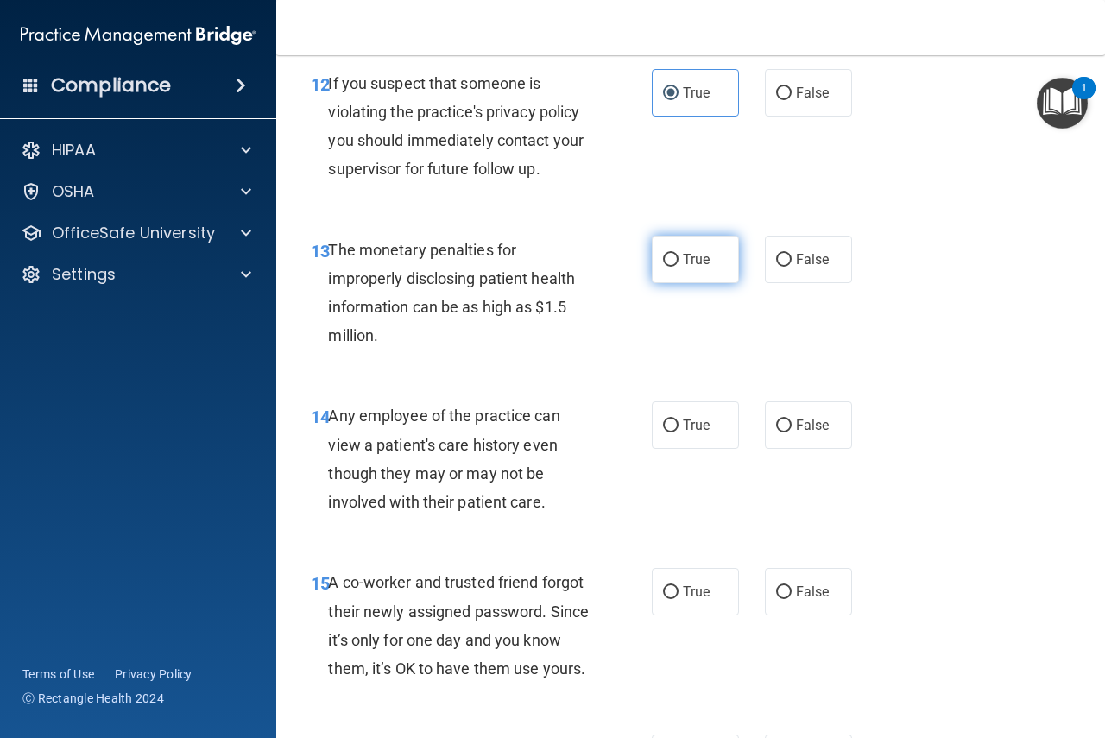
click at [652, 262] on label "True" at bounding box center [695, 259] width 87 height 47
click at [663, 262] on input "True" at bounding box center [671, 260] width 16 height 13
radio input "true"
click at [530, 474] on span "Any employee of the practice can view a patient's care history even though they…" at bounding box center [443, 459] width 231 height 104
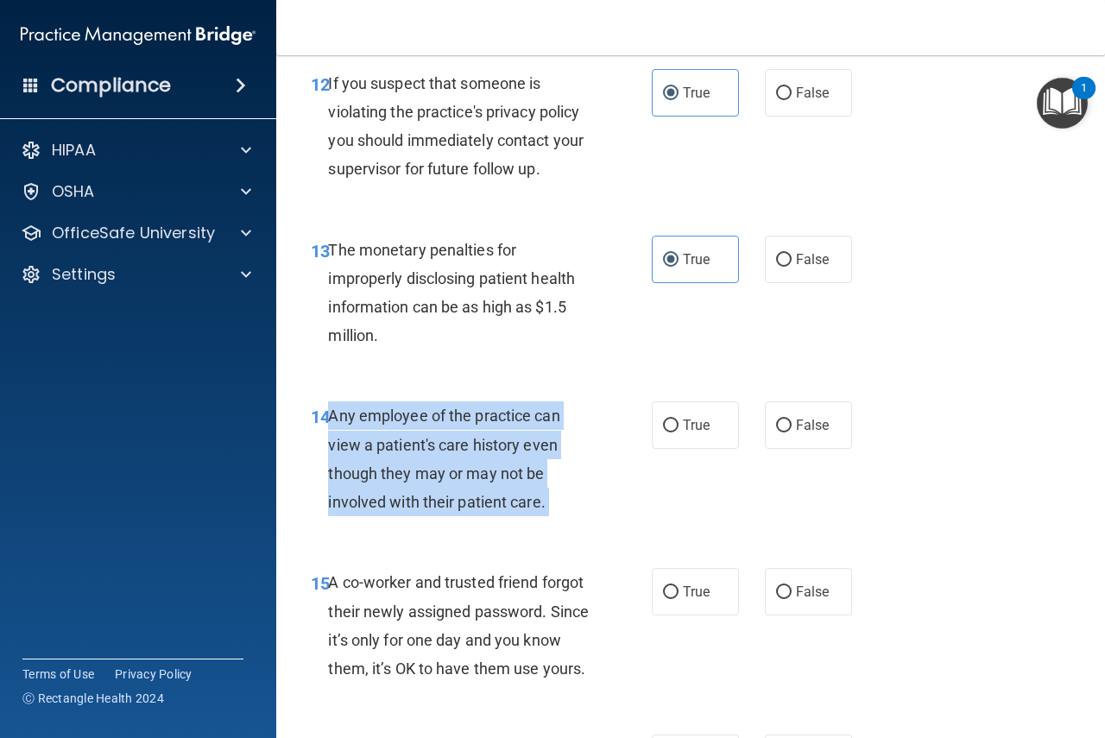
click at [530, 474] on span "Any employee of the practice can view a patient's care history even though they…" at bounding box center [443, 459] width 231 height 104
click at [776, 420] on input "False" at bounding box center [784, 426] width 16 height 13
radio input "true"
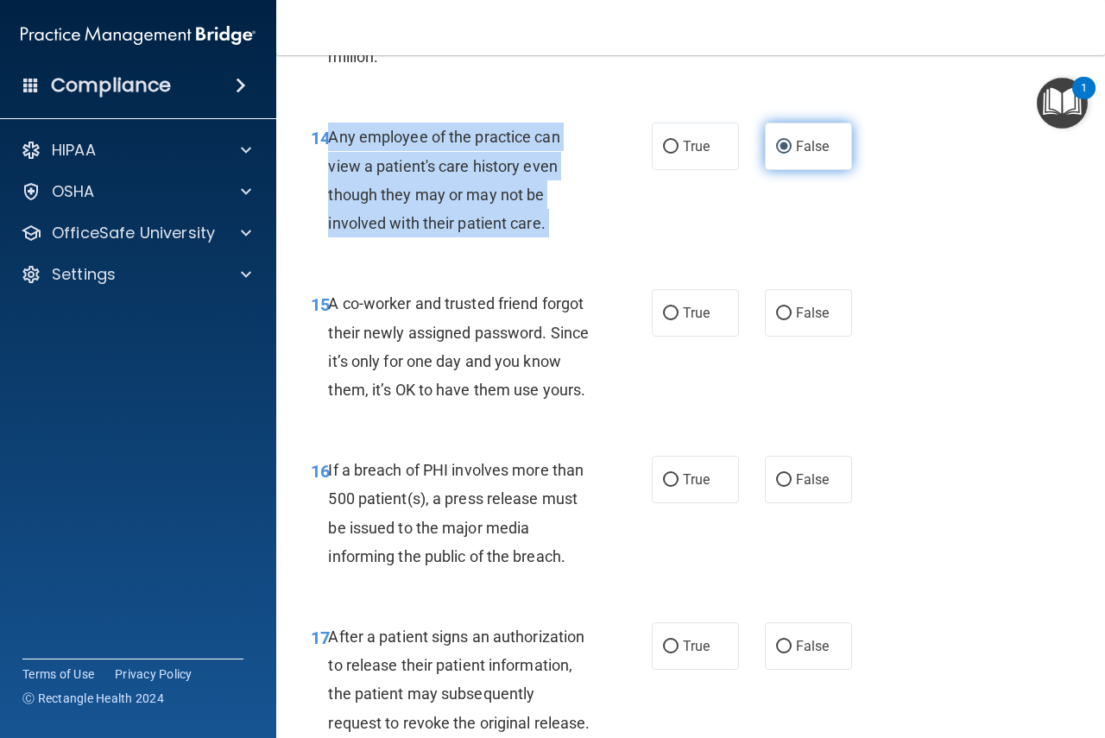
scroll to position [2418, 0]
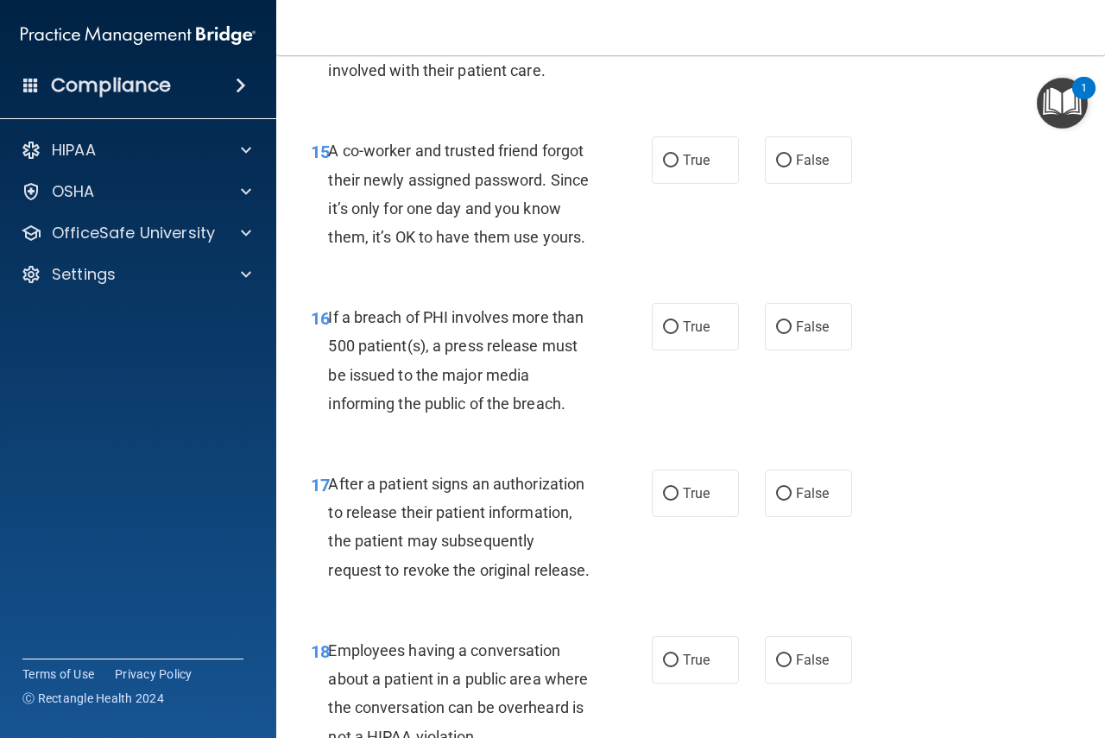
click at [521, 187] on div "A co-worker and trusted friend forgot their newly assigned password. Since it’s…" at bounding box center [465, 193] width 275 height 115
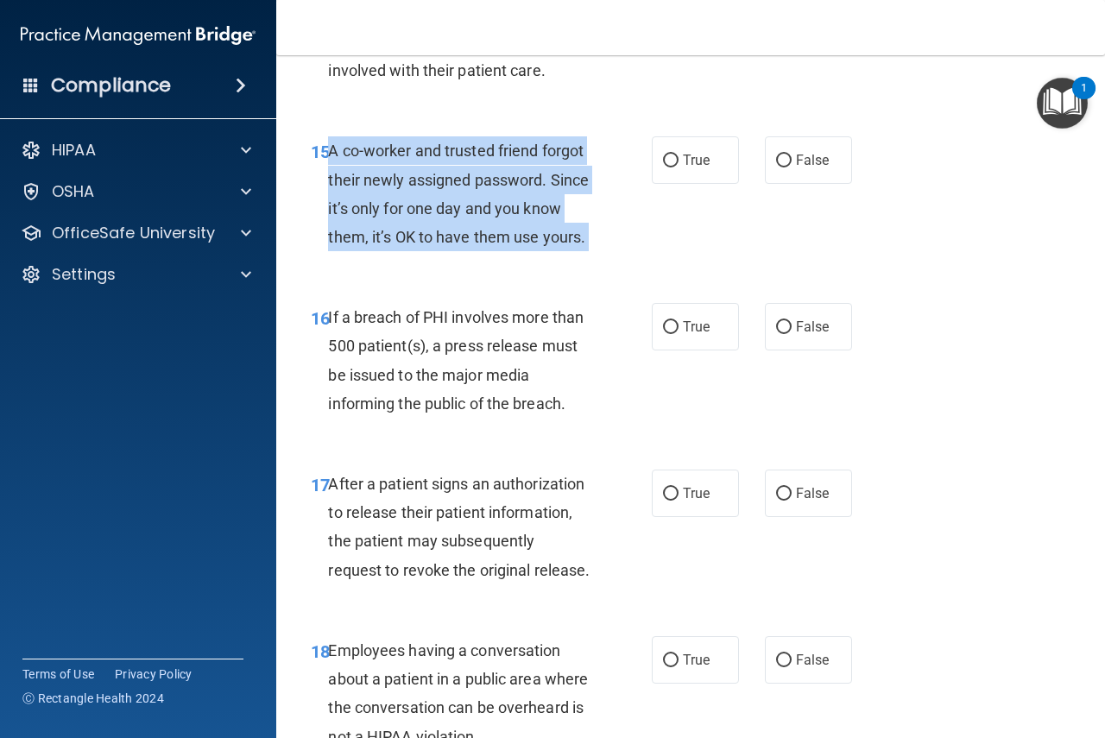
click at [521, 187] on div "A co-worker and trusted friend forgot their newly assigned password. Since it’s…" at bounding box center [465, 193] width 275 height 115
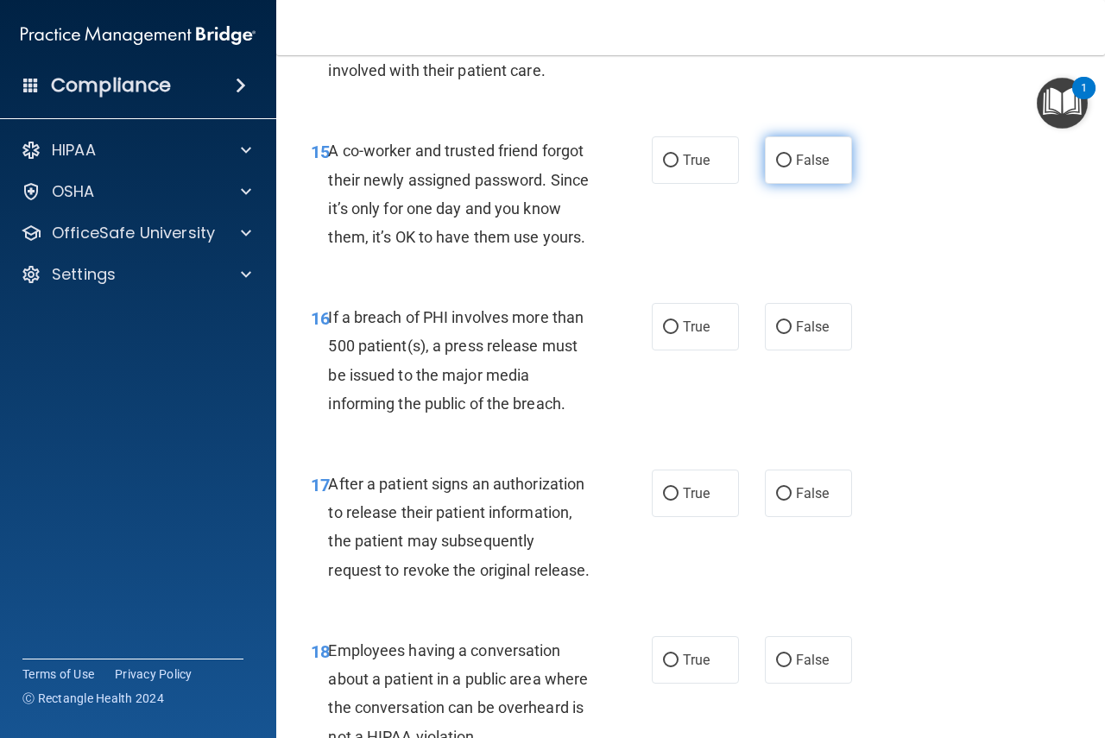
click at [796, 169] on label "False" at bounding box center [808, 159] width 87 height 47
click at [792, 168] on input "False" at bounding box center [784, 161] width 16 height 13
radio input "true"
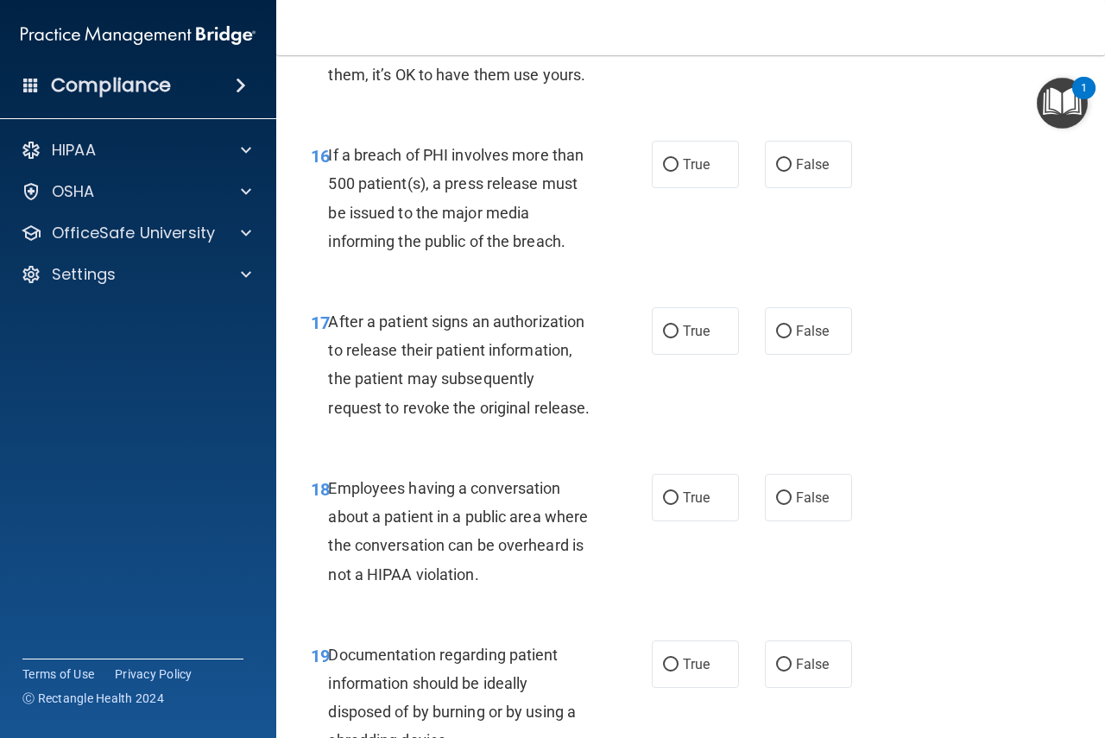
scroll to position [2590, 0]
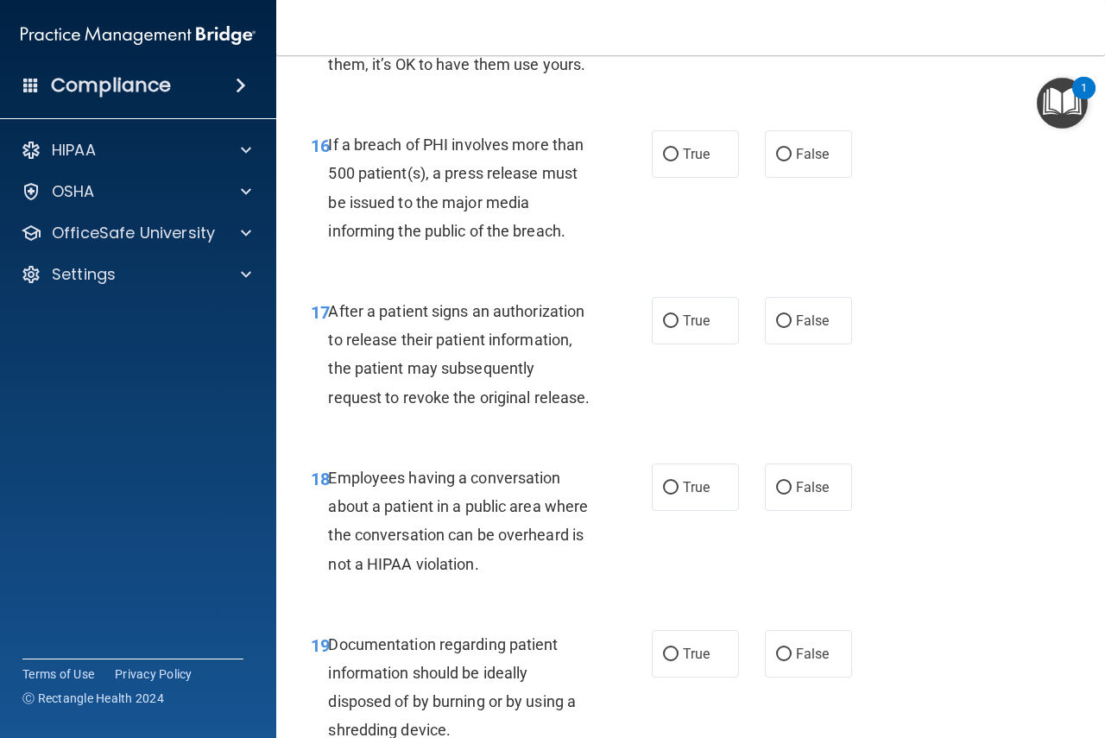
click at [505, 224] on span "If a breach of PHI involves more than 500 patient(s), a press release must be i…" at bounding box center [456, 188] width 256 height 104
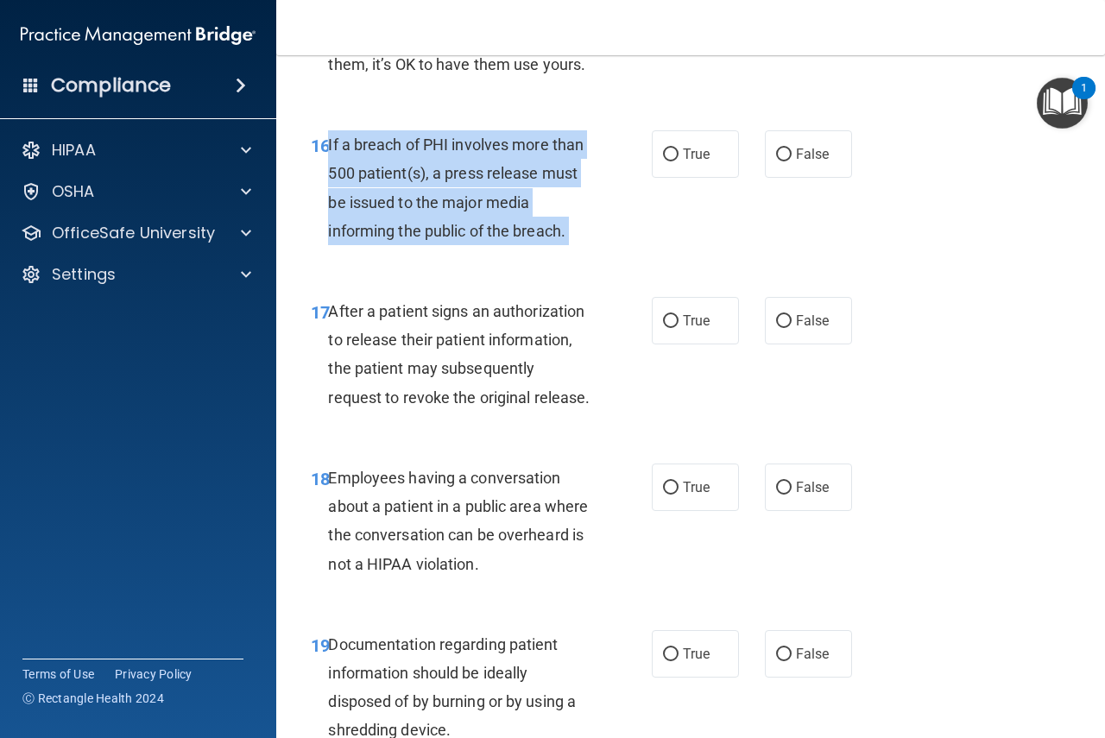
click at [505, 224] on span "If a breach of PHI involves more than 500 patient(s), a press release must be i…" at bounding box center [456, 188] width 256 height 104
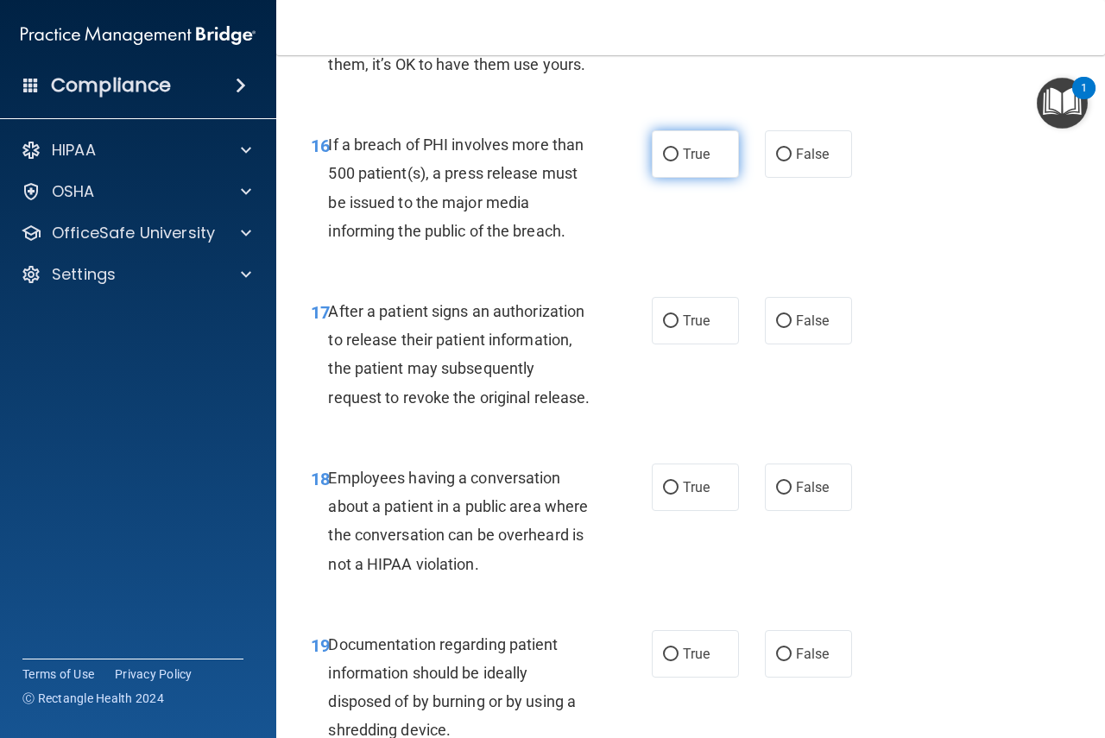
click at [677, 168] on label "True" at bounding box center [695, 153] width 87 height 47
click at [677, 161] on input "True" at bounding box center [671, 155] width 16 height 13
radio input "true"
click at [457, 354] on div "After a patient signs an authorization to release their patient information, th…" at bounding box center [465, 354] width 275 height 115
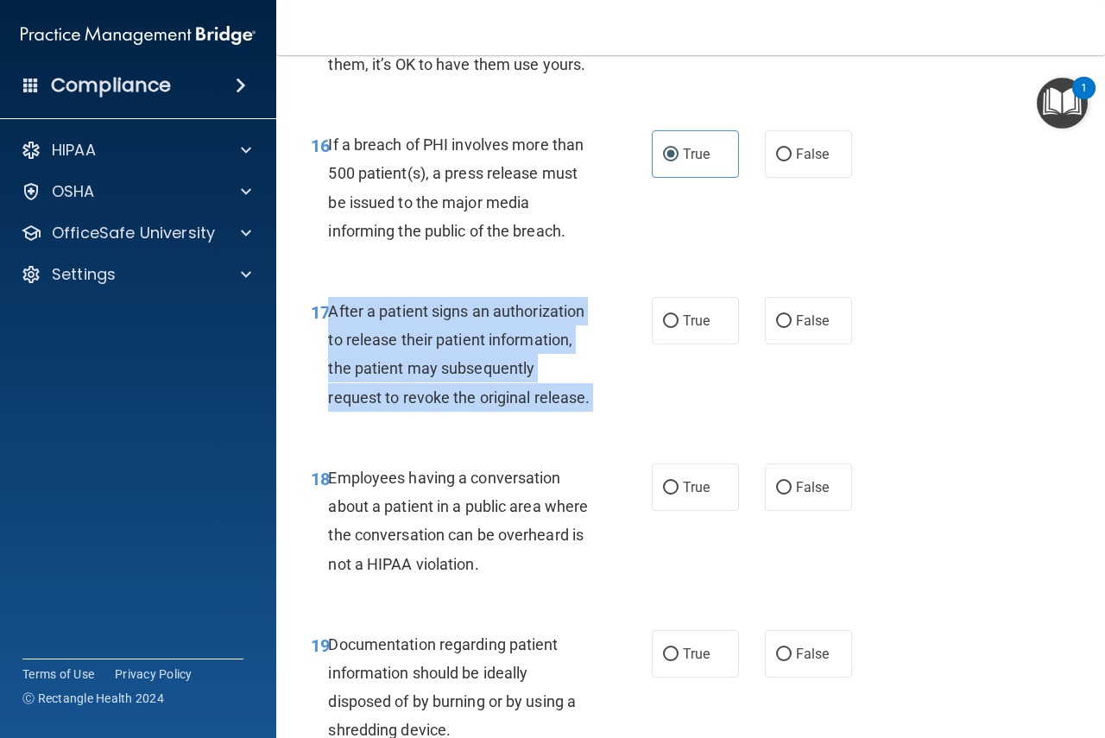
click at [457, 354] on div "After a patient signs an authorization to release their patient information, th…" at bounding box center [465, 354] width 275 height 115
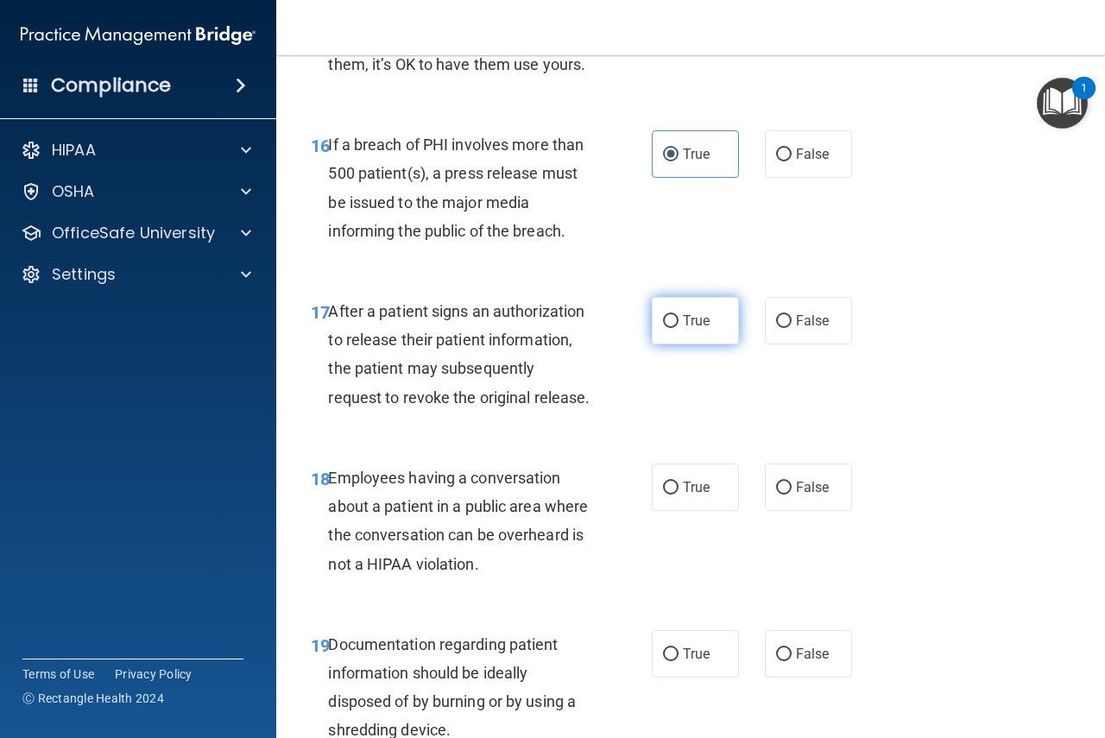
click at [683, 329] on span "True" at bounding box center [696, 321] width 27 height 16
click at [677, 328] on input "True" at bounding box center [671, 321] width 16 height 13
radio input "true"
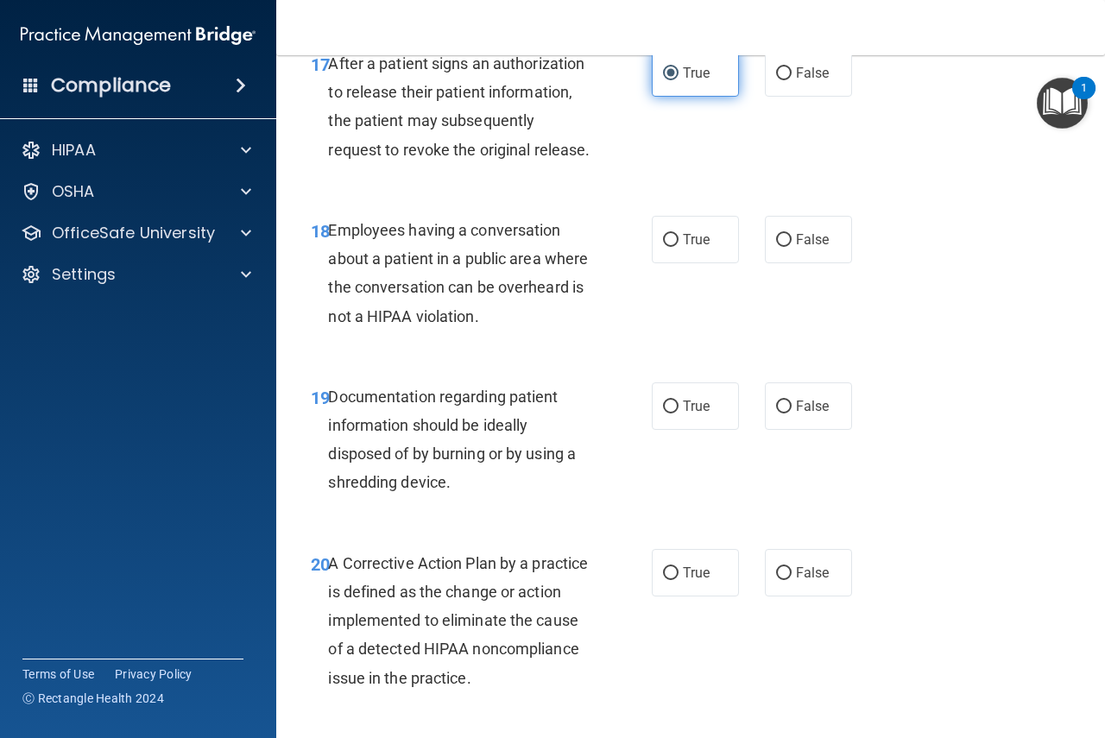
scroll to position [2936, 0]
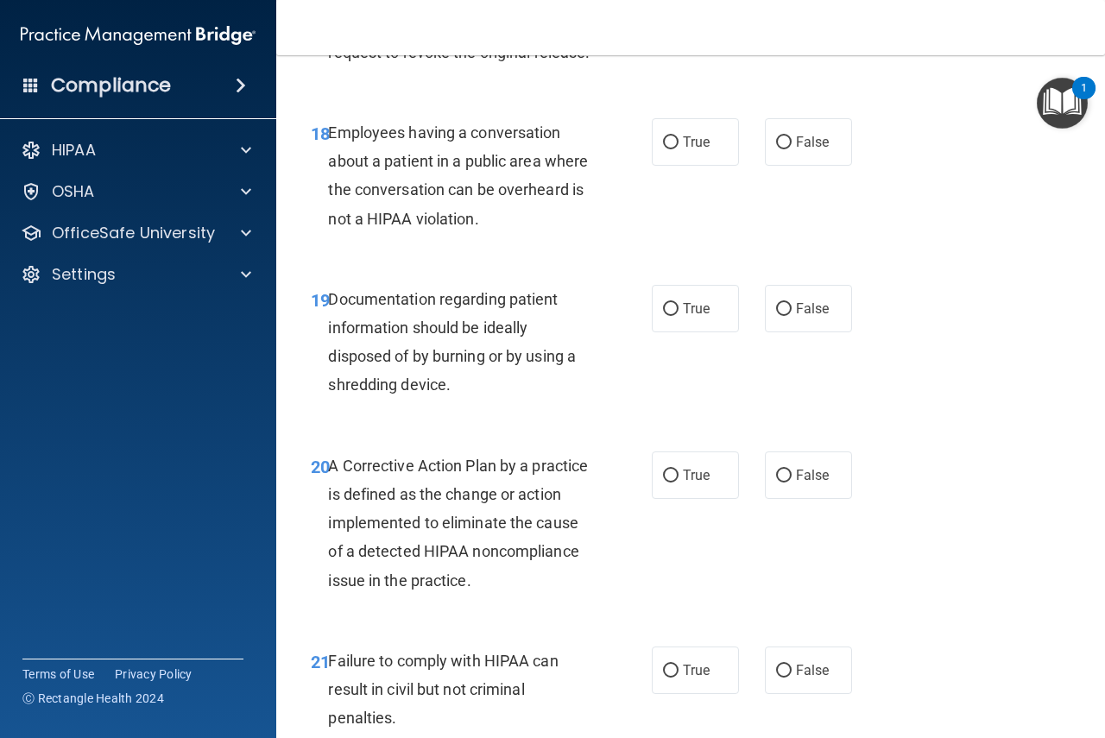
click at [453, 215] on span "Employees having a conversation about a patient in a public area where the conv…" at bounding box center [458, 175] width 260 height 104
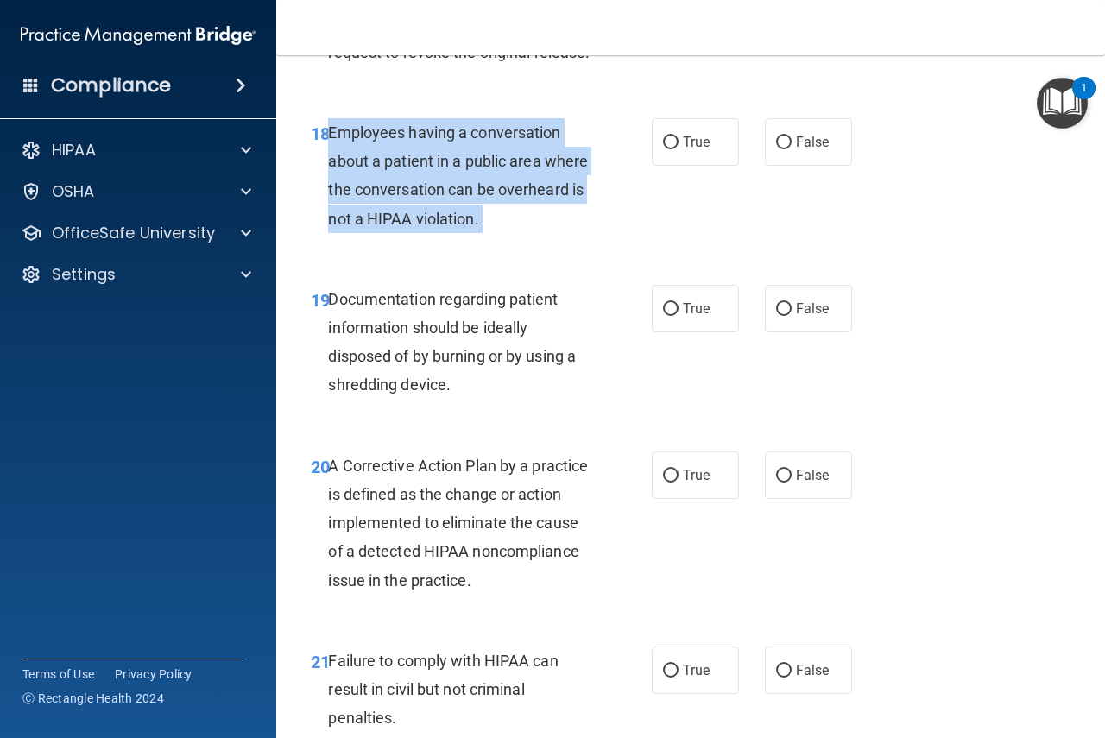
click at [453, 215] on span "Employees having a conversation about a patient in a public area where the conv…" at bounding box center [458, 175] width 260 height 104
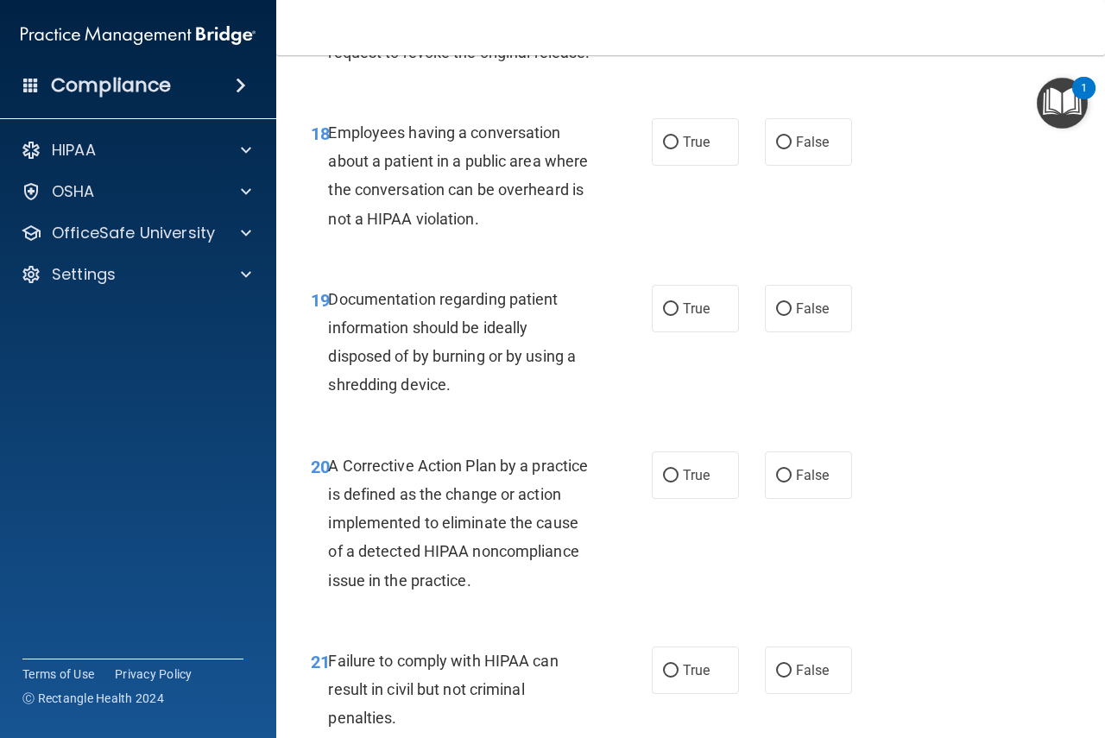
click at [749, 166] on div "True False" at bounding box center [757, 141] width 210 height 47
click at [765, 166] on label "False" at bounding box center [808, 141] width 87 height 47
click at [776, 149] on input "False" at bounding box center [784, 142] width 16 height 13
radio input "true"
click at [483, 395] on span "Documentation regarding patient information should be ideally disposed of by bu…" at bounding box center [452, 342] width 248 height 104
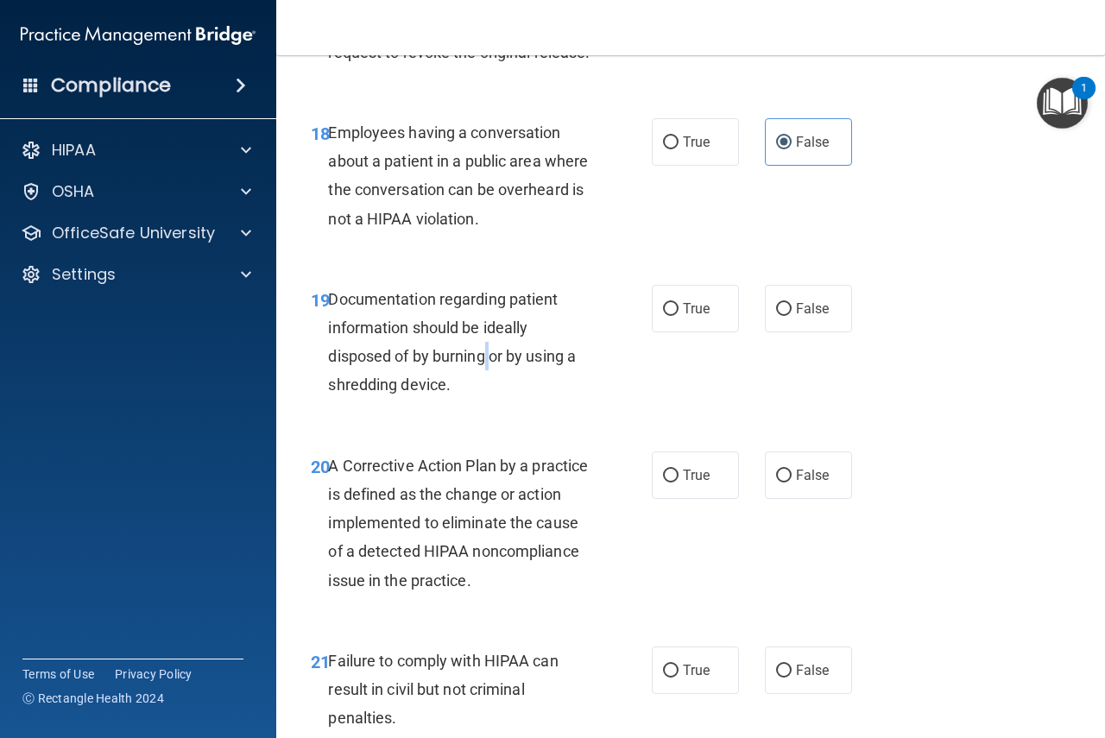
click at [483, 395] on span "Documentation regarding patient information should be ideally disposed of by bu…" at bounding box center [452, 342] width 248 height 104
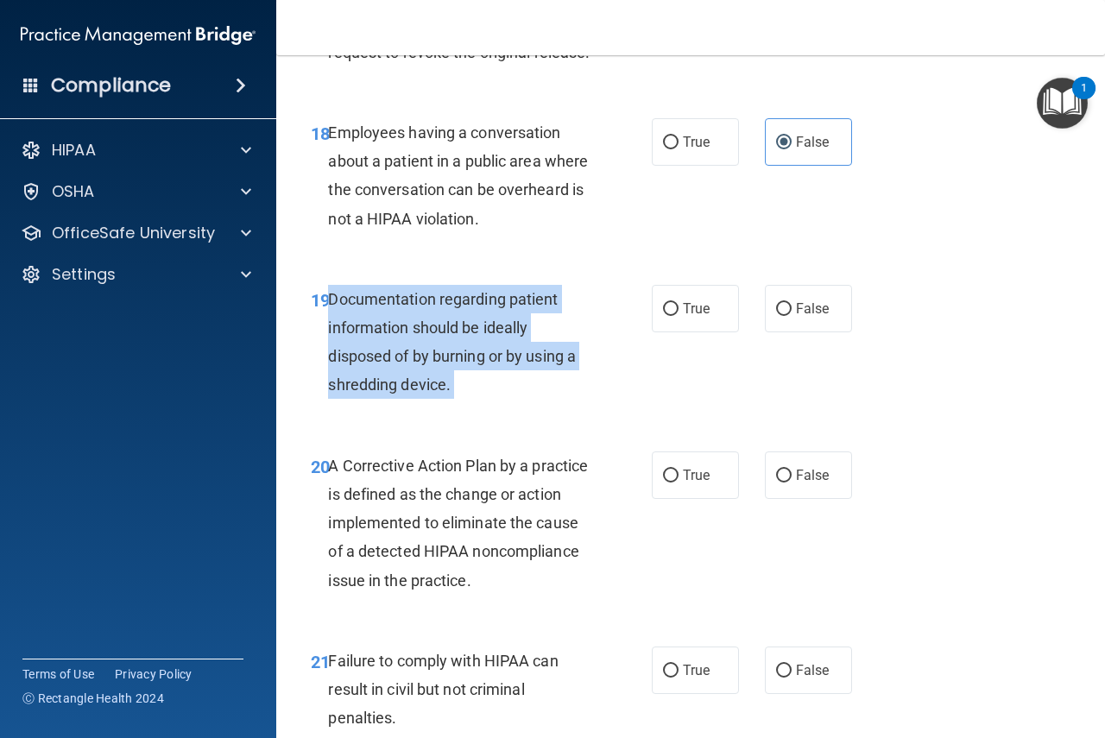
click at [483, 395] on span "Documentation regarding patient information should be ideally disposed of by bu…" at bounding box center [452, 342] width 248 height 104
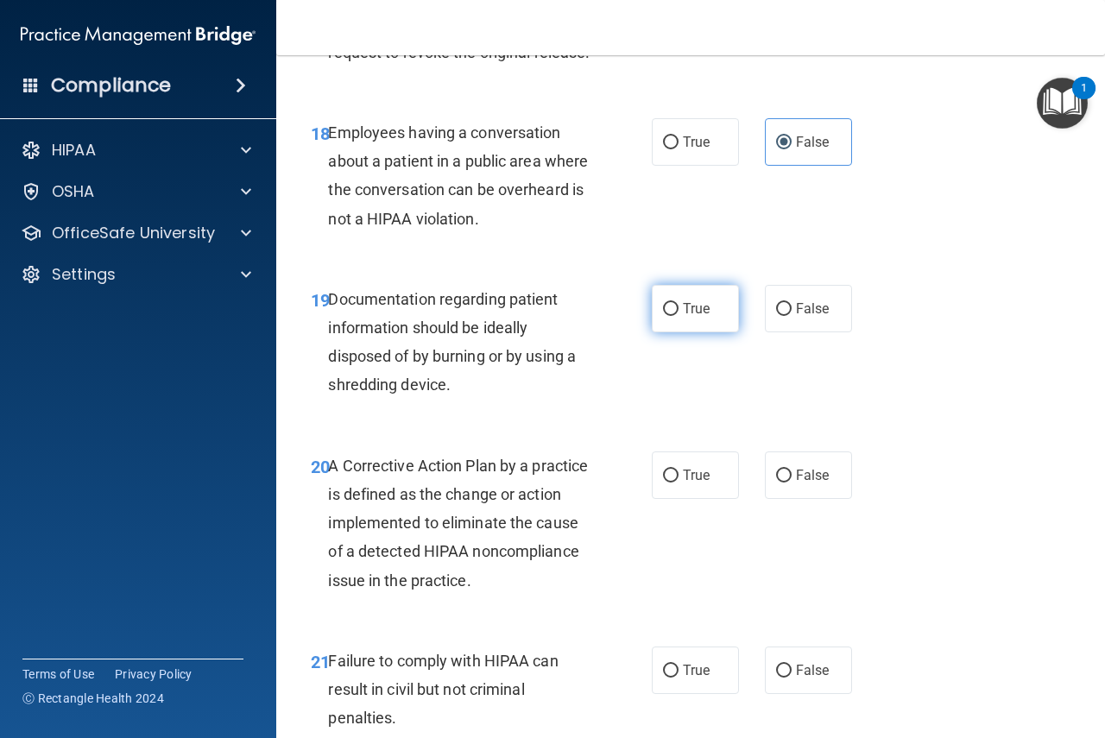
click at [661, 332] on label "True" at bounding box center [695, 308] width 87 height 47
click at [663, 316] on input "True" at bounding box center [671, 309] width 16 height 13
radio input "true"
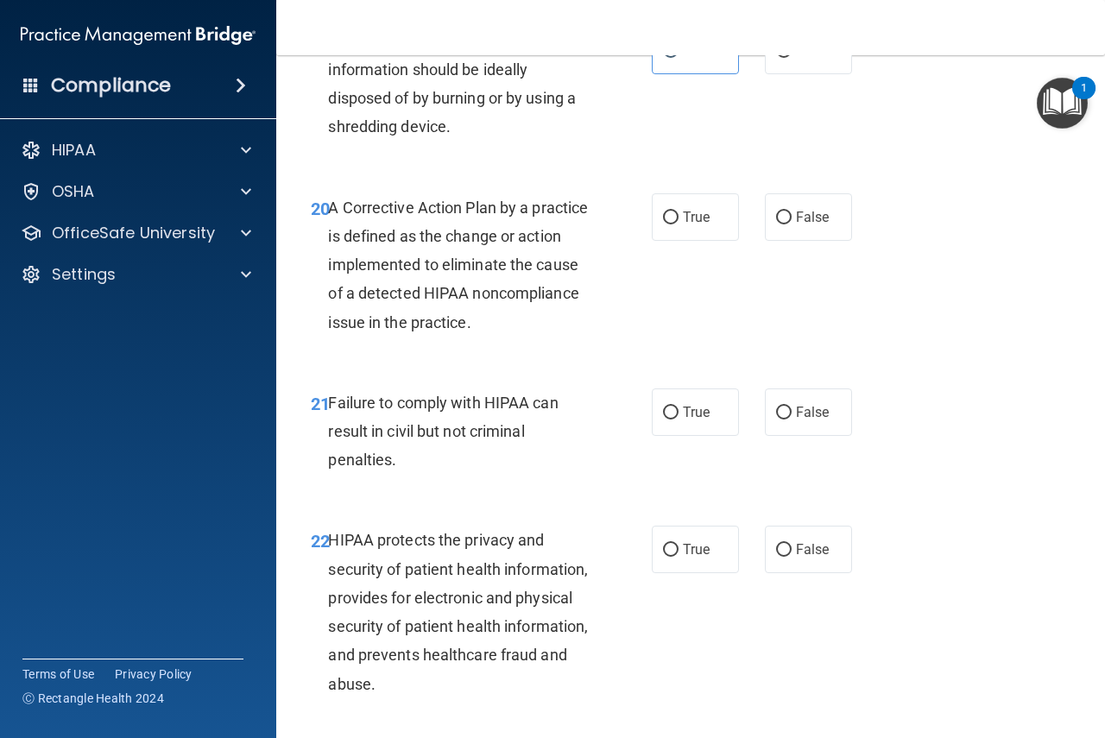
scroll to position [3195, 0]
click at [550, 336] on div "A Corrective Action Plan by a practice is defined as the change or action imple…" at bounding box center [465, 264] width 275 height 143
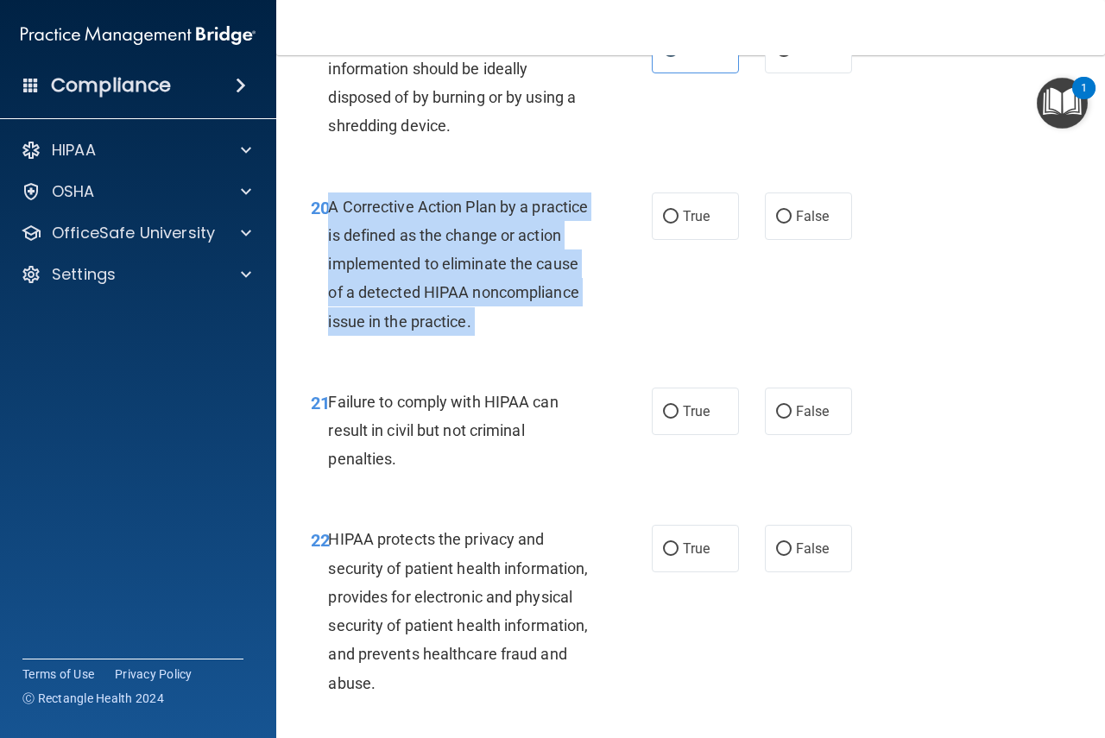
click at [550, 336] on div "A Corrective Action Plan by a practice is defined as the change or action imple…" at bounding box center [465, 264] width 275 height 143
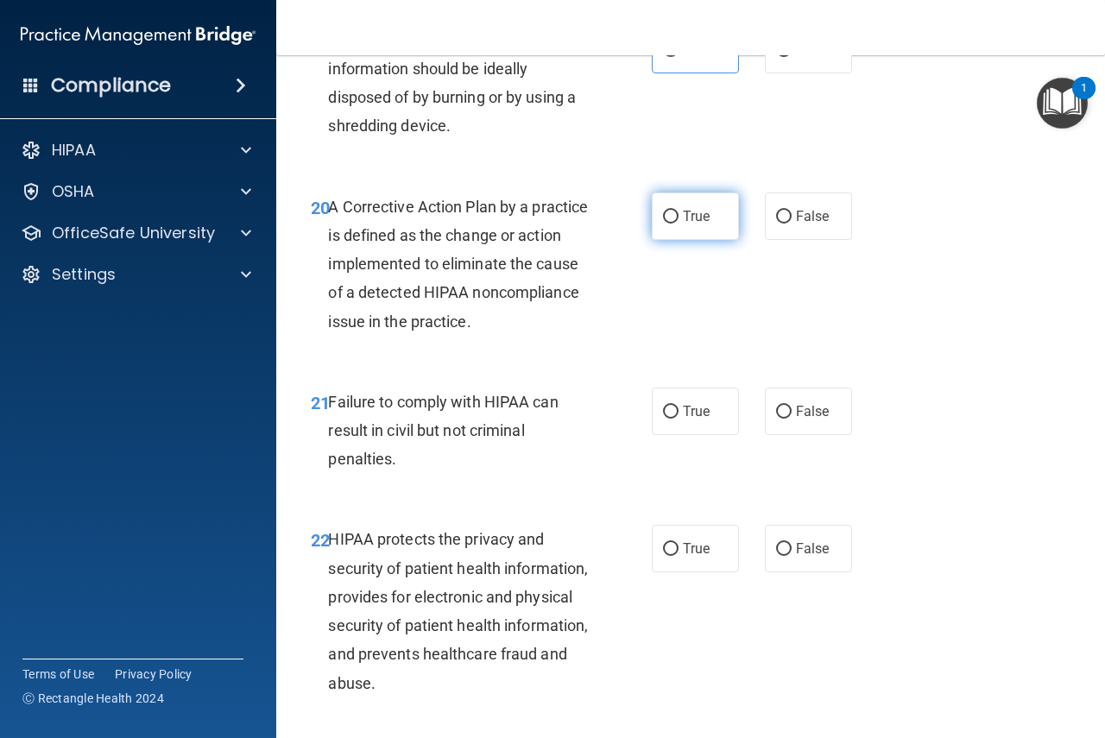
click at [715, 240] on label "True" at bounding box center [695, 216] width 87 height 47
click at [679, 224] on input "True" at bounding box center [671, 217] width 16 height 13
radio input "true"
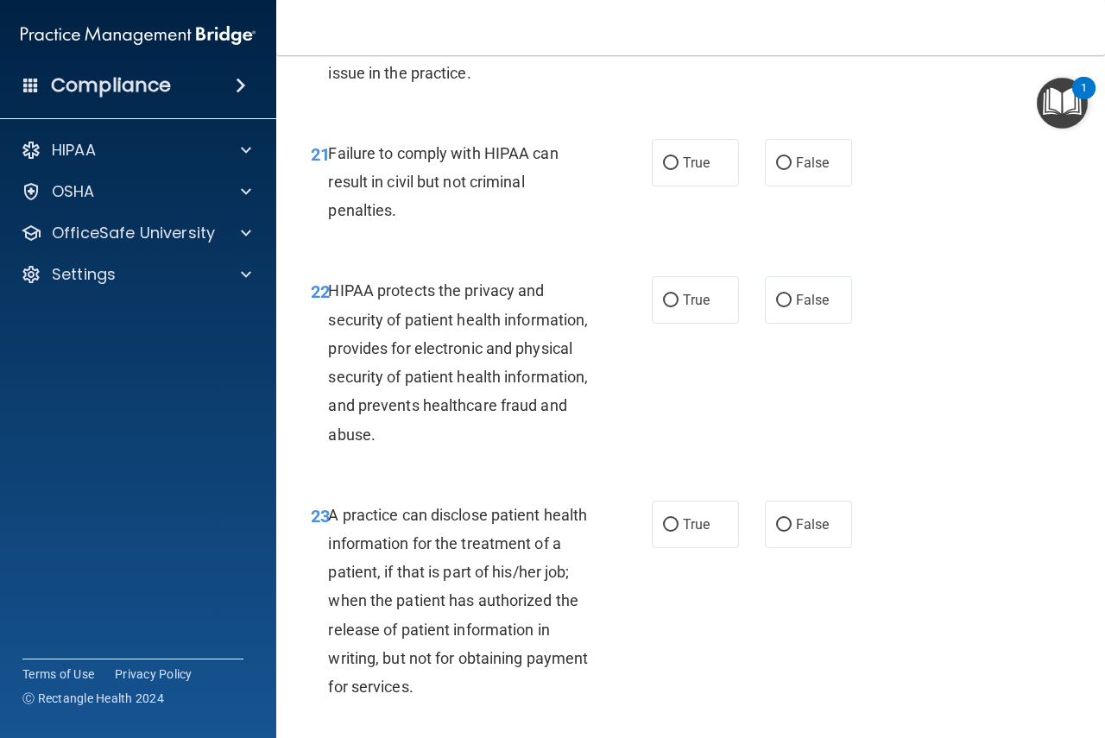
scroll to position [3540, 0]
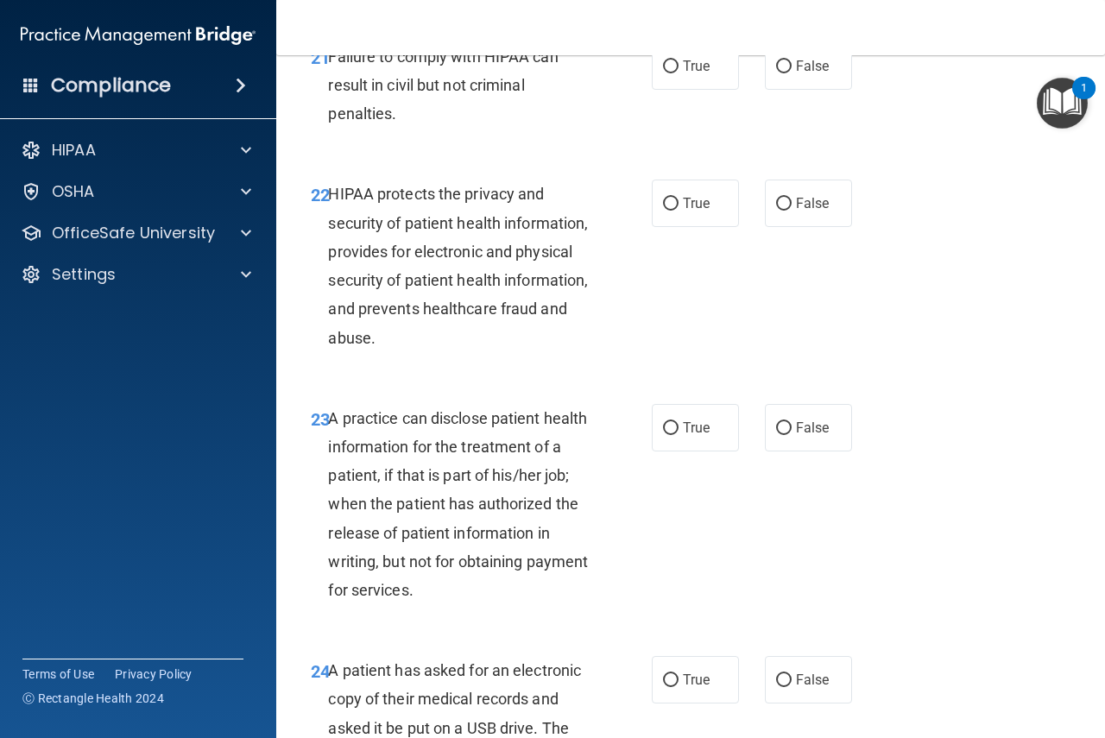
click at [434, 123] on span "Failure to comply with HIPAA can result in civil but not criminal penalties." at bounding box center [443, 84] width 230 height 75
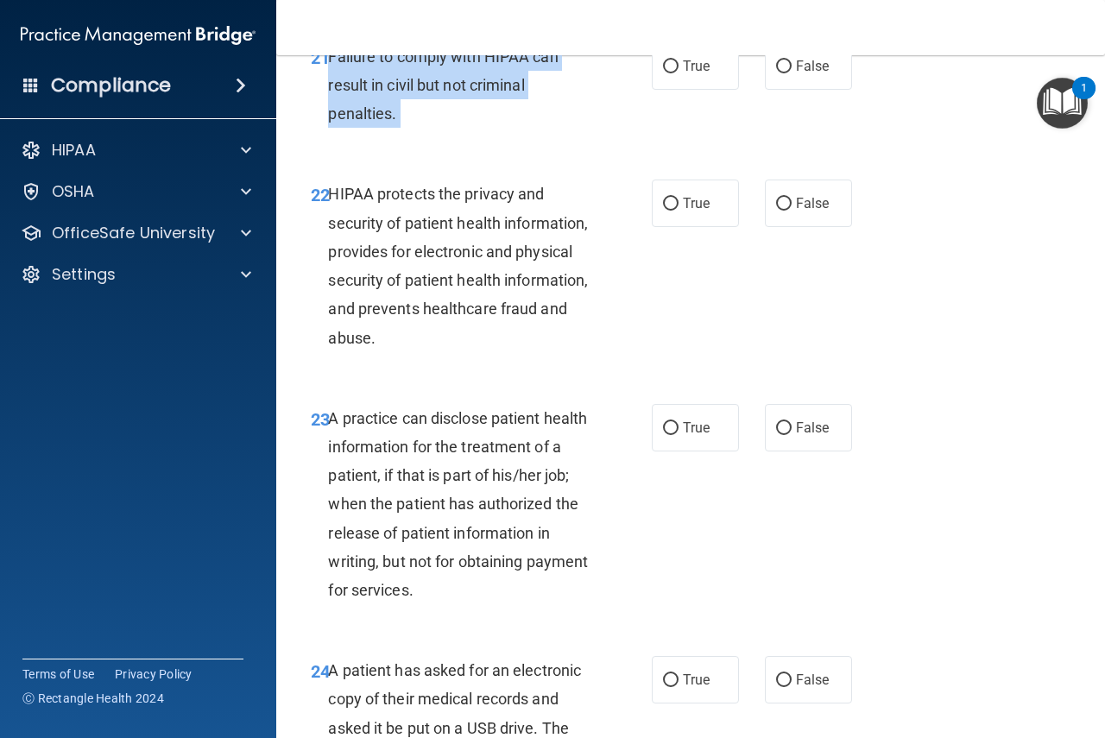
click at [434, 123] on span "Failure to comply with HIPAA can result in civil but not criminal penalties." at bounding box center [443, 84] width 230 height 75
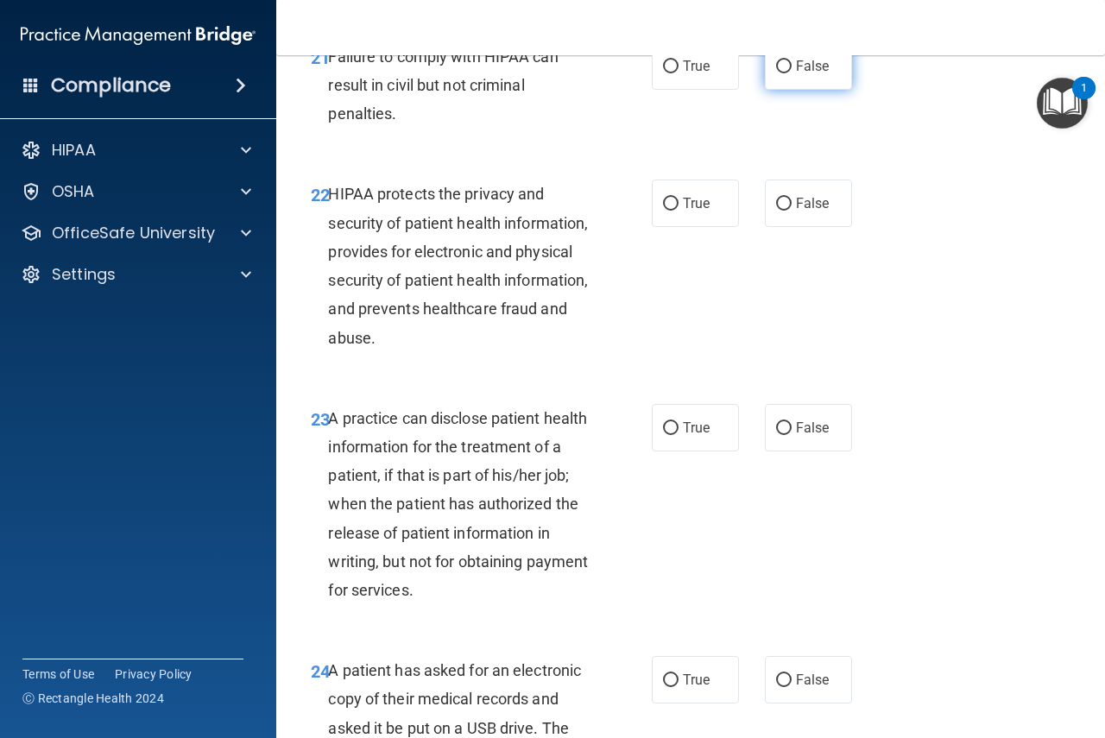
click at [794, 90] on label "False" at bounding box center [808, 65] width 87 height 47
click at [792, 73] on input "False" at bounding box center [784, 66] width 16 height 13
radio input "true"
click at [482, 305] on span "HIPAA protects the privacy and security of patient health information, provides…" at bounding box center [458, 265] width 260 height 161
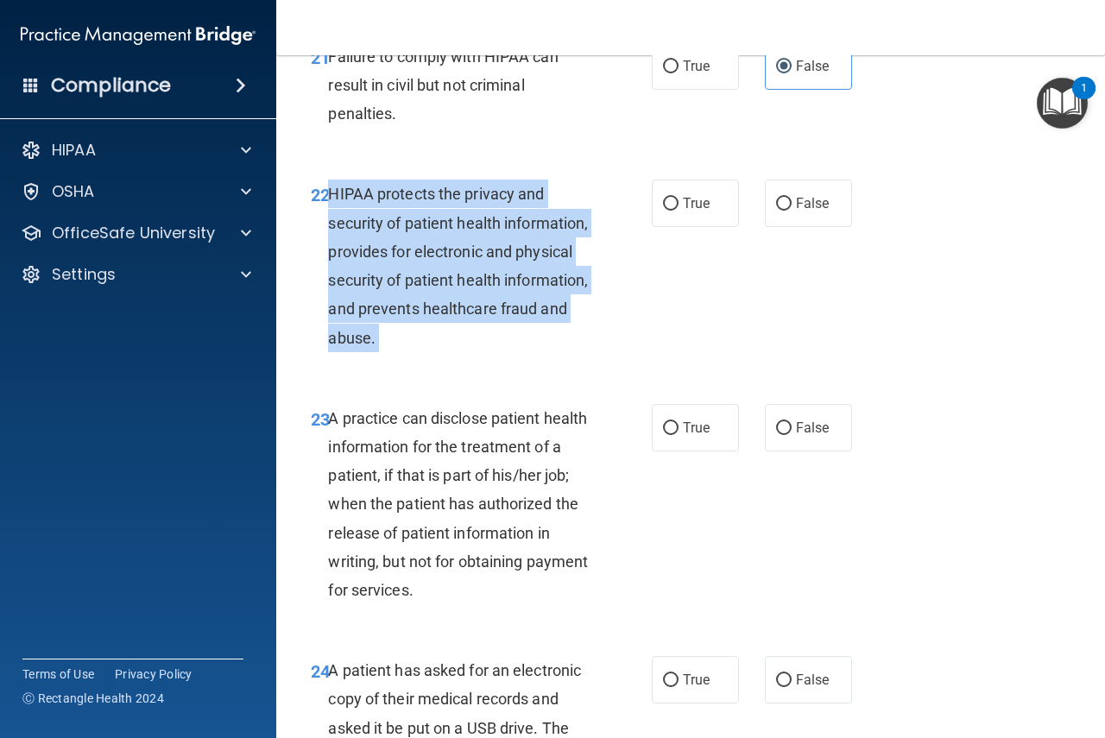
click at [482, 305] on span "HIPAA protects the privacy and security of patient health information, provides…" at bounding box center [458, 265] width 260 height 161
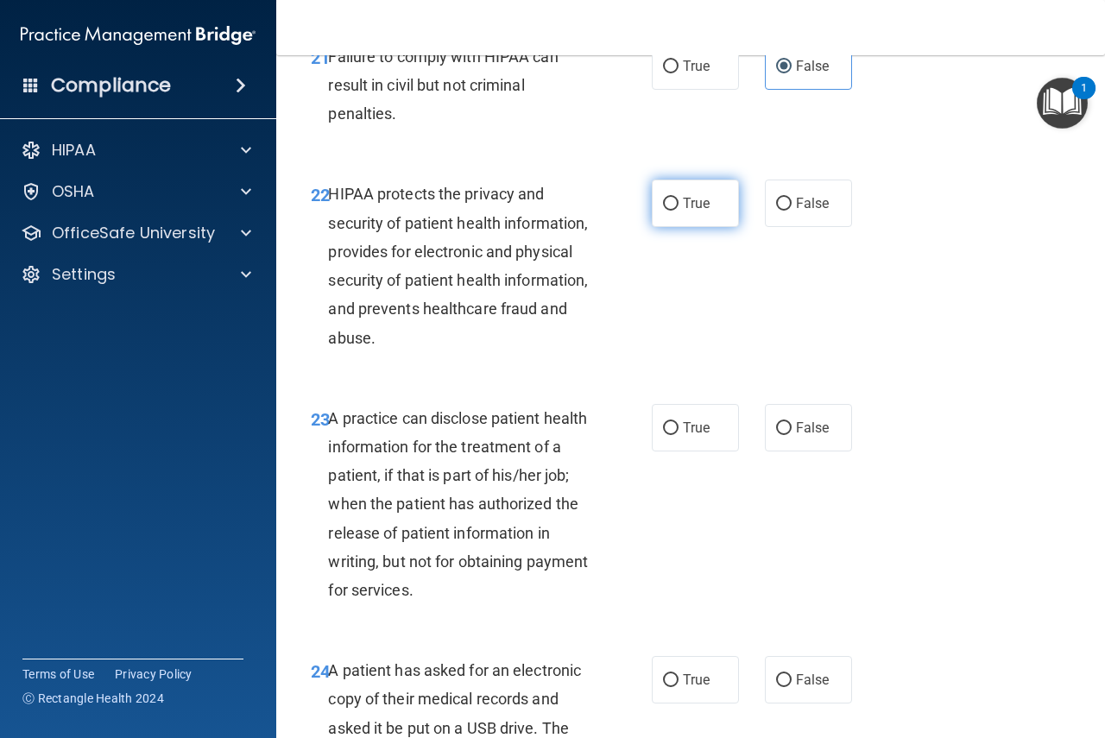
click at [707, 227] on label "True" at bounding box center [695, 203] width 87 height 47
click at [679, 211] on input "True" at bounding box center [671, 204] width 16 height 13
radio input "true"
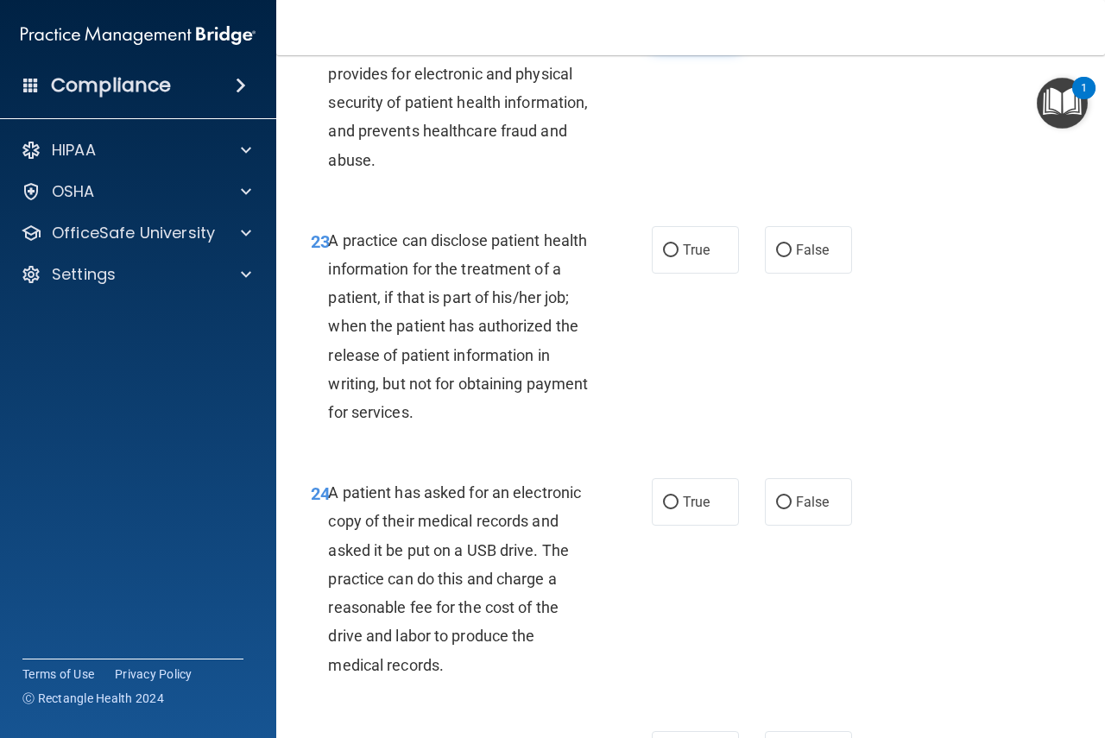
scroll to position [3799, 0]
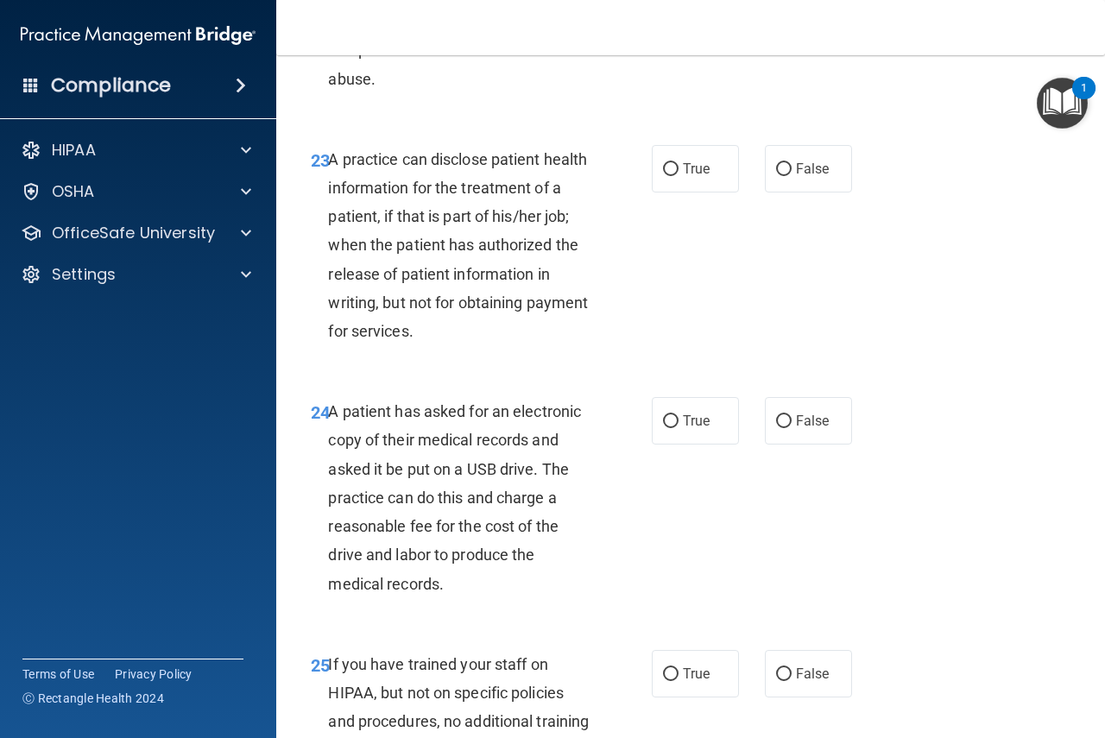
click at [562, 325] on span "A practice can disclose patient health information for the treatment of a patie…" at bounding box center [458, 245] width 260 height 190
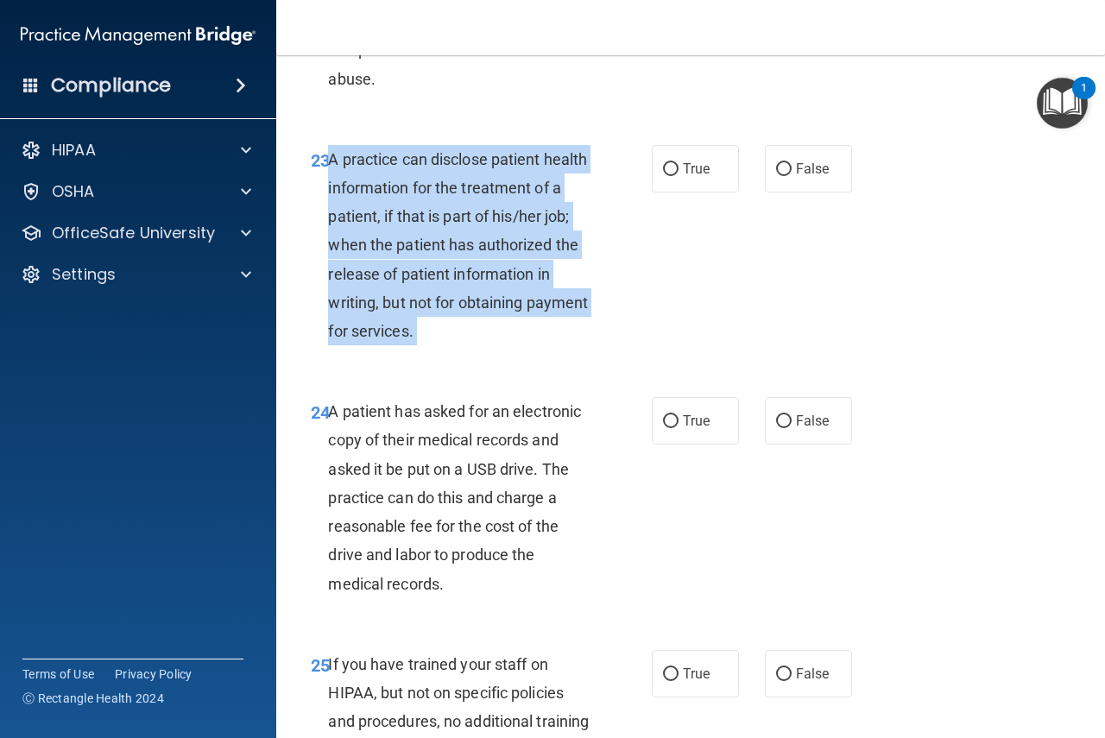
click at [562, 325] on span "A practice can disclose patient health information for the treatment of a patie…" at bounding box center [458, 245] width 260 height 190
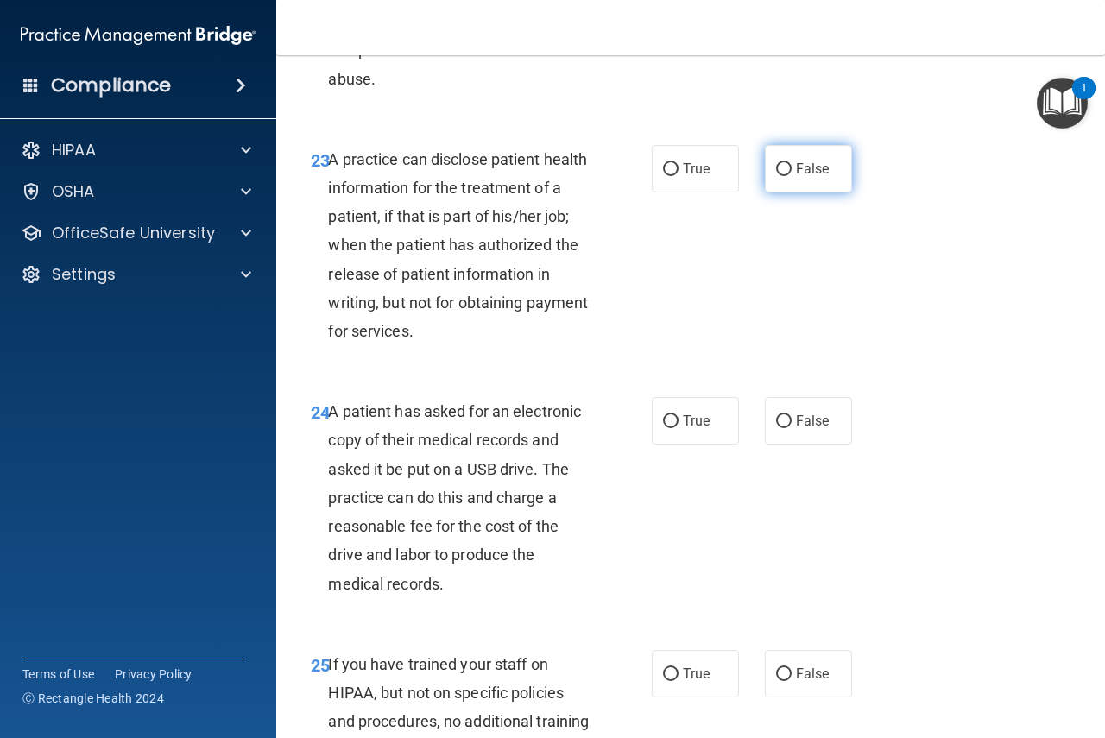
click at [767, 193] on label "False" at bounding box center [808, 168] width 87 height 47
click at [776, 176] on input "False" at bounding box center [784, 169] width 16 height 13
radio input "true"
click at [466, 572] on div "A patient has asked for an electronic copy of their medical records and asked i…" at bounding box center [465, 497] width 275 height 201
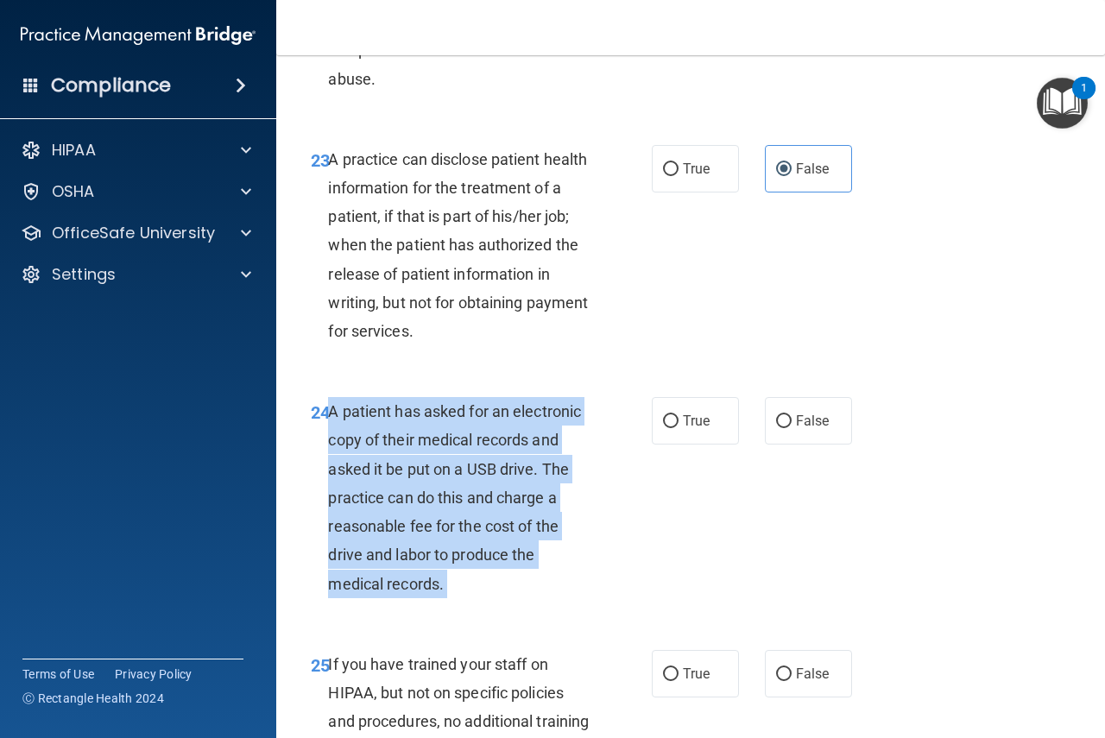
click at [466, 572] on div "A patient has asked for an electronic copy of their medical records and asked i…" at bounding box center [465, 497] width 275 height 201
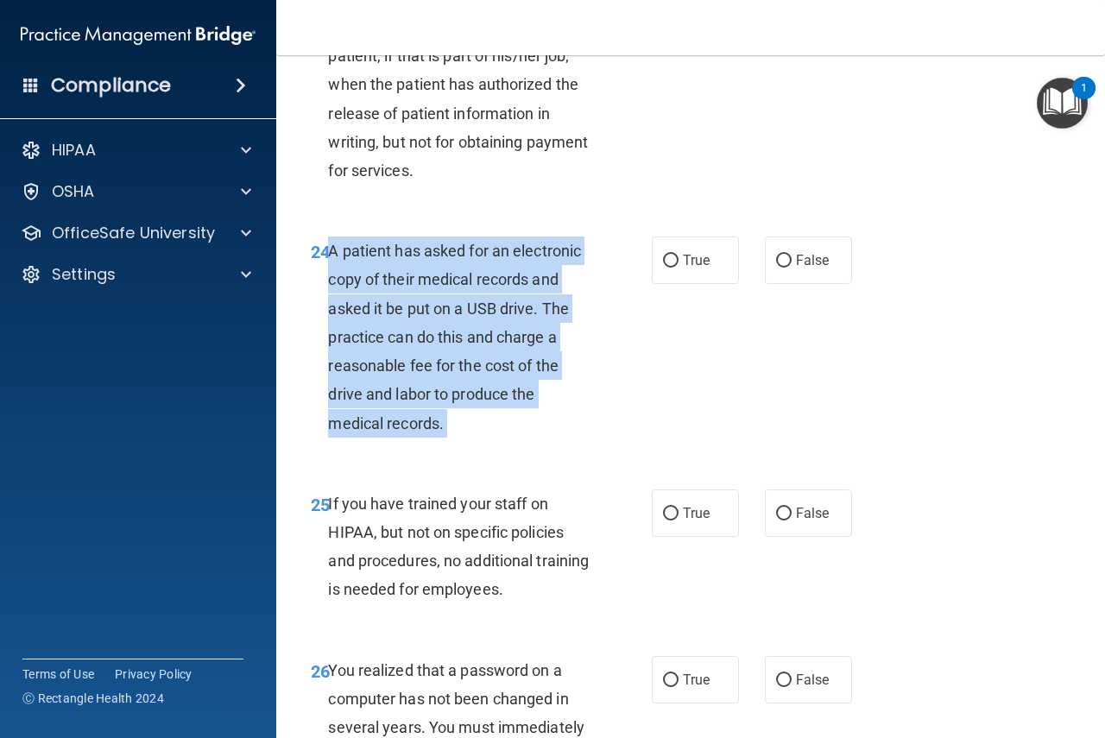
scroll to position [4058, 0]
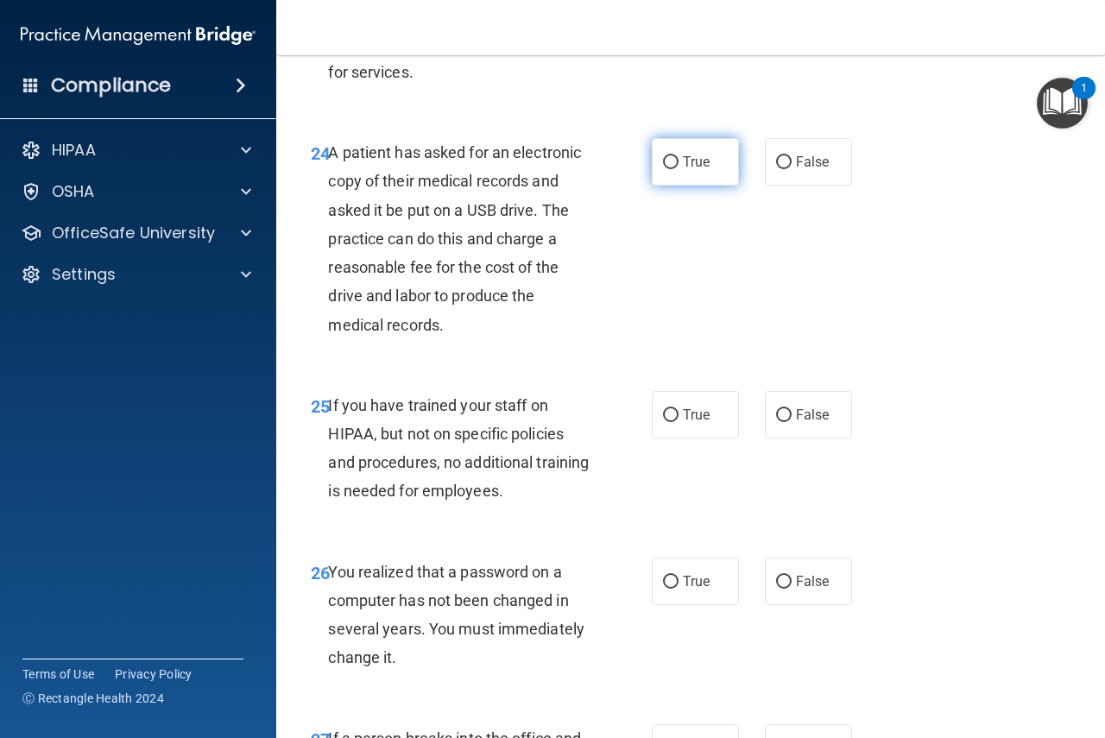
click at [684, 170] on span "True" at bounding box center [696, 162] width 27 height 16
click at [679, 169] on input "True" at bounding box center [671, 162] width 16 height 13
radio input "true"
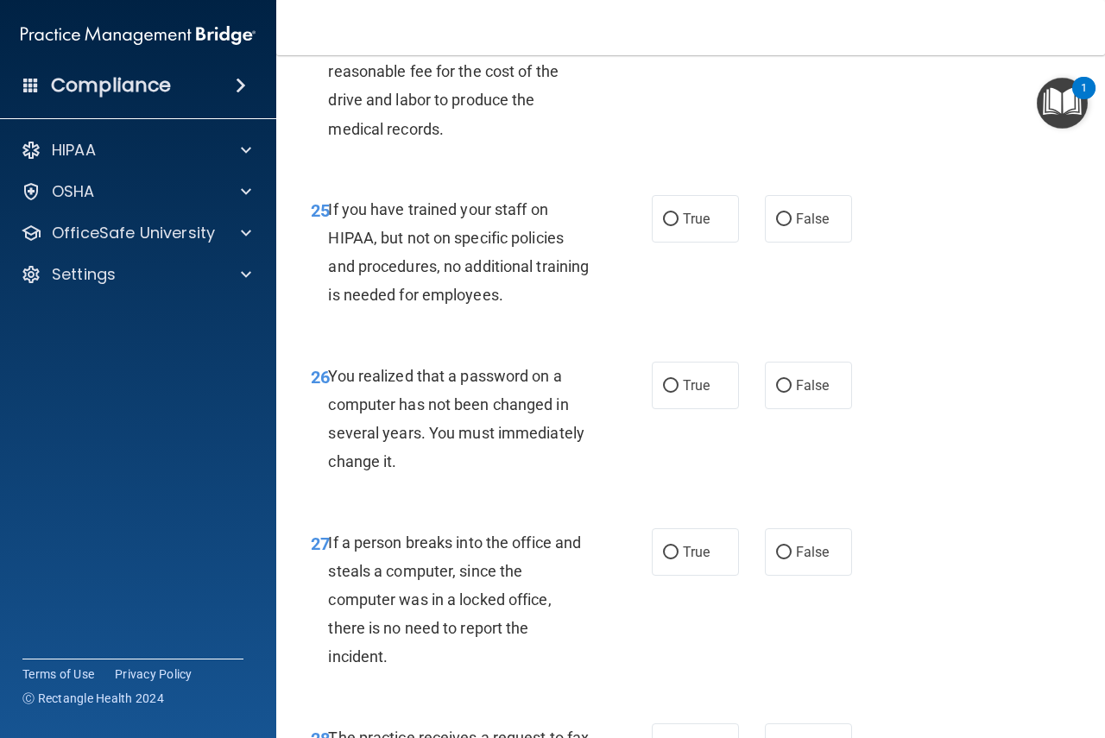
scroll to position [4427, 0]
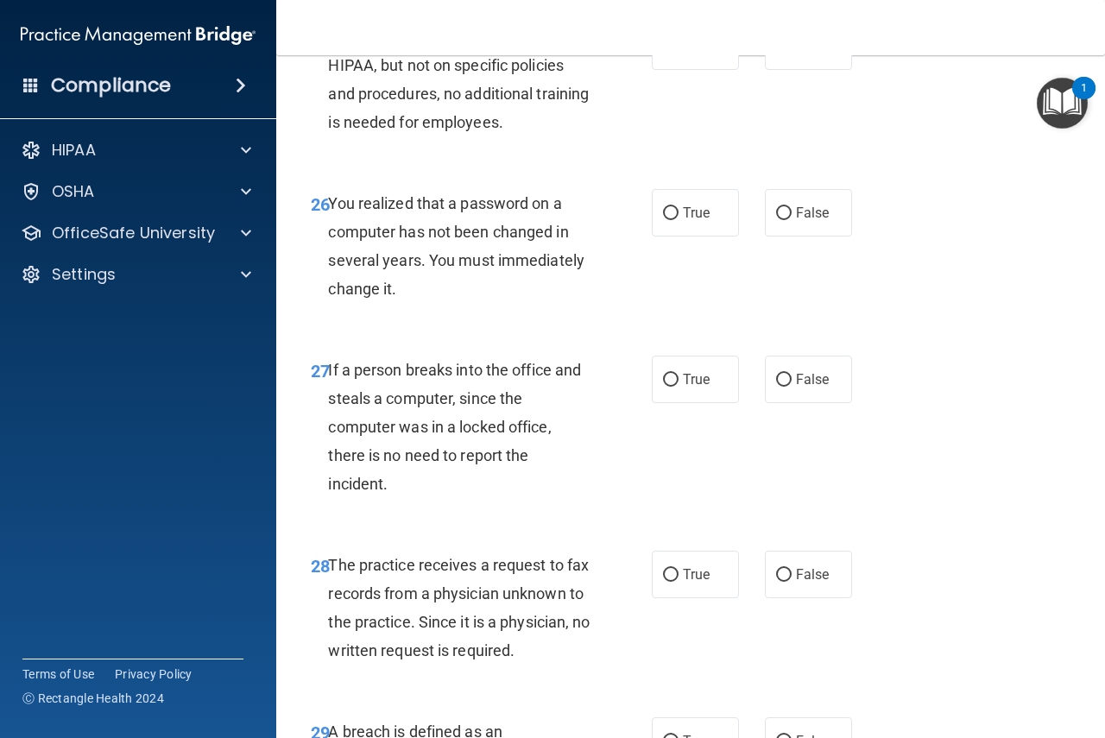
click at [455, 137] on div "If you have trained your staff on HIPAA, but not on specific policies and proce…" at bounding box center [465, 79] width 275 height 115
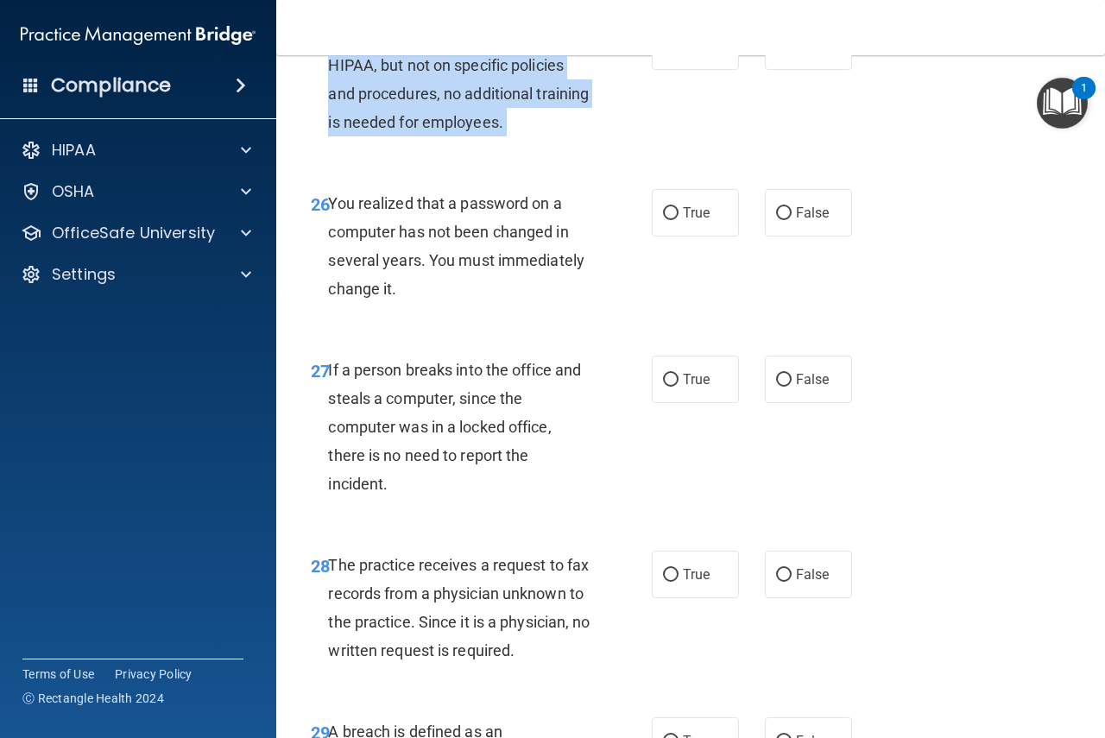
click at [455, 137] on div "If you have trained your staff on HIPAA, but not on specific policies and proce…" at bounding box center [465, 79] width 275 height 115
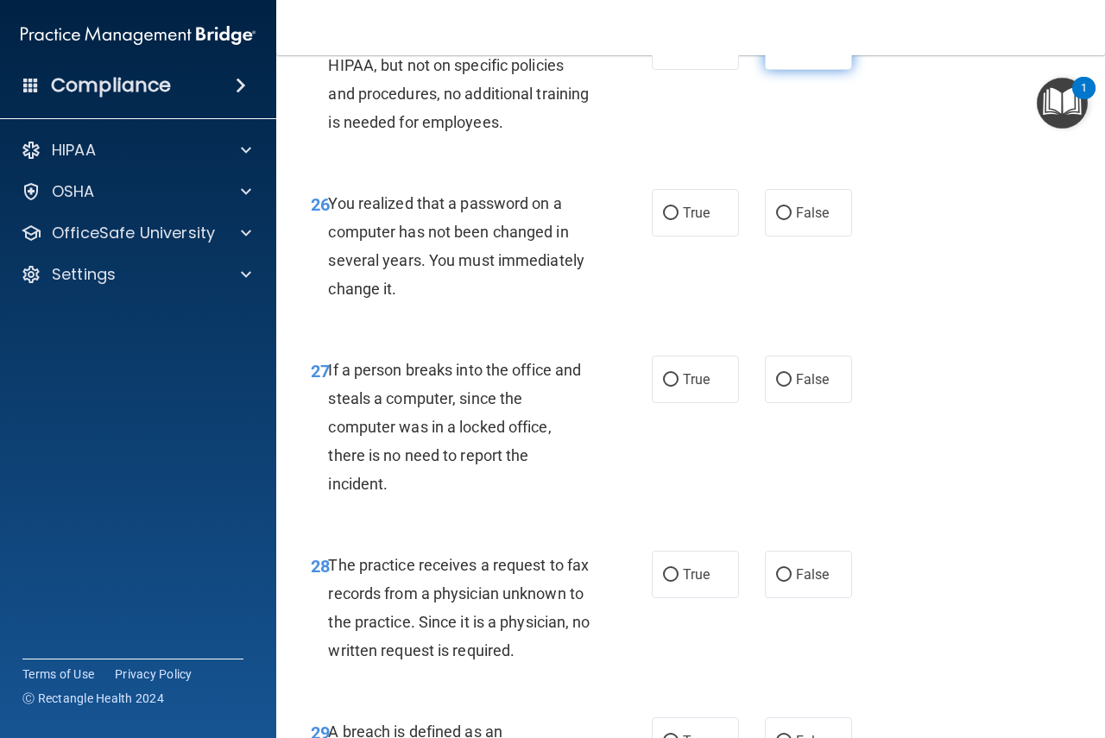
click at [782, 70] on label "False" at bounding box center [808, 45] width 87 height 47
click at [782, 54] on input "False" at bounding box center [784, 47] width 16 height 13
radio input "true"
click at [354, 299] on span "You realized that a password on a computer has not been changed in several year…" at bounding box center [456, 246] width 256 height 104
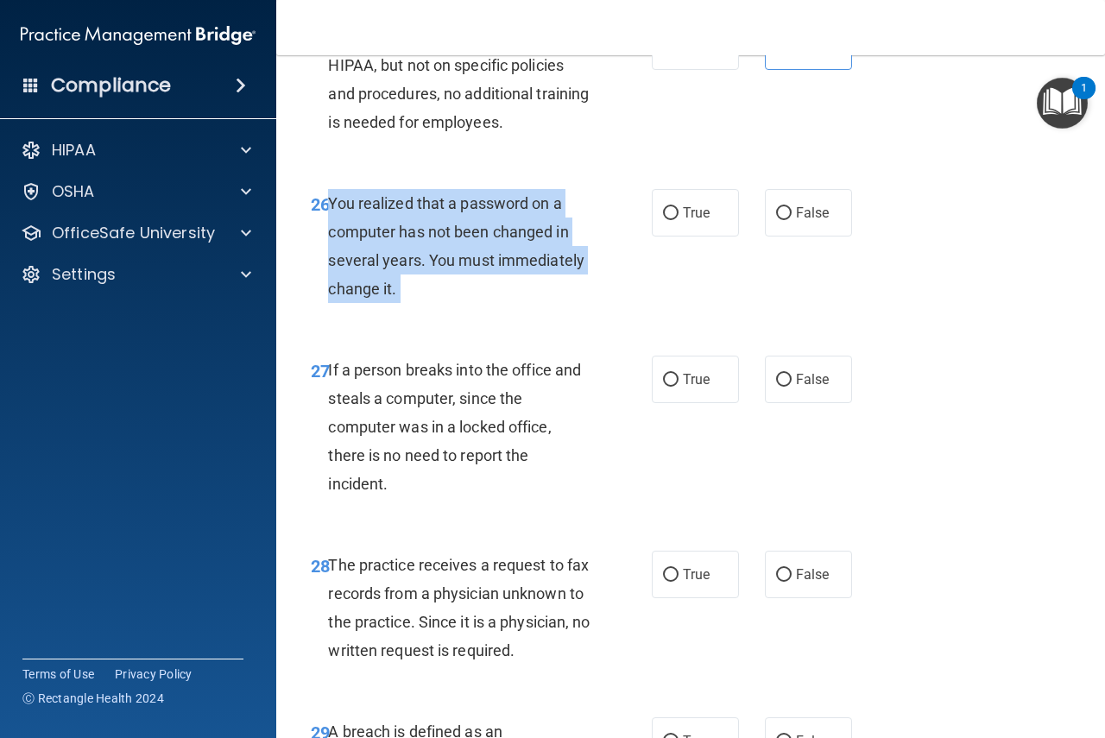
click at [354, 299] on span "You realized that a password on a computer has not been changed in several year…" at bounding box center [456, 246] width 256 height 104
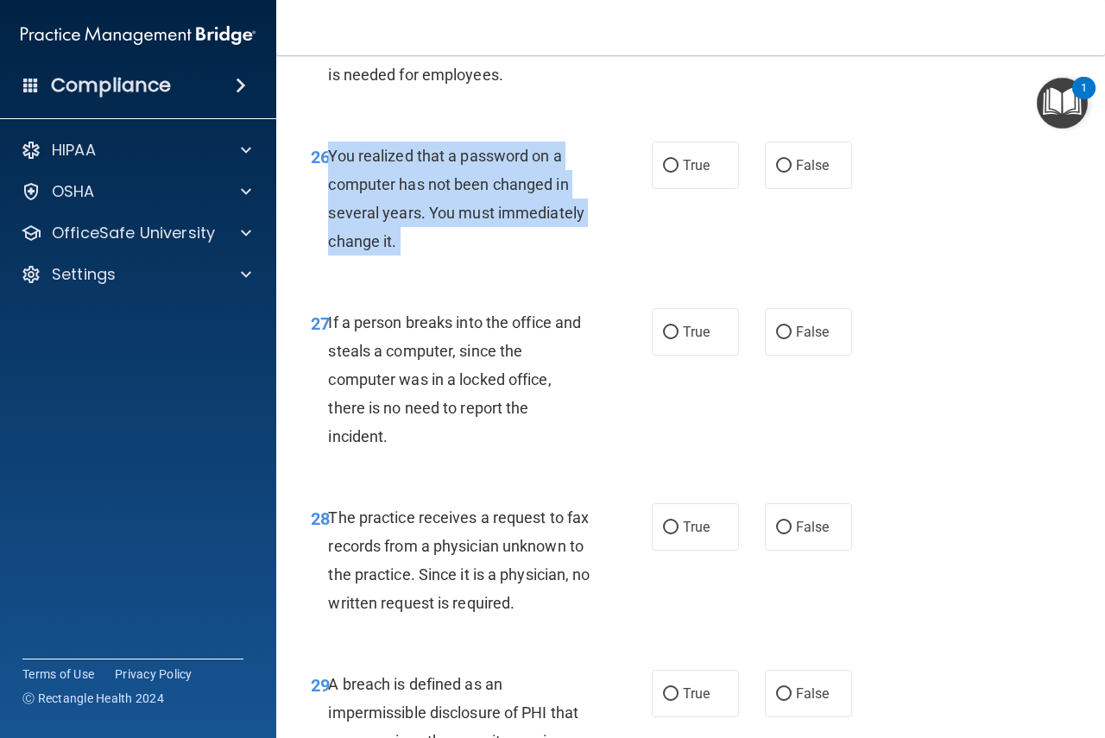
scroll to position [4513, 0]
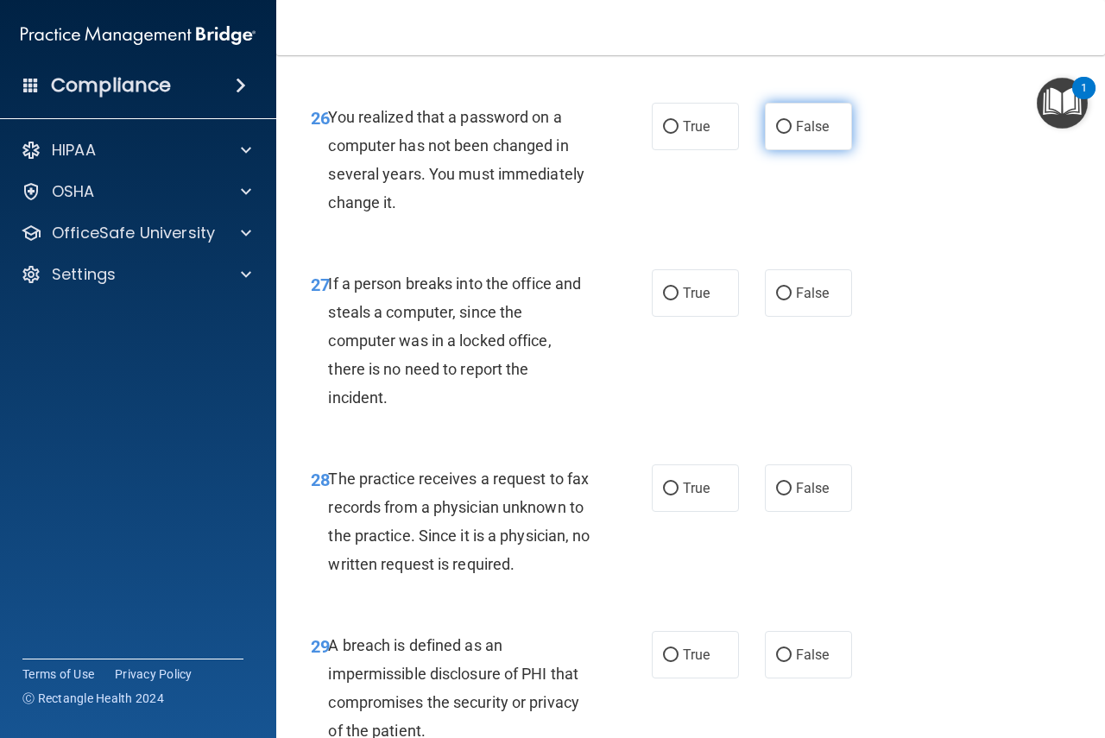
click at [786, 150] on label "False" at bounding box center [808, 126] width 87 height 47
click at [786, 134] on input "False" at bounding box center [784, 127] width 16 height 13
radio input "true"
click at [673, 150] on label "True" at bounding box center [695, 126] width 87 height 47
click at [673, 134] on input "True" at bounding box center [671, 127] width 16 height 13
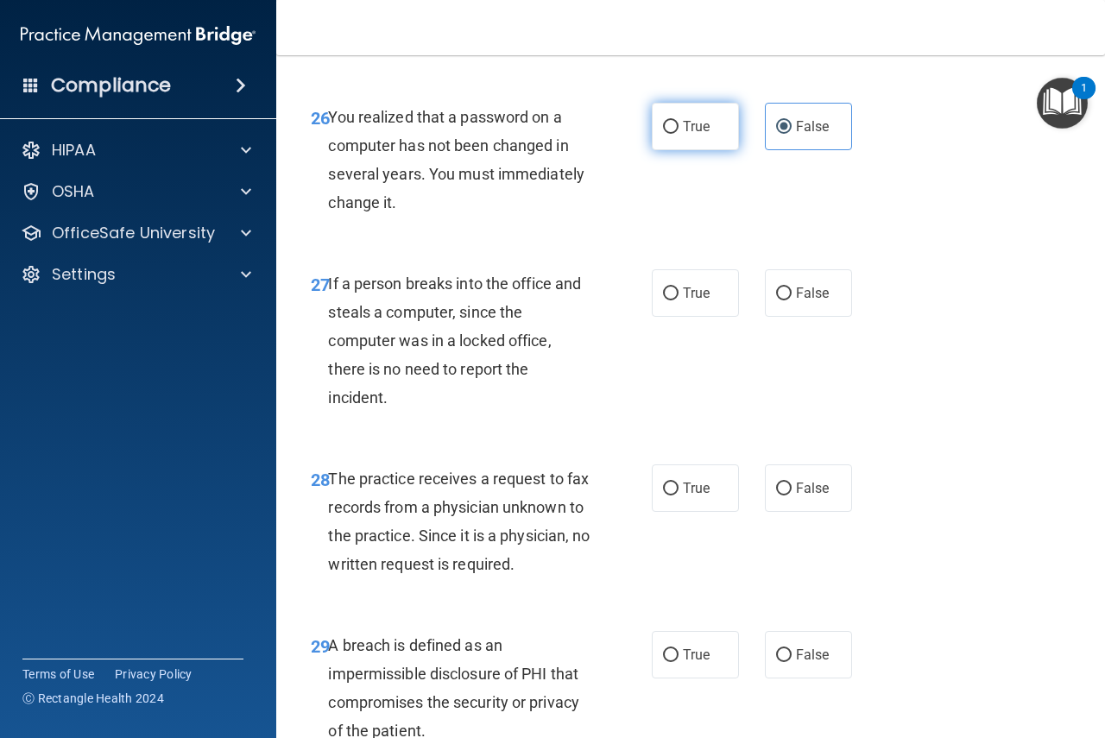
radio input "true"
radio input "false"
click at [492, 350] on div "If a person breaks into the office and steals a computer, since the computer wa…" at bounding box center [465, 340] width 275 height 143
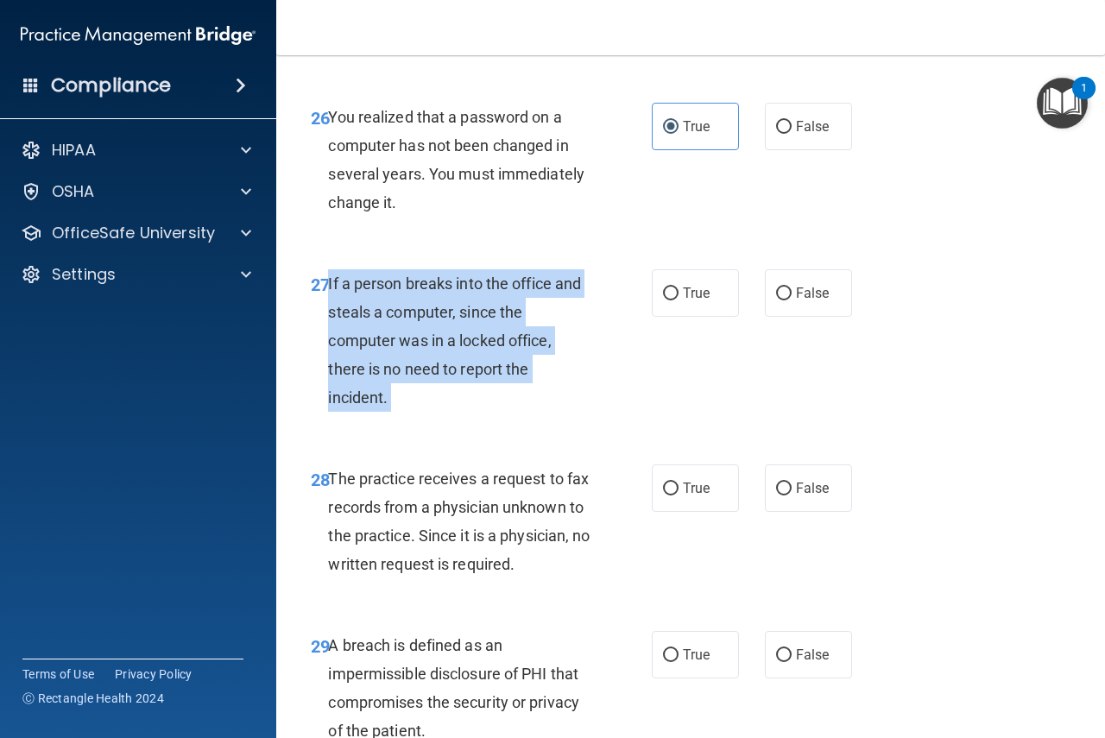
click at [492, 350] on div "If a person breaks into the office and steals a computer, since the computer wa…" at bounding box center [465, 340] width 275 height 143
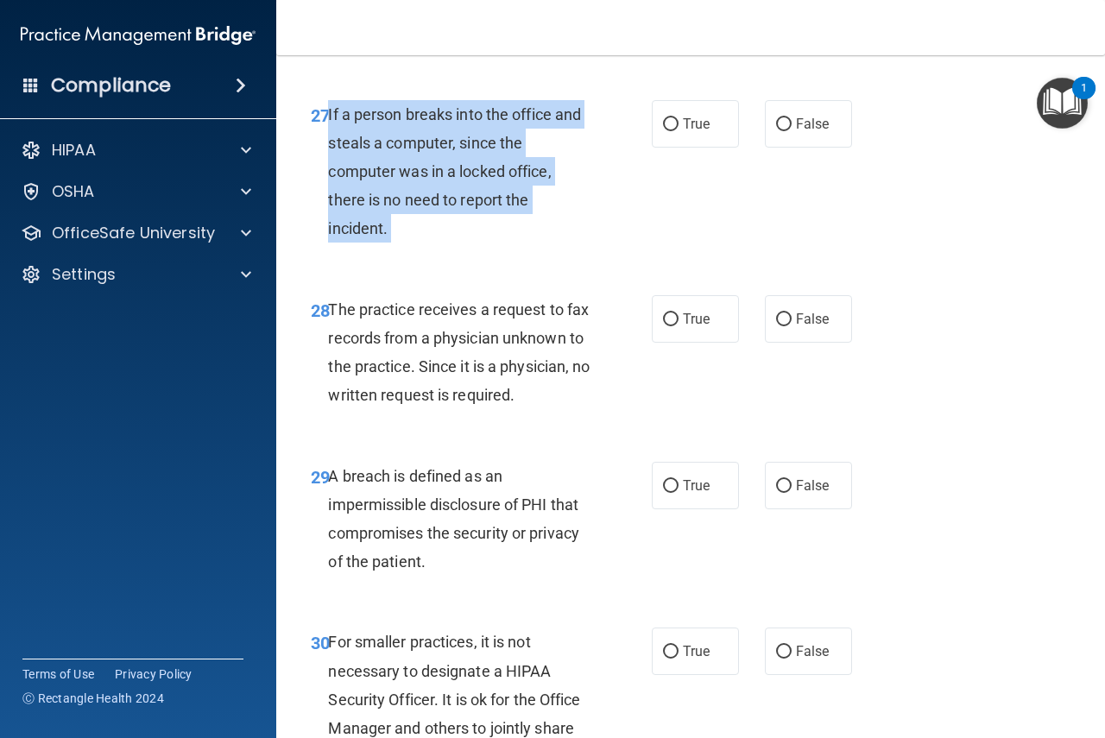
scroll to position [4686, 0]
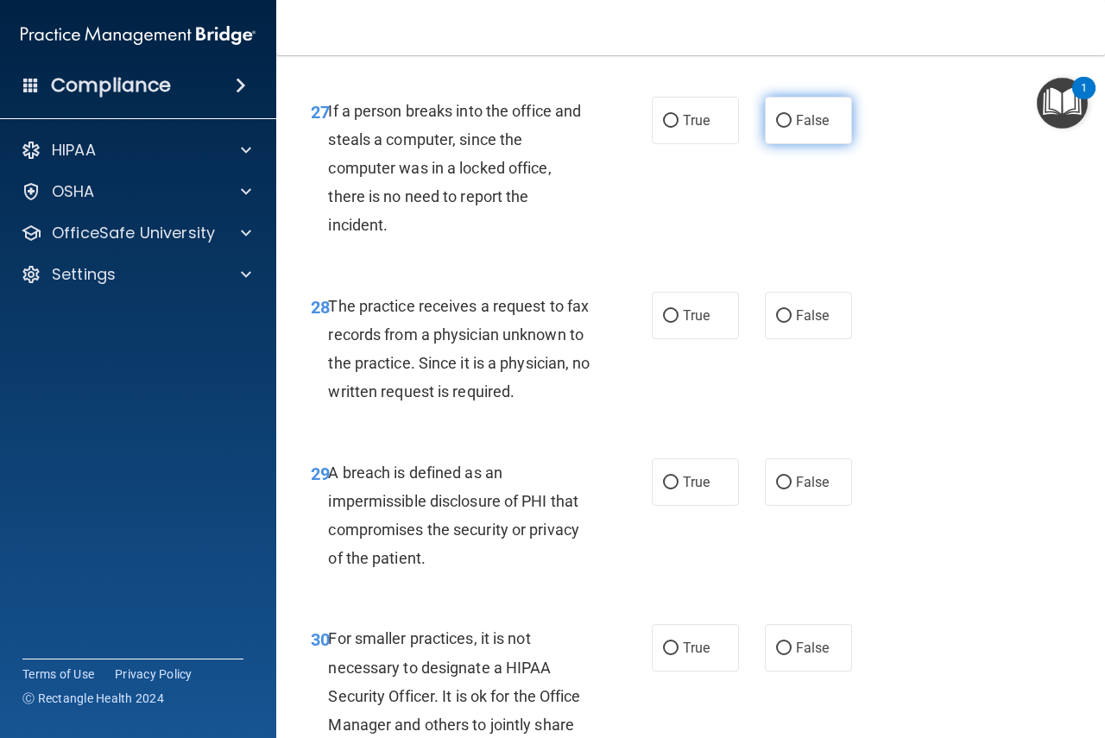
click at [798, 144] on label "False" at bounding box center [808, 120] width 87 height 47
click at [792, 128] on input "False" at bounding box center [784, 121] width 16 height 13
radio input "true"
click at [501, 397] on span "The practice receives a request to fax records from a physician unknown to the …" at bounding box center [459, 349] width 262 height 104
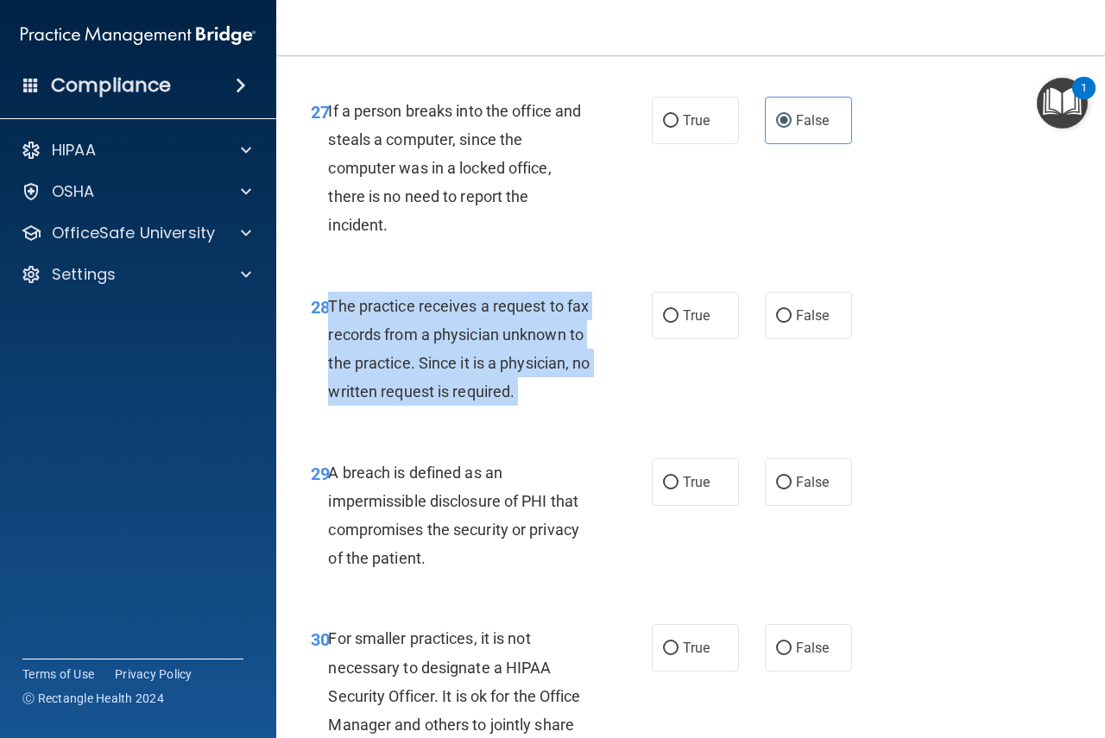
click at [501, 397] on span "The practice receives a request to fax records from a physician unknown to the …" at bounding box center [459, 349] width 262 height 104
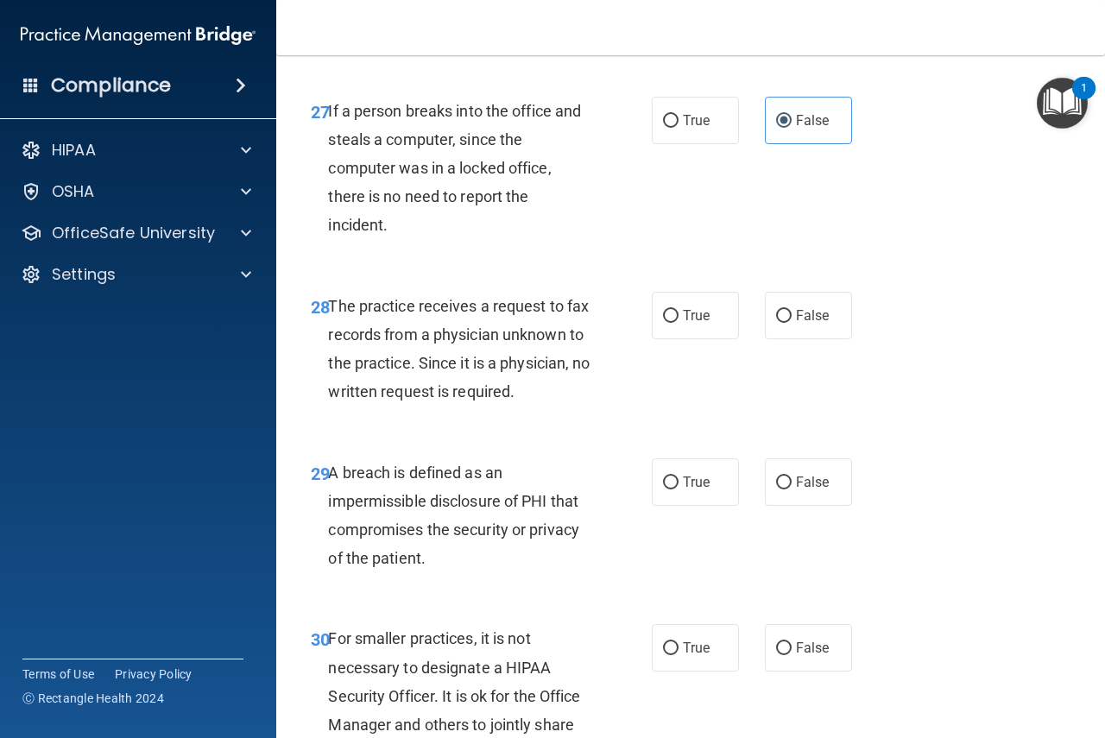
click at [504, 240] on div "If a person breaks into the office and steals a computer, since the computer wa…" at bounding box center [465, 168] width 275 height 143
click at [474, 402] on span "The practice receives a request to fax records from a physician unknown to the …" at bounding box center [459, 349] width 262 height 104
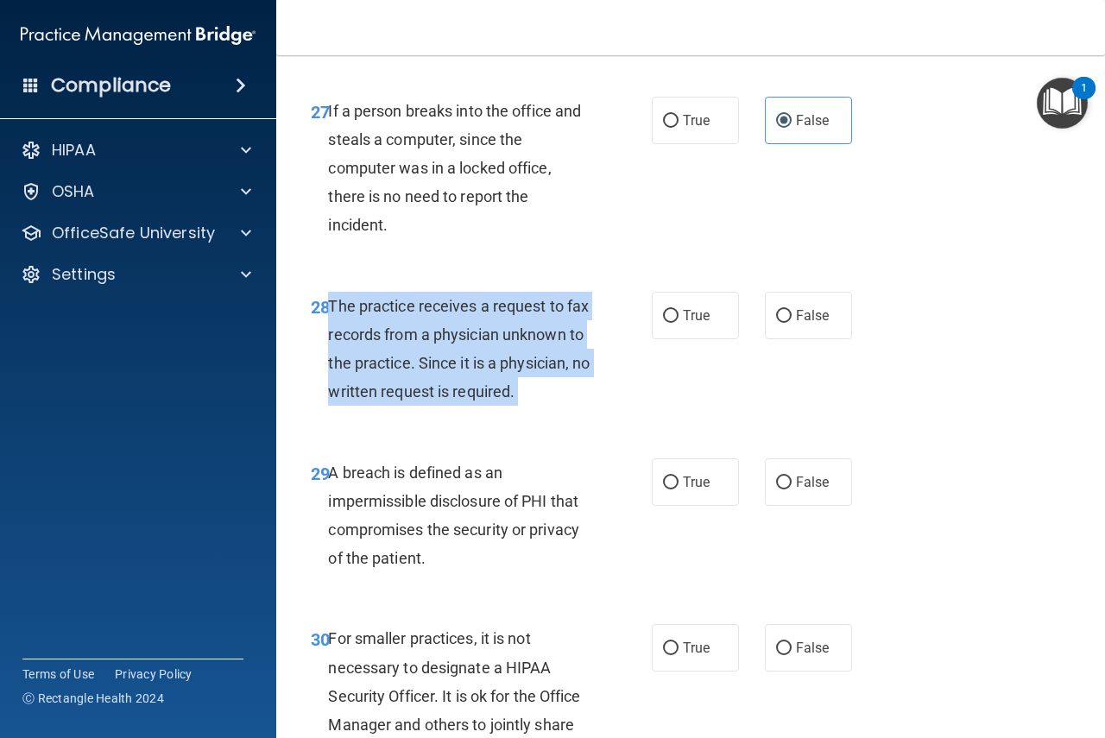
click at [474, 402] on span "The practice receives a request to fax records from a physician unknown to the …" at bounding box center [459, 349] width 262 height 104
drag, startPoint x: 772, startPoint y: 370, endPoint x: 739, endPoint y: 349, distance: 39.3
click at [776, 323] on input "False" at bounding box center [784, 316] width 16 height 13
radio input "true"
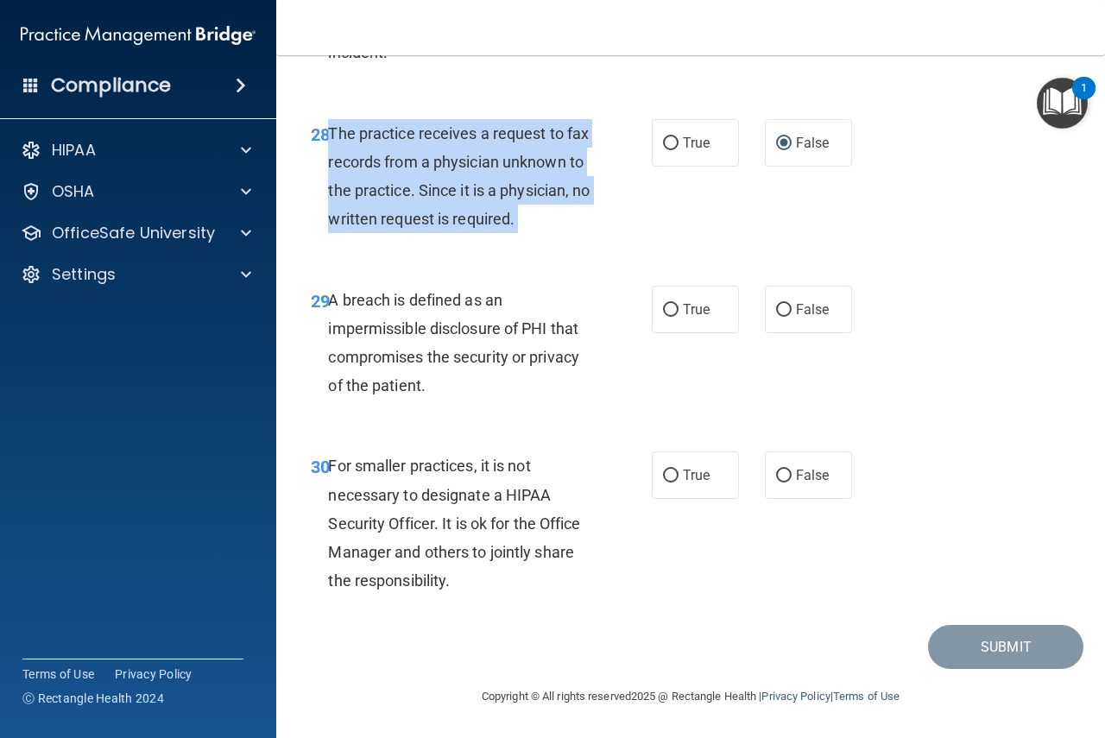
scroll to position [4945, 0]
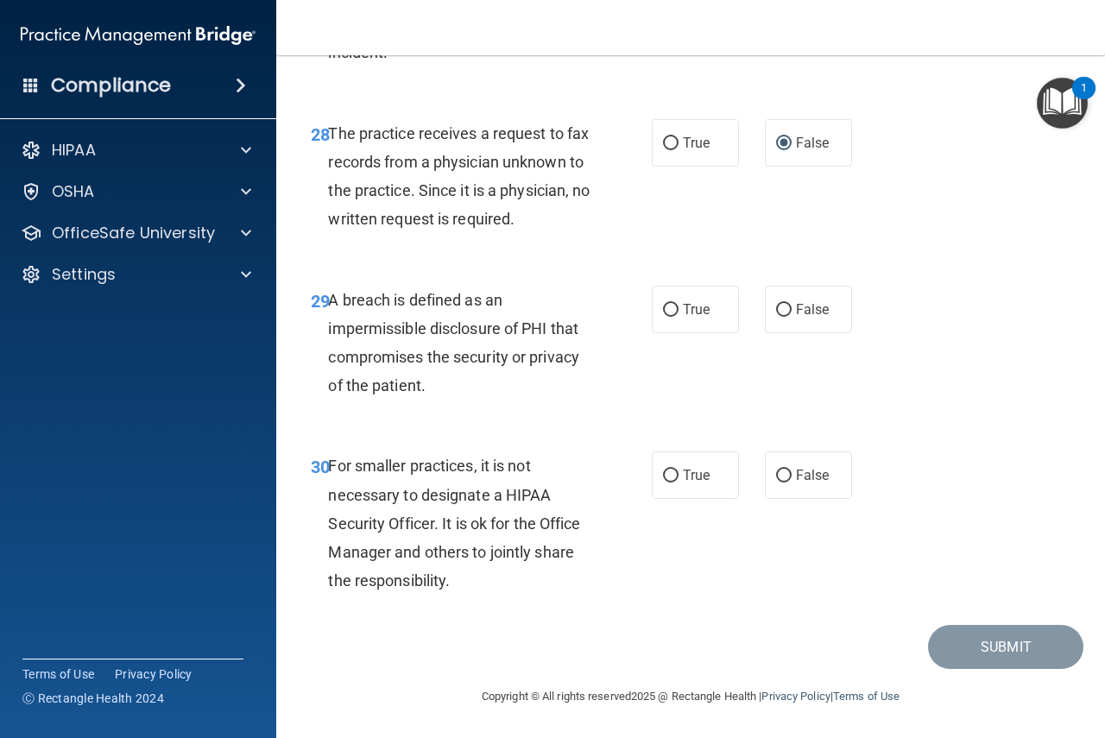
click at [399, 297] on span "A breach is defined as an impermissible disclosure of PHI that compromises the …" at bounding box center [453, 343] width 251 height 104
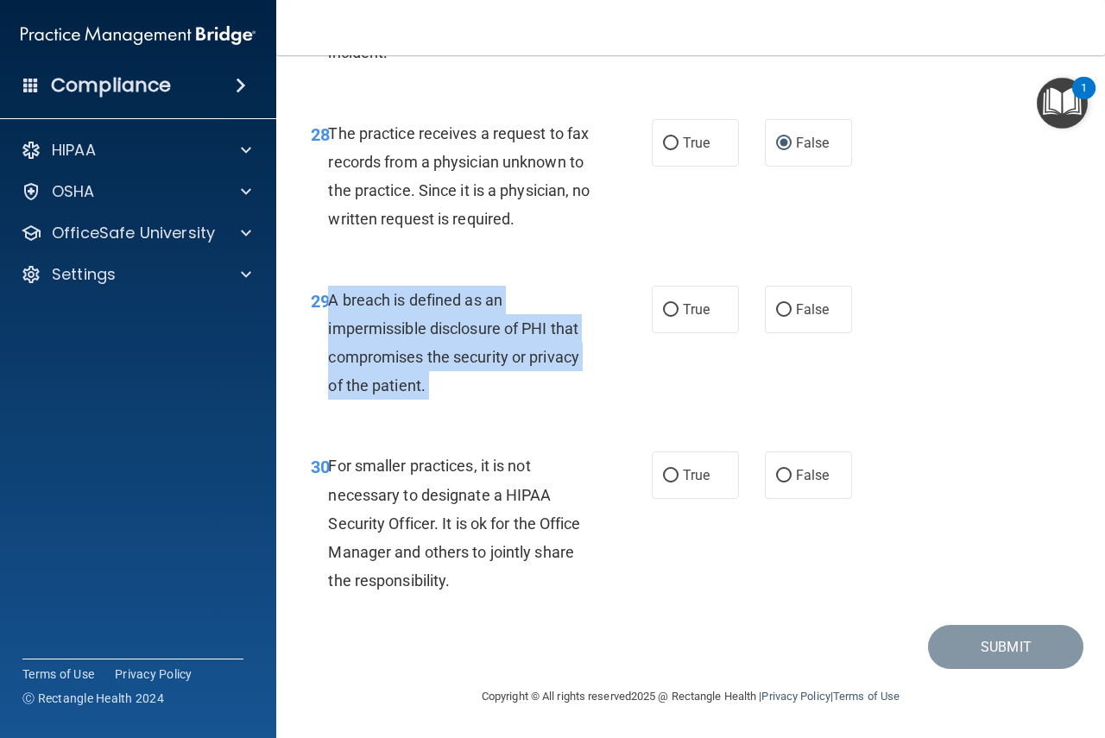
click at [399, 298] on span "A breach is defined as an impermissible disclosure of PHI that compromises the …" at bounding box center [453, 343] width 251 height 104
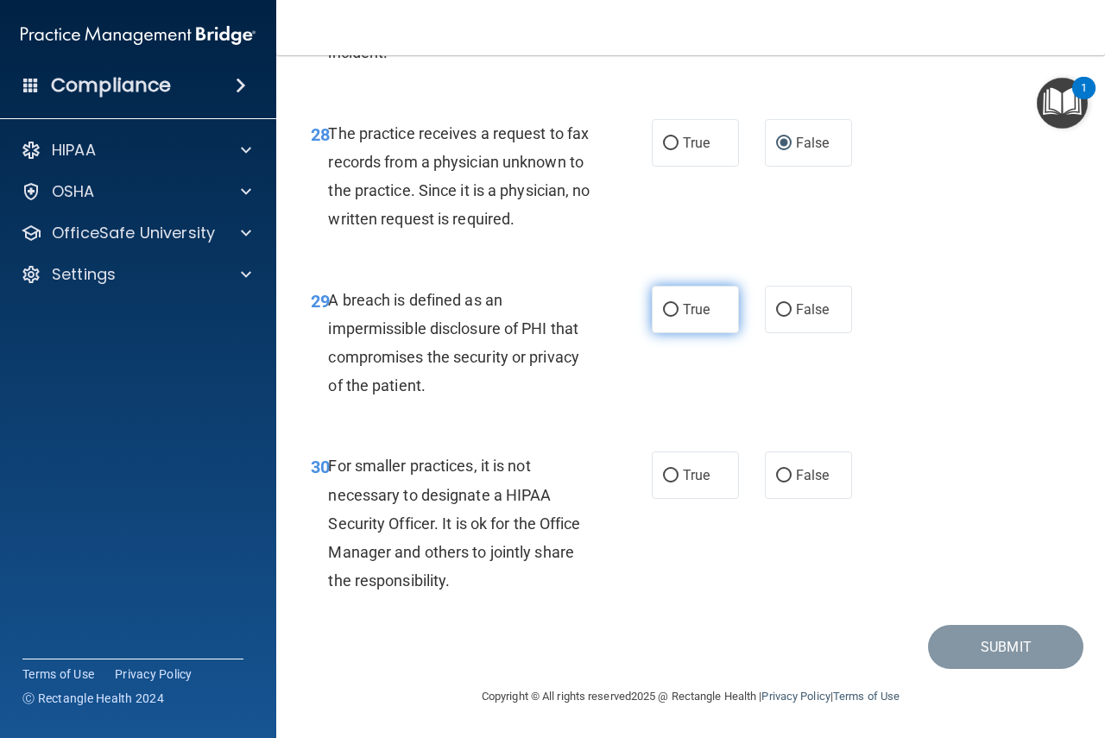
click at [686, 324] on label "True" at bounding box center [695, 309] width 87 height 47
click at [679, 317] on input "True" at bounding box center [671, 310] width 16 height 13
radio input "true"
click at [472, 458] on span "For smaller practices, it is not necessary to designate a HIPAA Security Office…" at bounding box center [454, 523] width 252 height 133
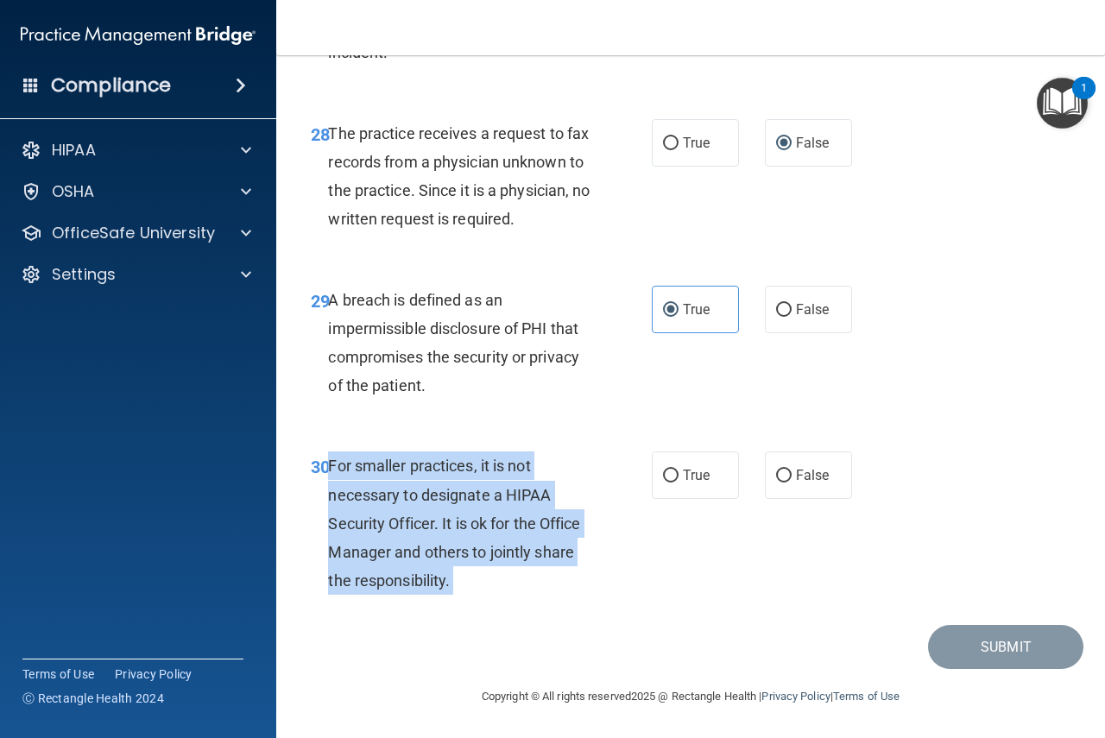
click at [472, 458] on span "For smaller practices, it is not necessary to designate a HIPAA Security Office…" at bounding box center [454, 523] width 252 height 133
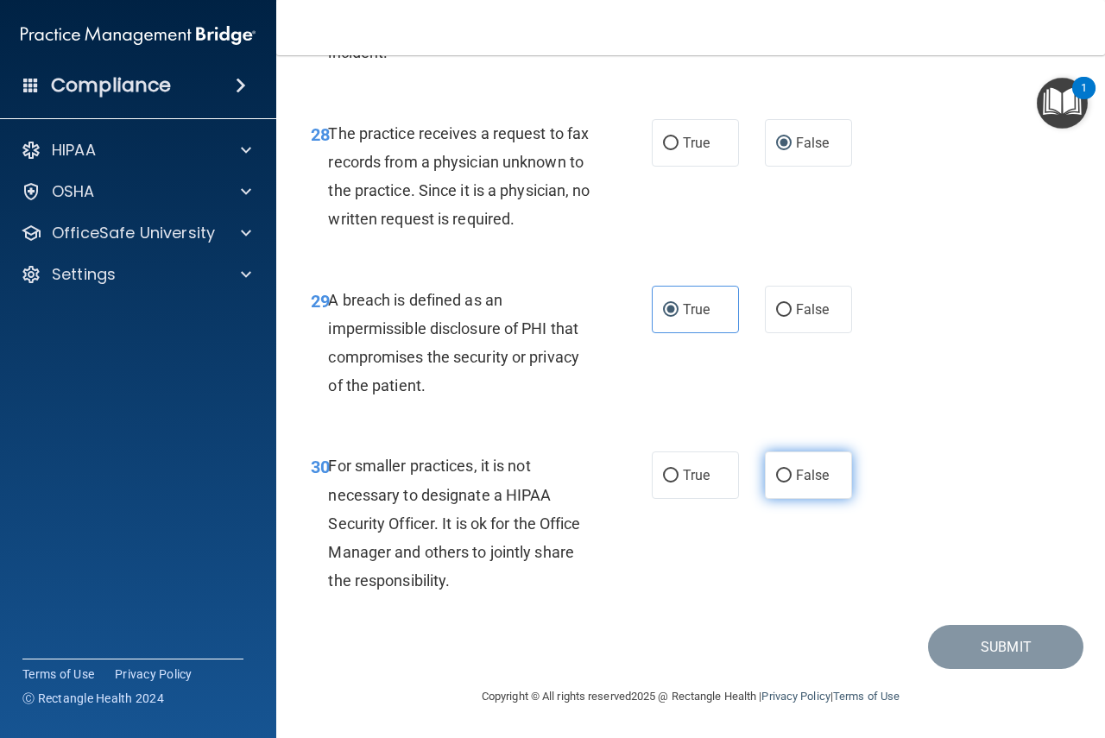
click at [804, 494] on label "False" at bounding box center [808, 475] width 87 height 47
click at [792, 483] on input "False" at bounding box center [784, 476] width 16 height 13
radio input "true"
click at [958, 643] on button "Submit" at bounding box center [1005, 647] width 155 height 44
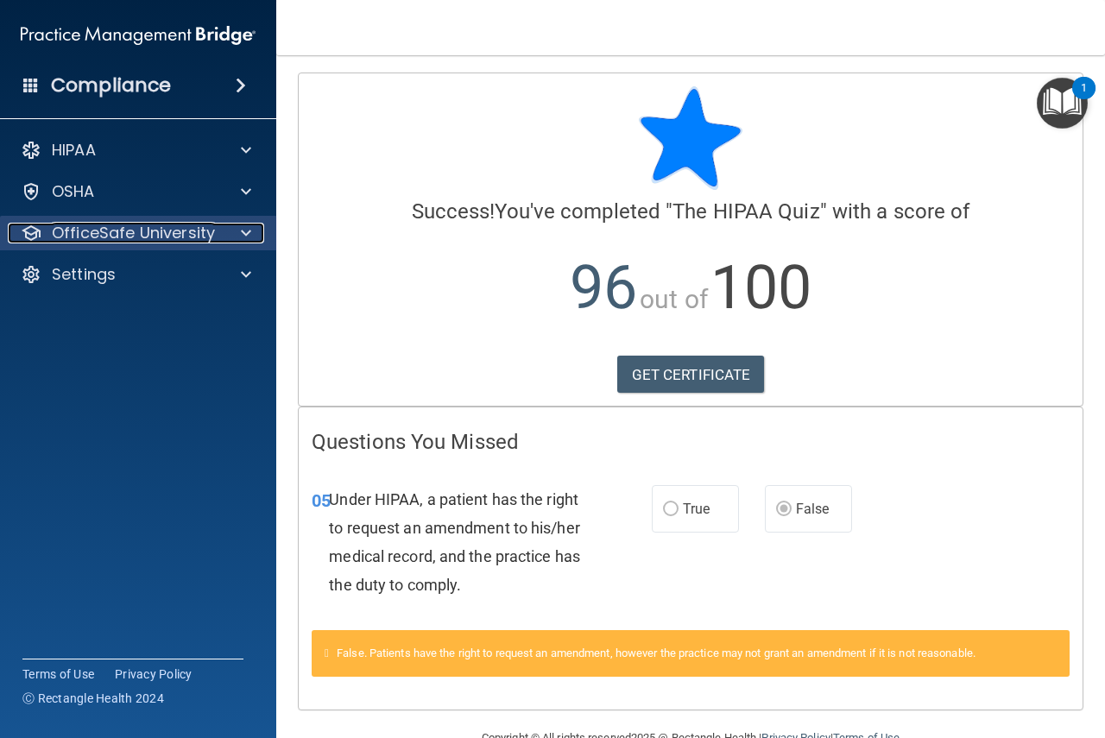
click at [168, 232] on p "OfficeSafe University" at bounding box center [133, 233] width 163 height 21
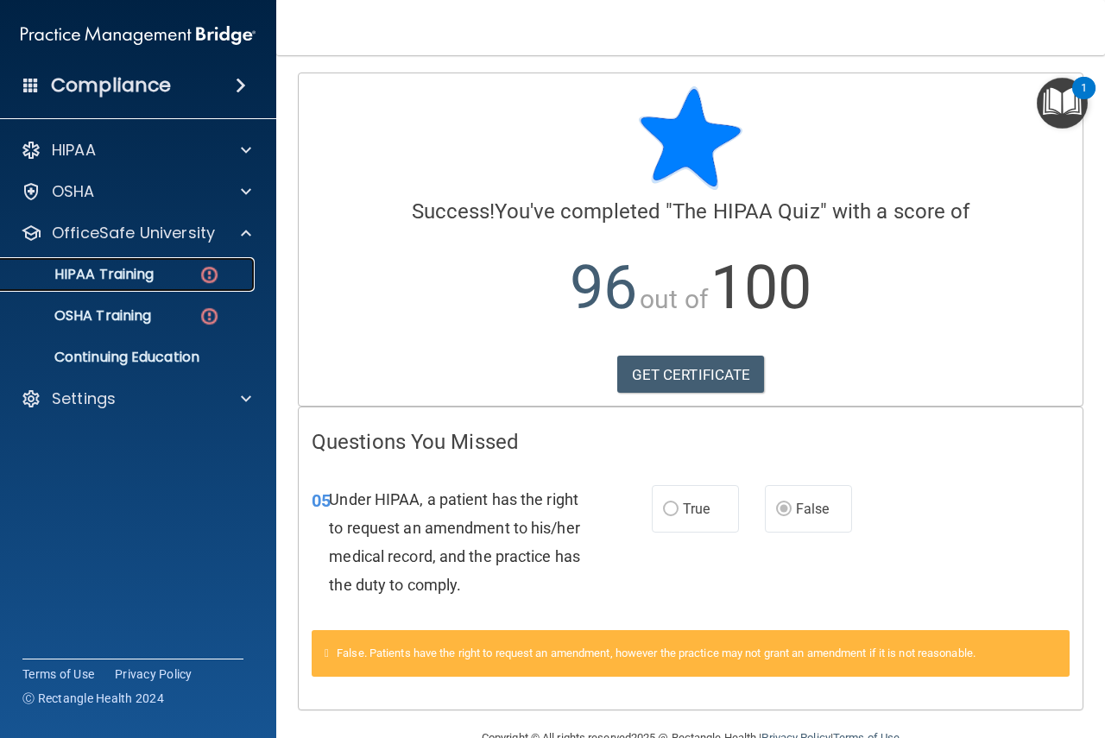
click at [207, 264] on img at bounding box center [210, 275] width 22 height 22
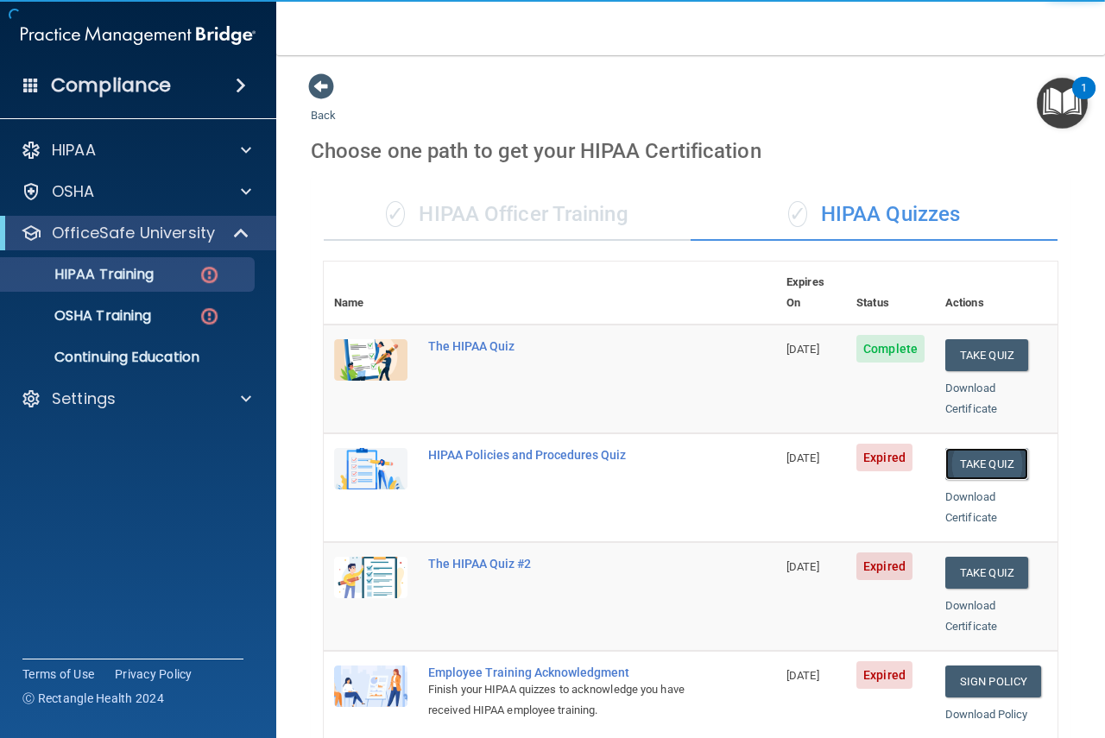
click at [961, 452] on button "Take Quiz" at bounding box center [986, 464] width 83 height 32
